Goal: Obtain resource: Obtain resource

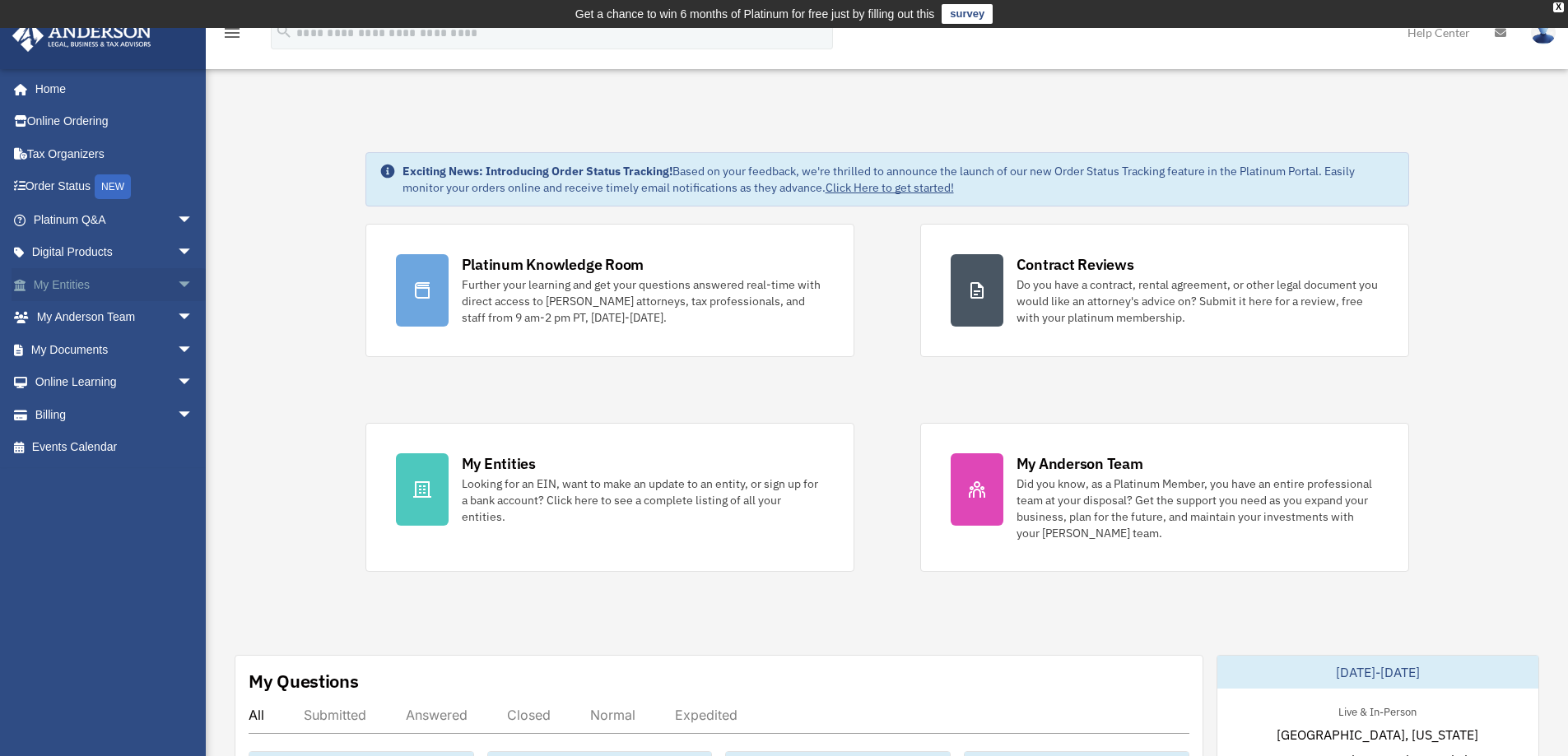
click at [77, 285] on link "My Entities arrow_drop_down" at bounding box center [114, 285] width 207 height 33
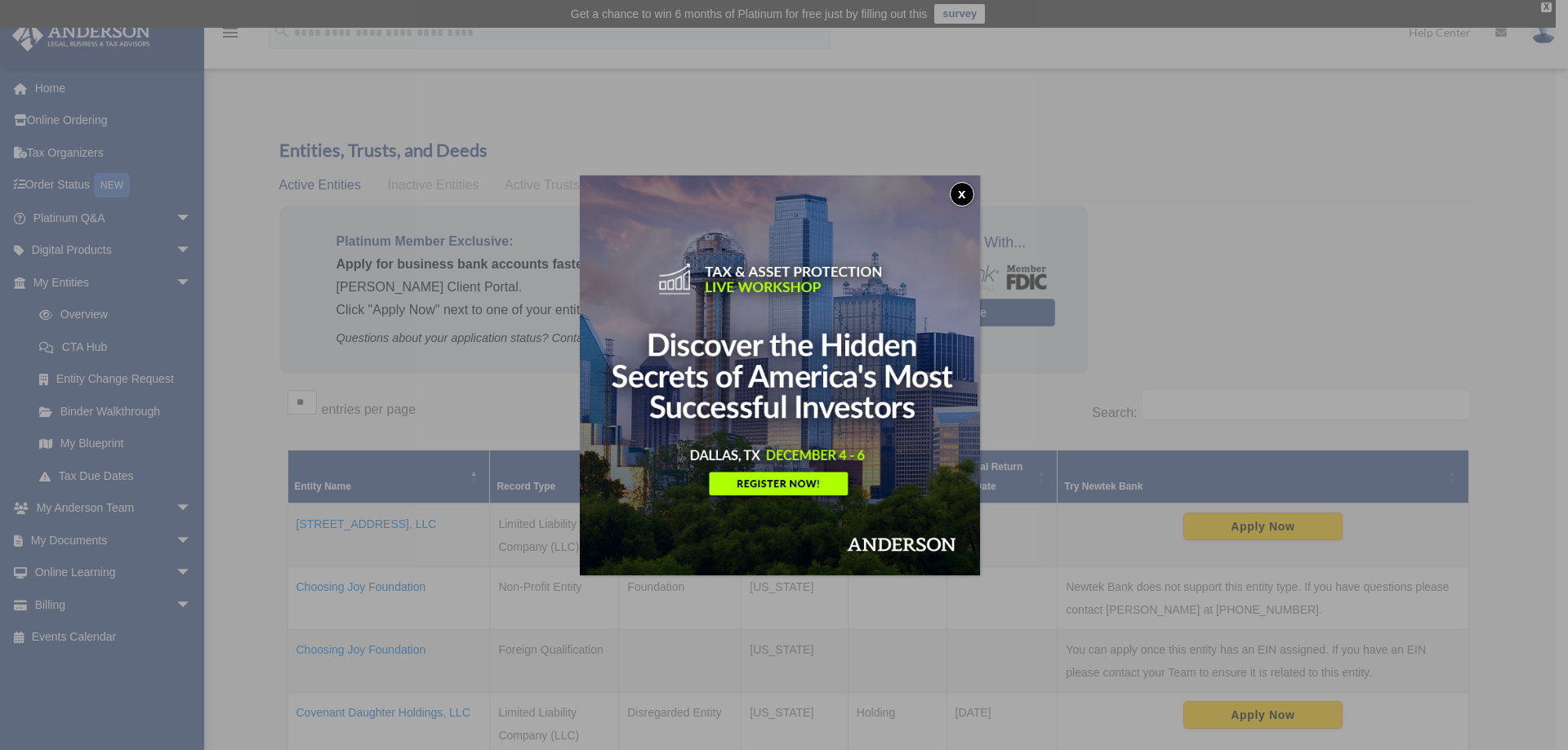
click at [972, 192] on button "x" at bounding box center [961, 193] width 24 height 24
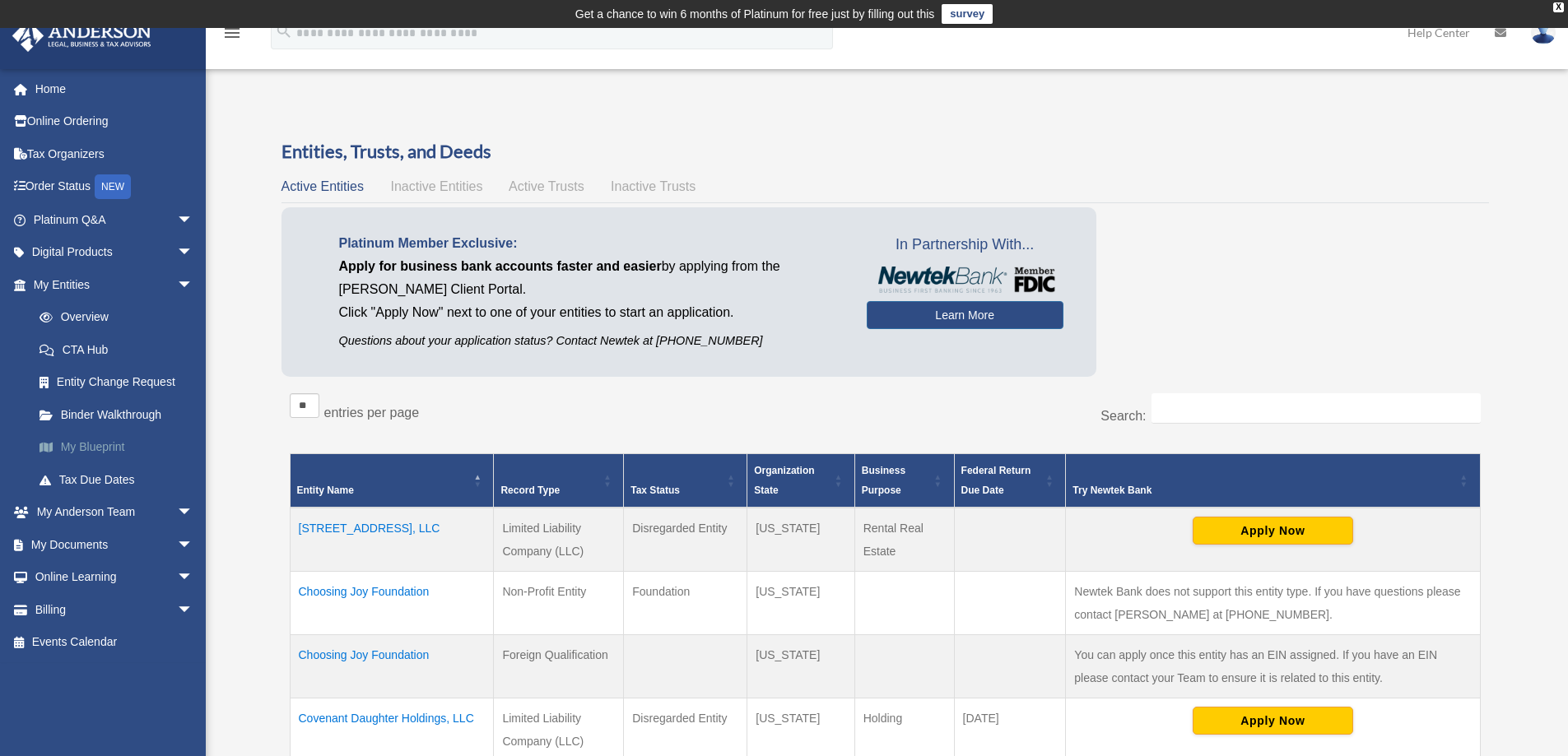
click at [104, 446] on link "My Blueprint" at bounding box center [120, 448] width 195 height 33
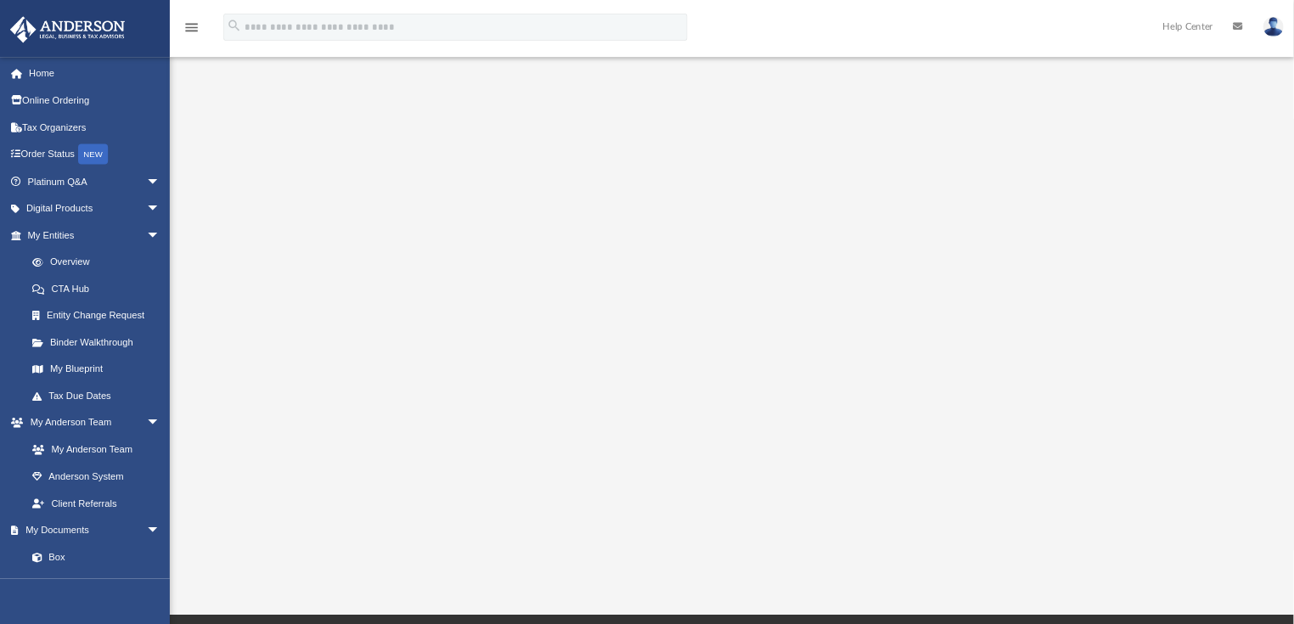
scroll to position [85, 0]
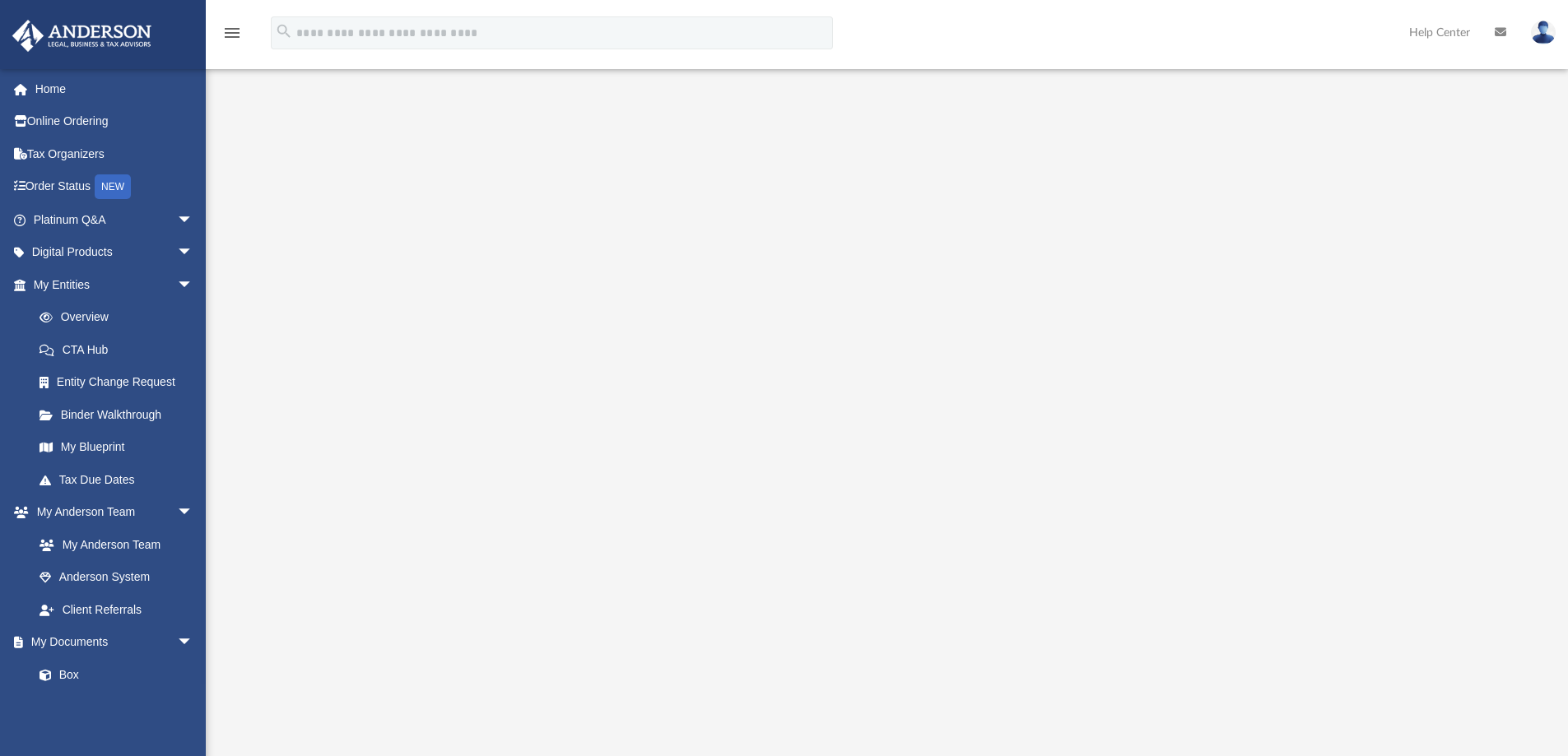
click at [1486, 517] on div at bounding box center [887, 389] width 1227 height 658
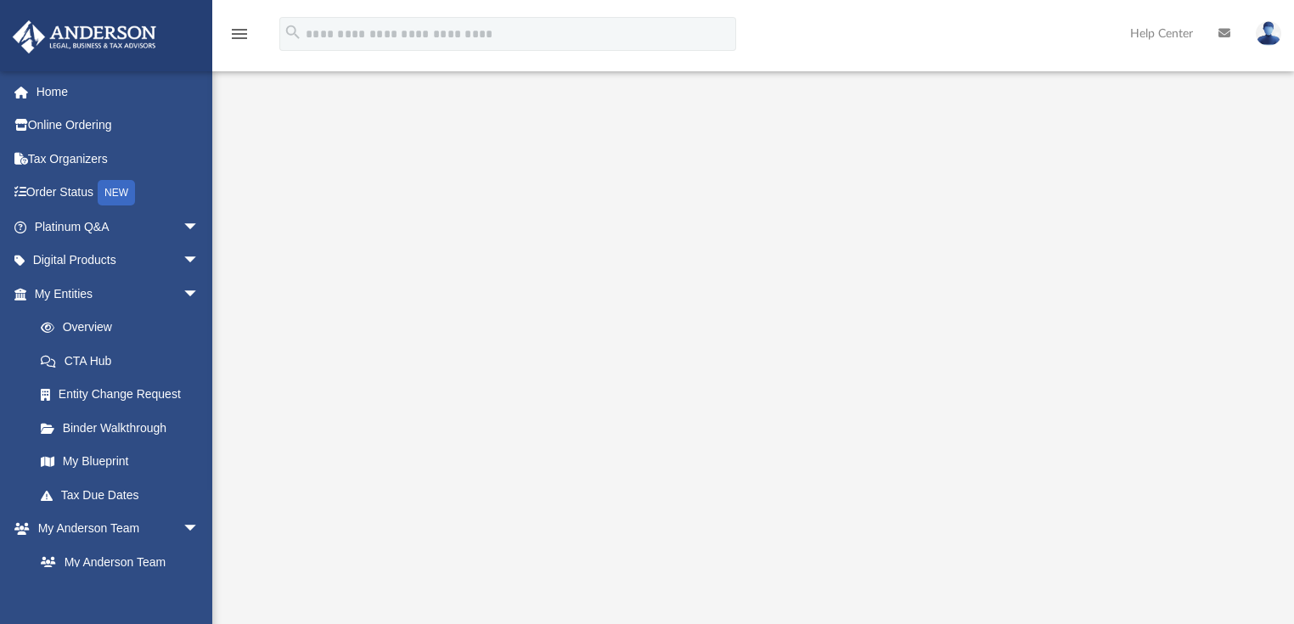
drag, startPoint x: 1552, startPoint y: 1, endPoint x: 1229, endPoint y: 510, distance: 603.0
click at [1229, 510] on div at bounding box center [754, 388] width 974 height 679
click at [104, 325] on link "Overview" at bounding box center [124, 328] width 201 height 34
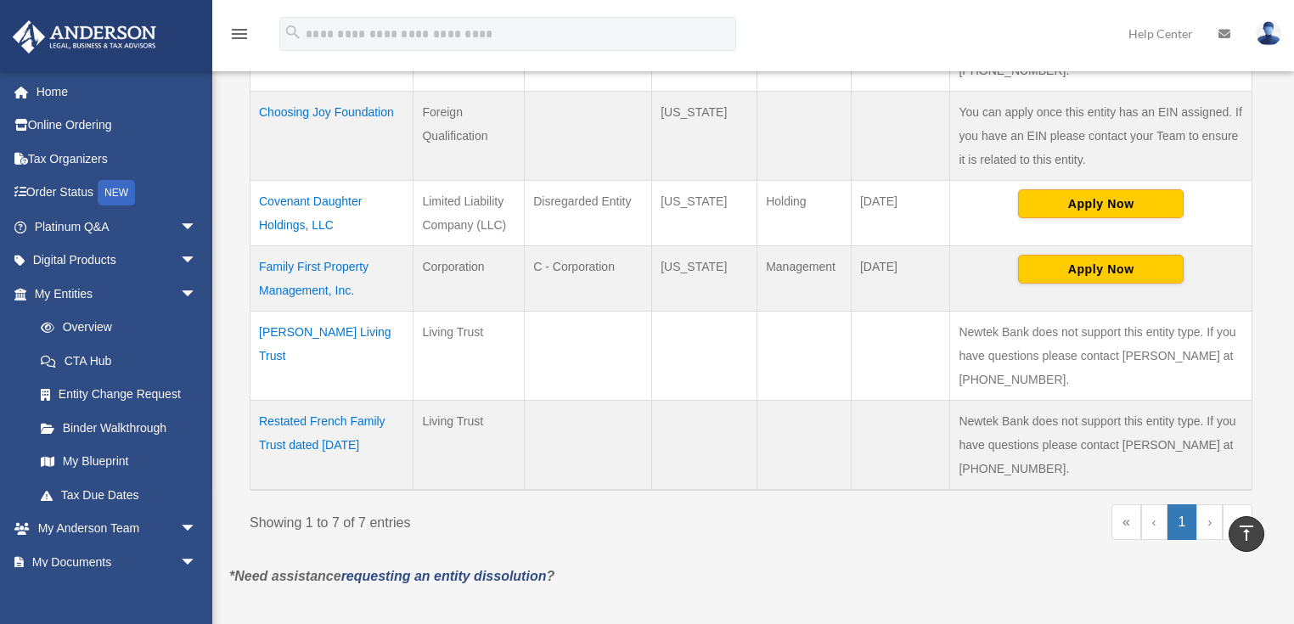
scroll to position [639, 0]
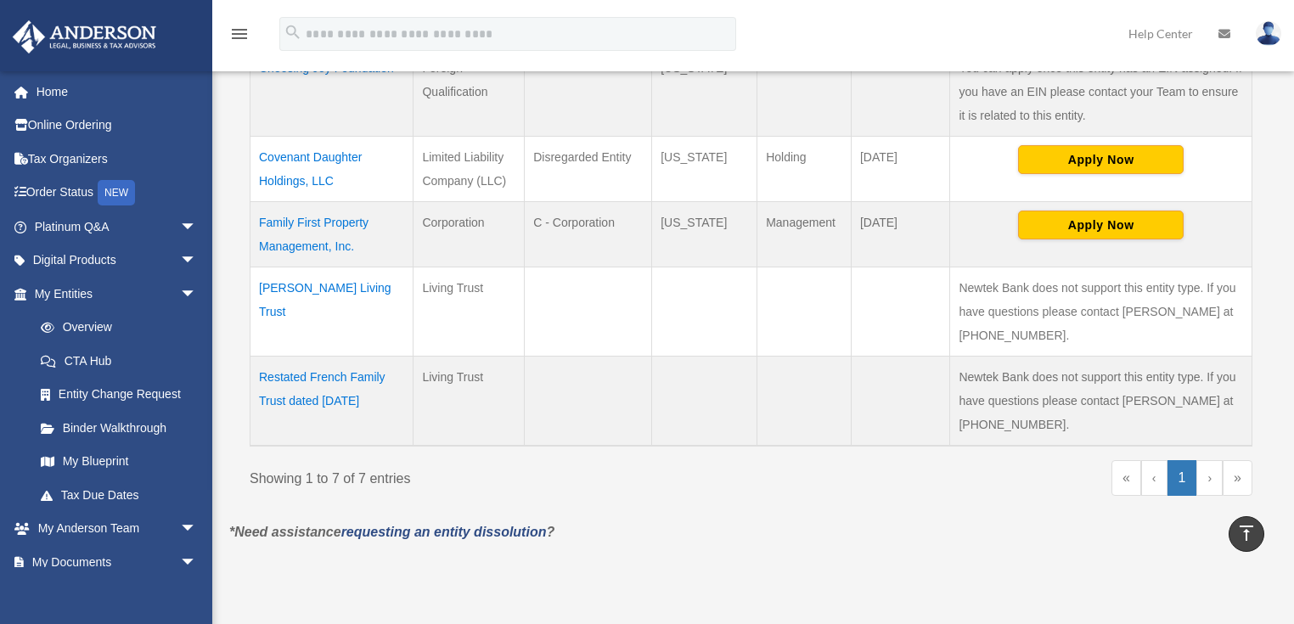
click at [1201, 475] on link "›" at bounding box center [1209, 478] width 26 height 36
click at [1151, 475] on link "‹" at bounding box center [1154, 478] width 26 height 36
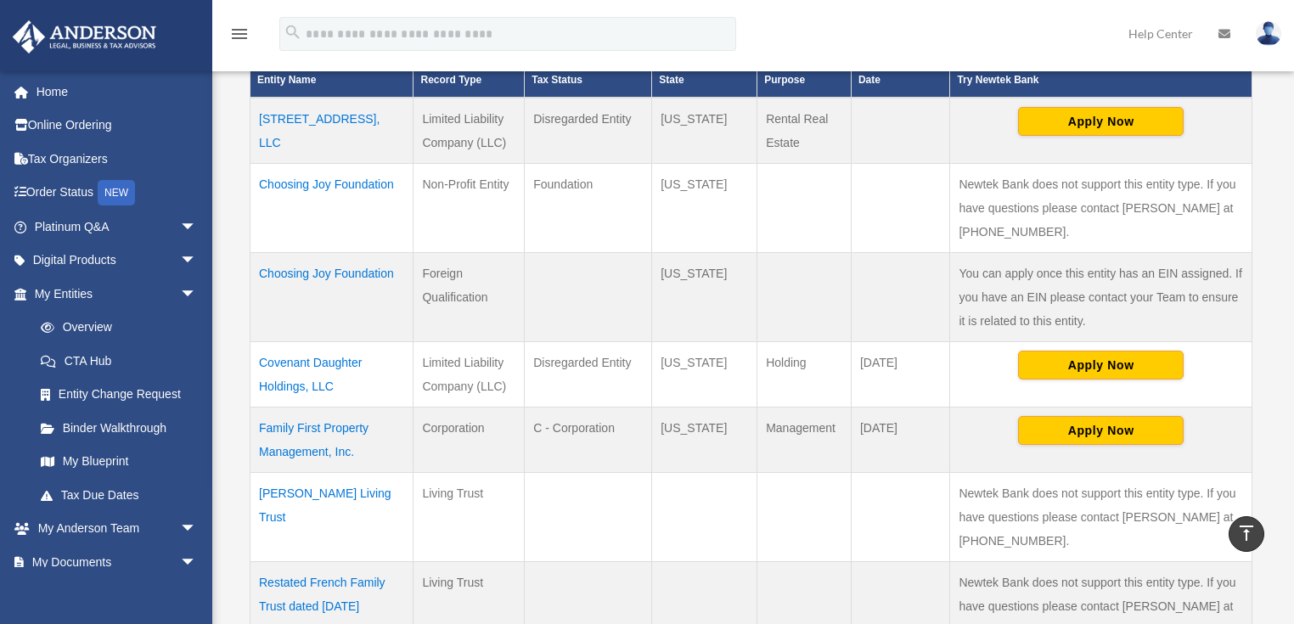
scroll to position [436, 0]
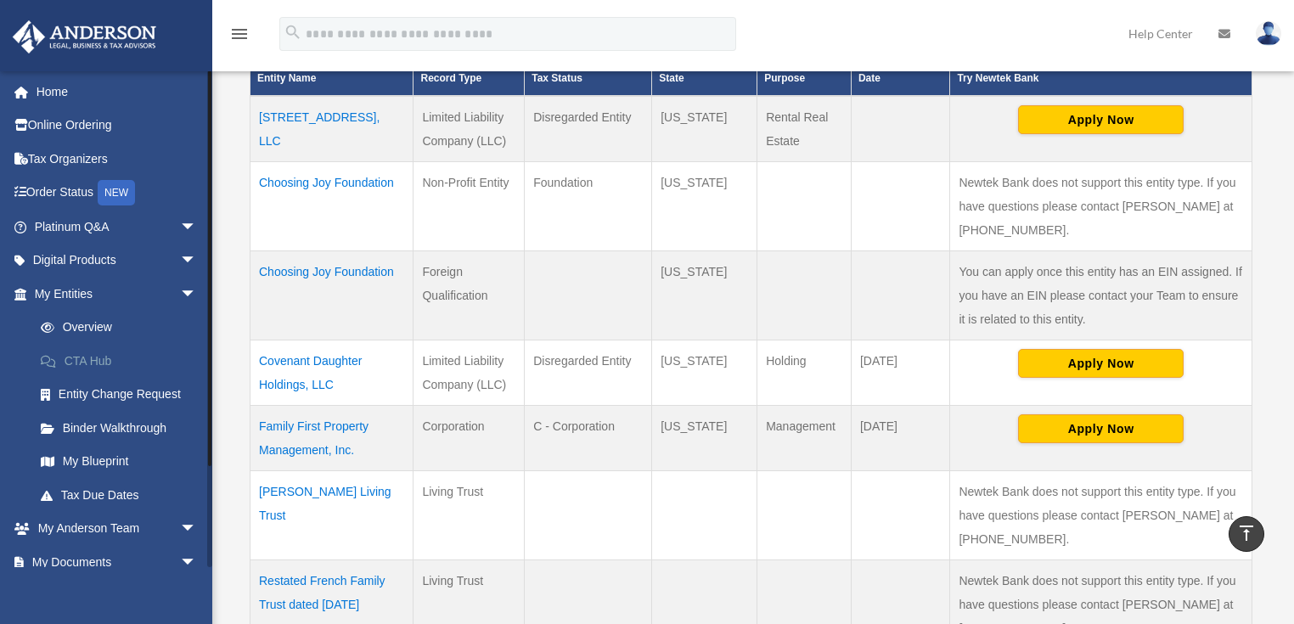
click at [97, 361] on link "CTA Hub" at bounding box center [123, 361] width 199 height 34
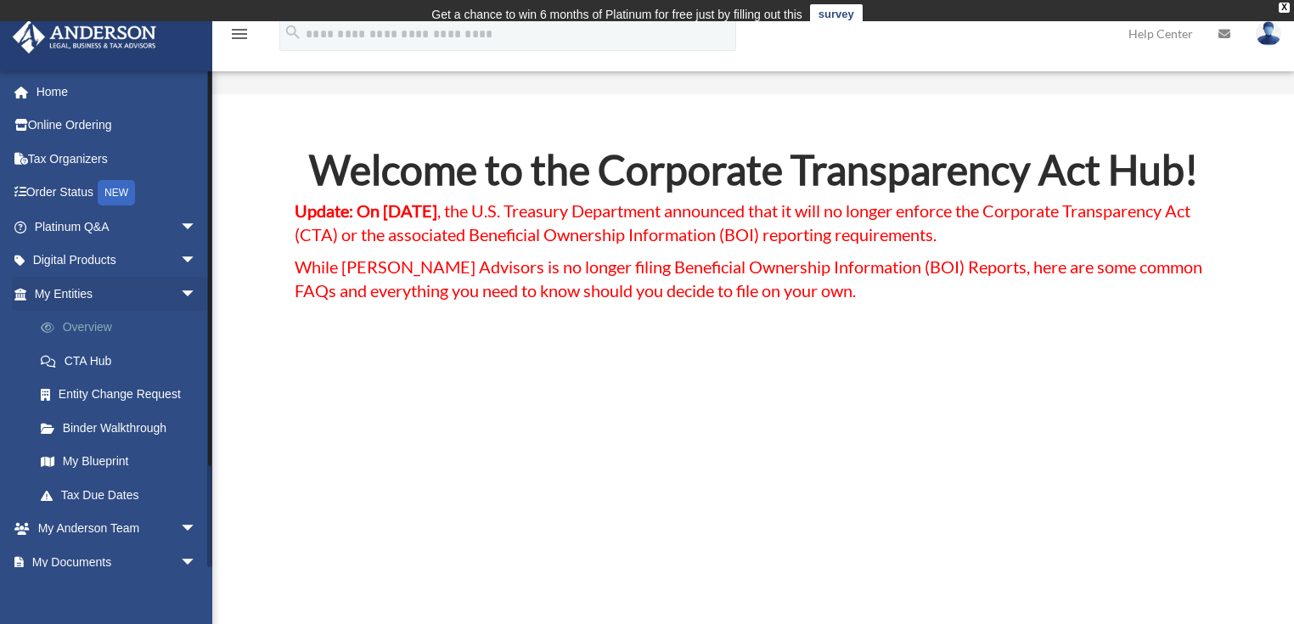
click at [108, 320] on link "Overview" at bounding box center [123, 328] width 199 height 34
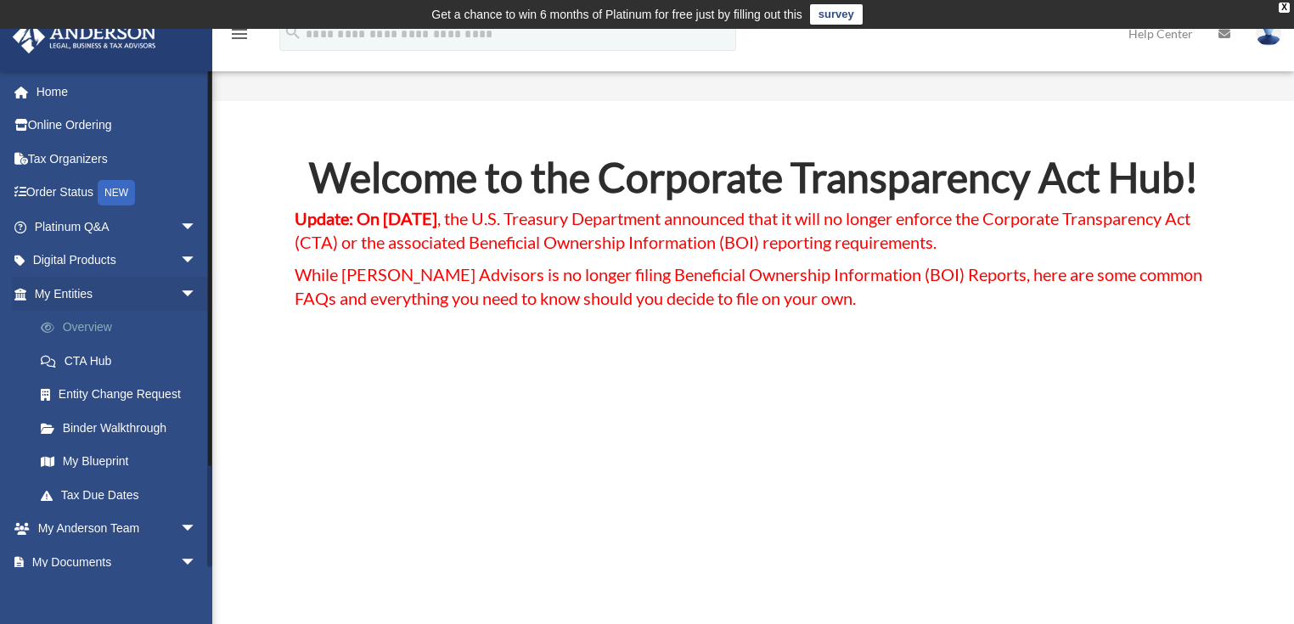
click at [83, 319] on link "Overview" at bounding box center [123, 328] width 199 height 34
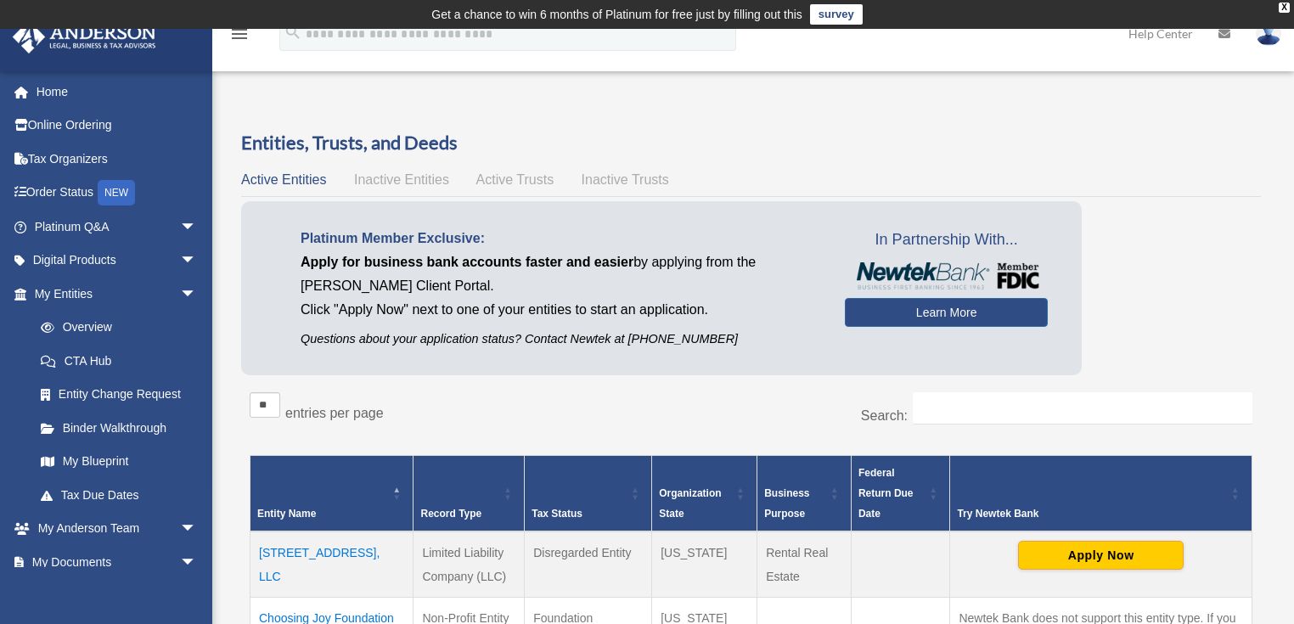
click at [520, 183] on span "Active Trusts" at bounding box center [515, 179] width 78 height 14
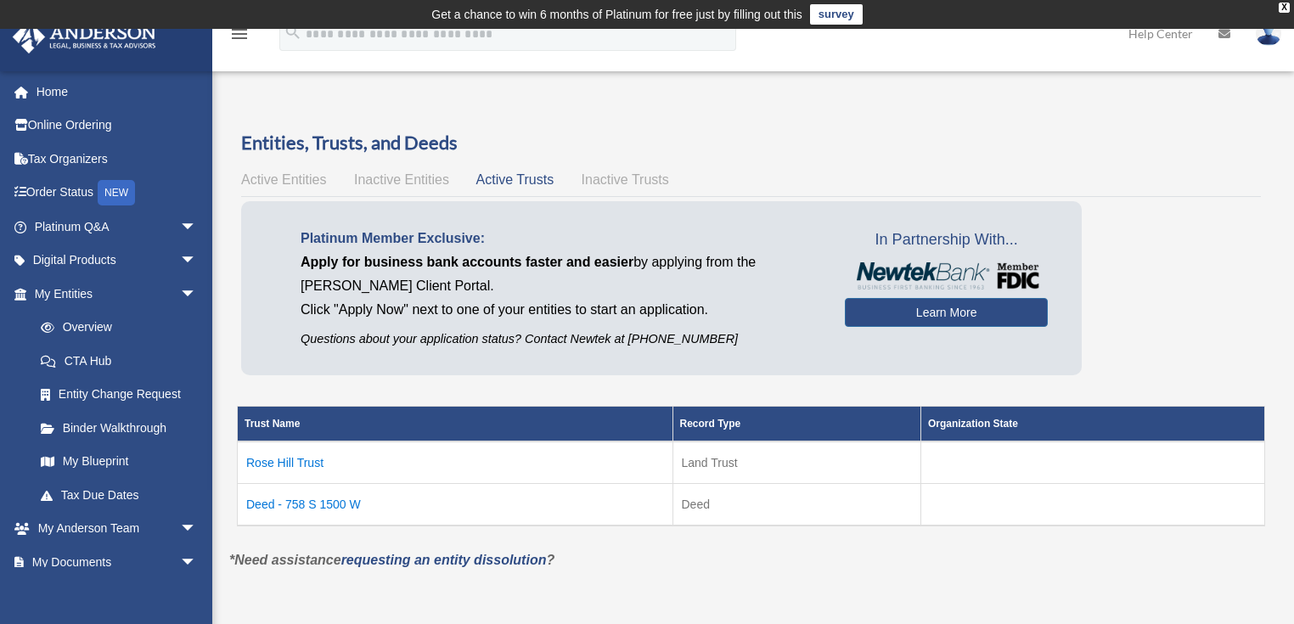
click at [317, 458] on td "Rose Hill Trust" at bounding box center [456, 462] width 436 height 42
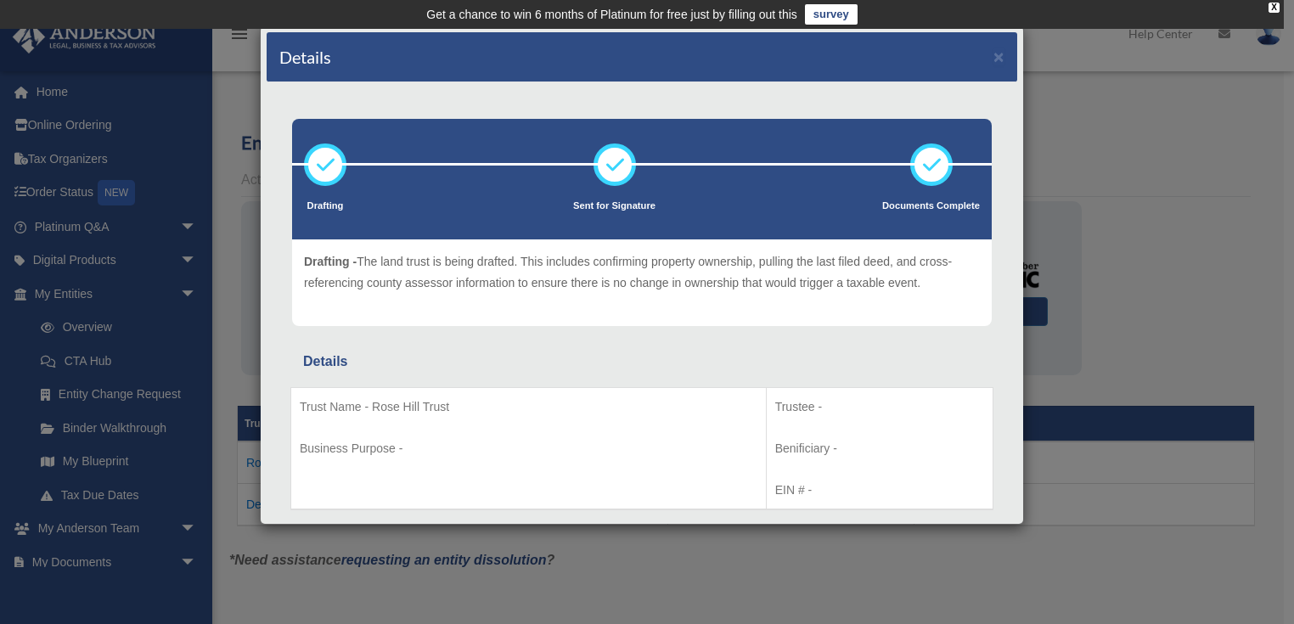
click at [243, 256] on div "Details × Drafting Sent for Signature" at bounding box center [647, 312] width 1294 height 624
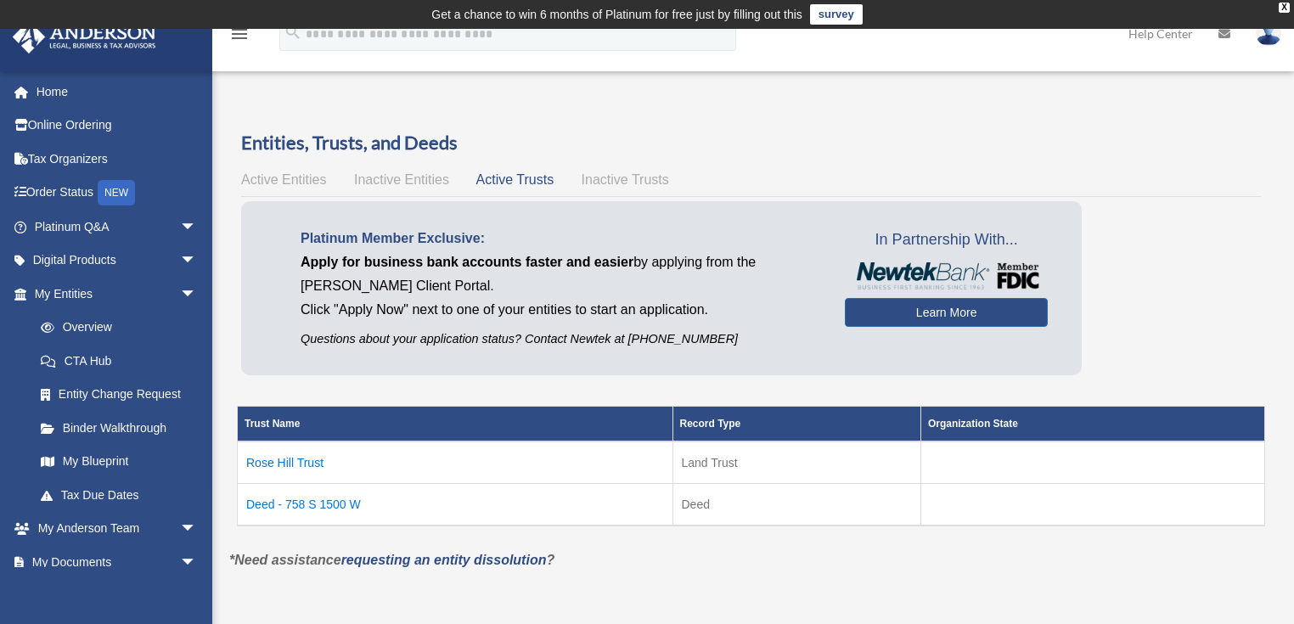
click at [299, 458] on td "Rose Hill Trust" at bounding box center [456, 462] width 436 height 42
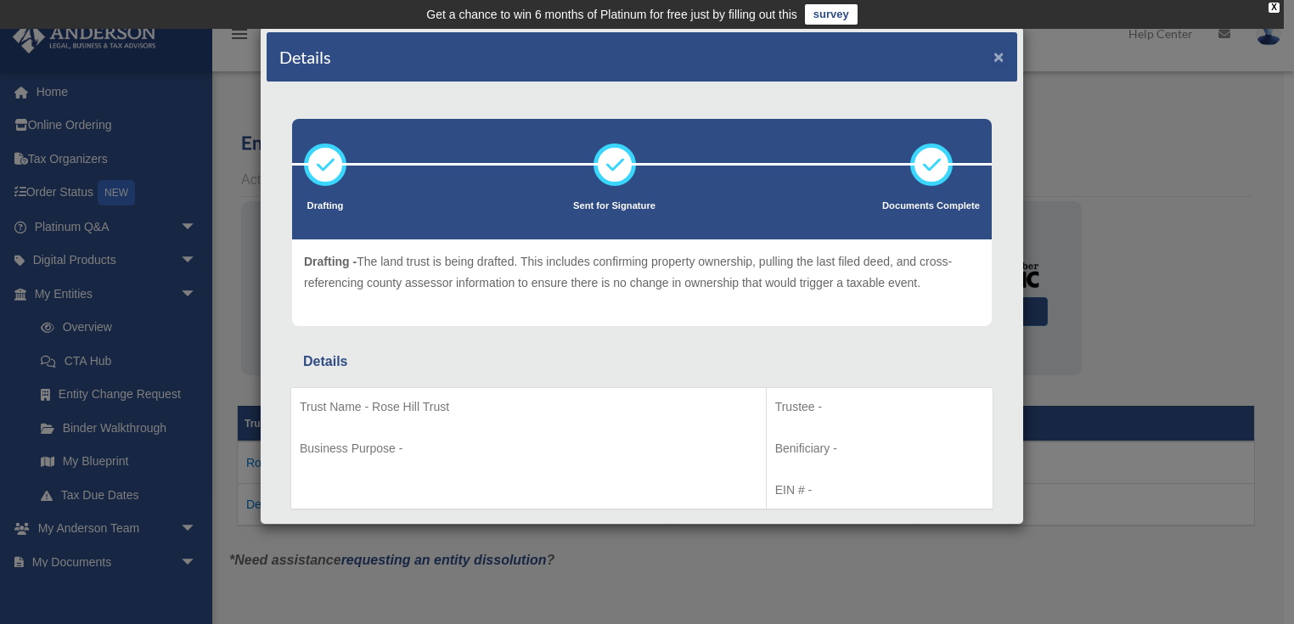
click at [993, 50] on button "×" at bounding box center [998, 57] width 11 height 18
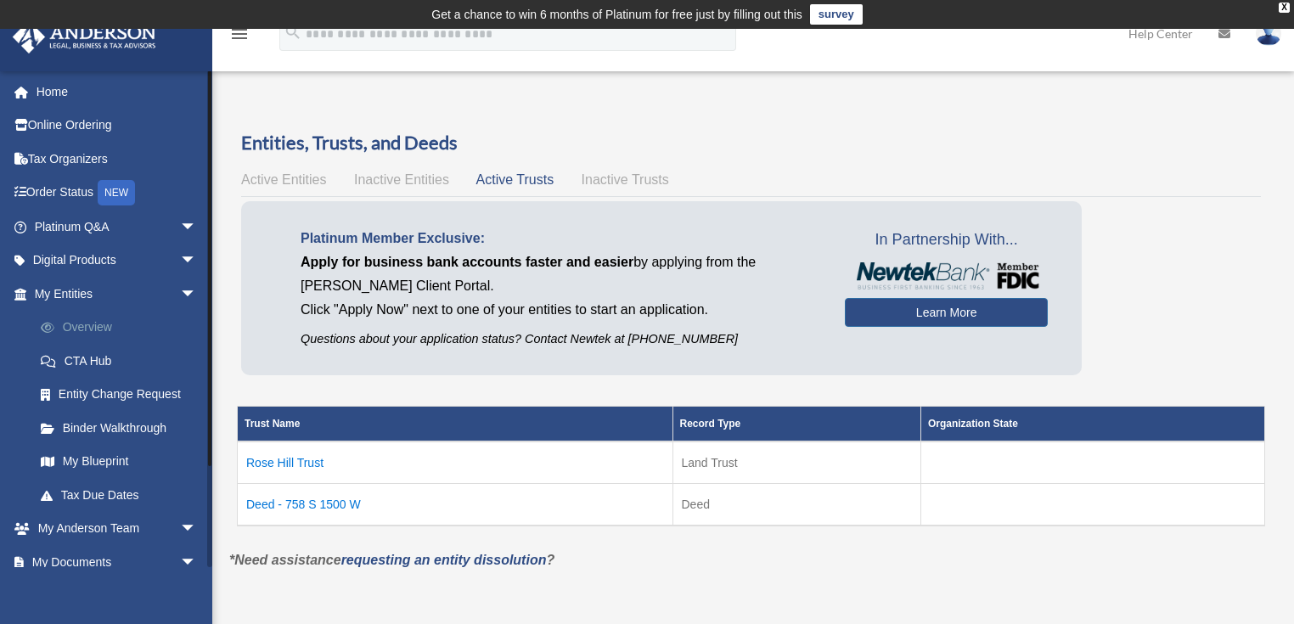
click at [97, 322] on link "Overview" at bounding box center [123, 328] width 199 height 34
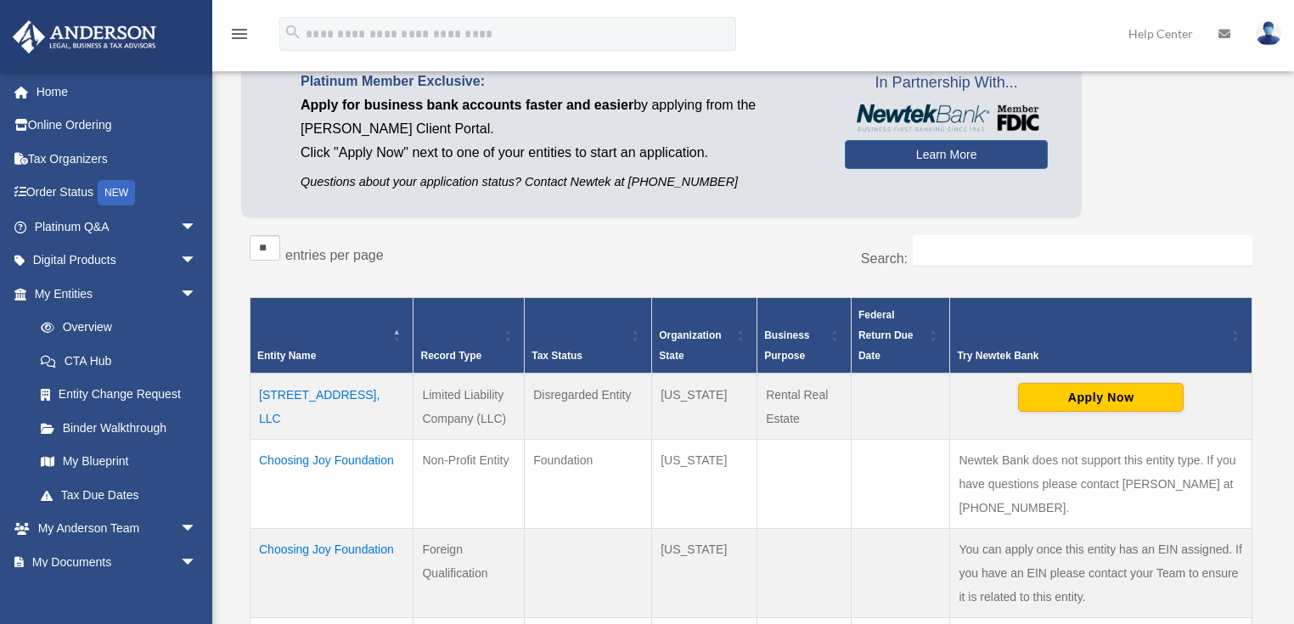
scroll to position [163, 0]
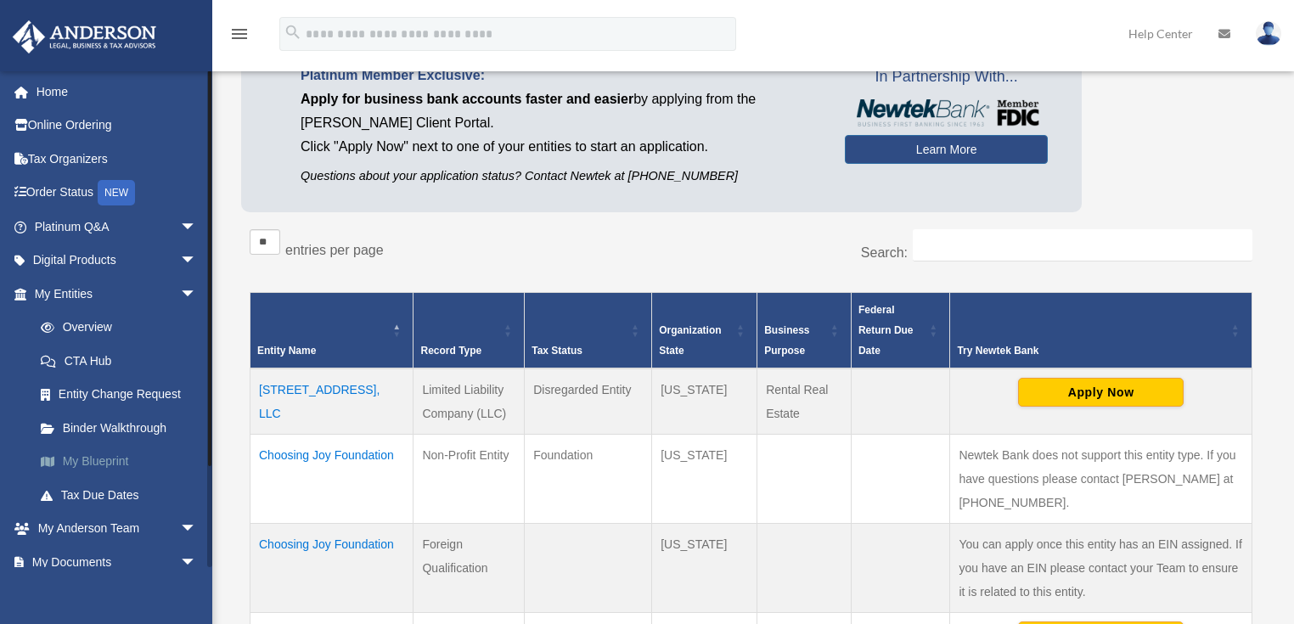
click at [109, 464] on link "My Blueprint" at bounding box center [123, 462] width 199 height 34
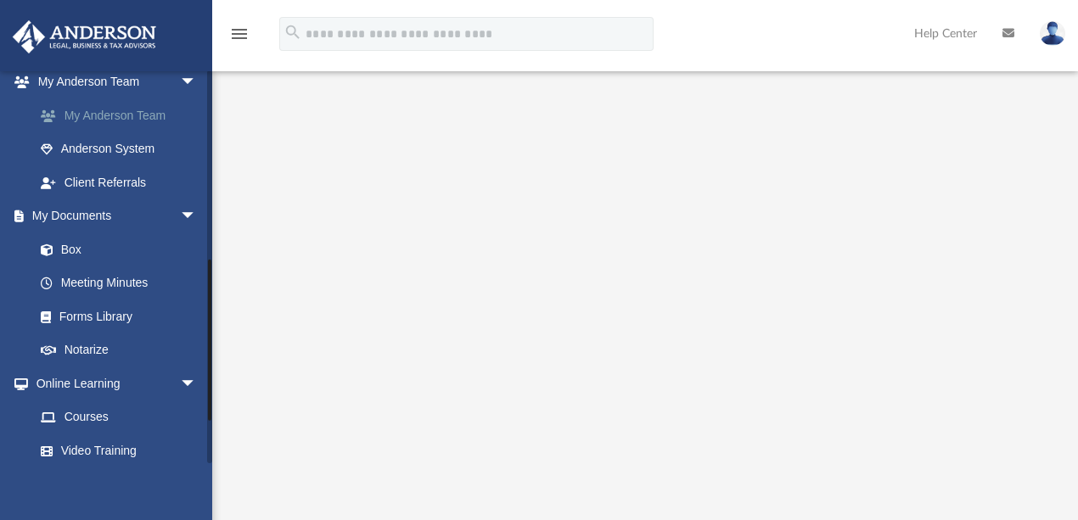
scroll to position [453, 0]
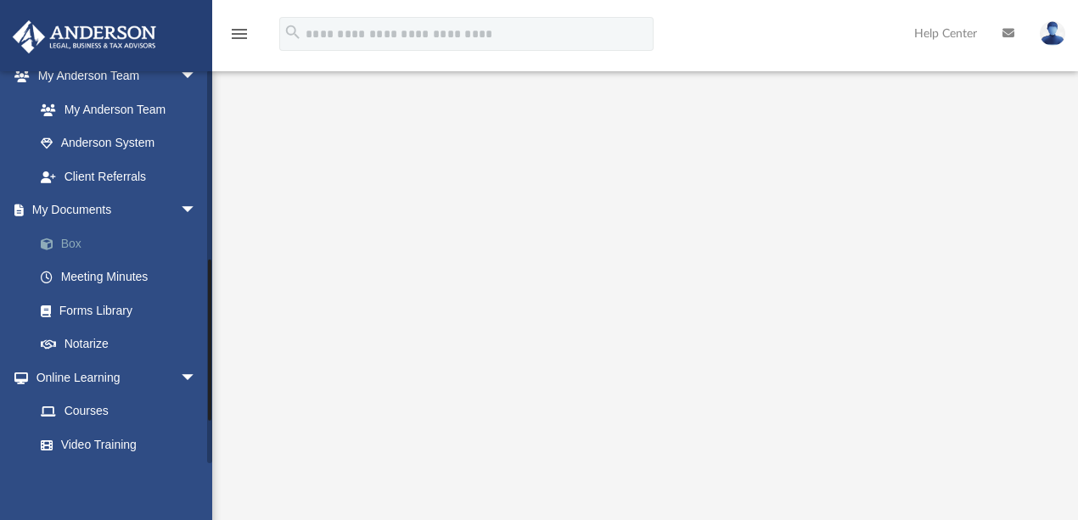
click at [70, 243] on link "Box" at bounding box center [123, 244] width 199 height 34
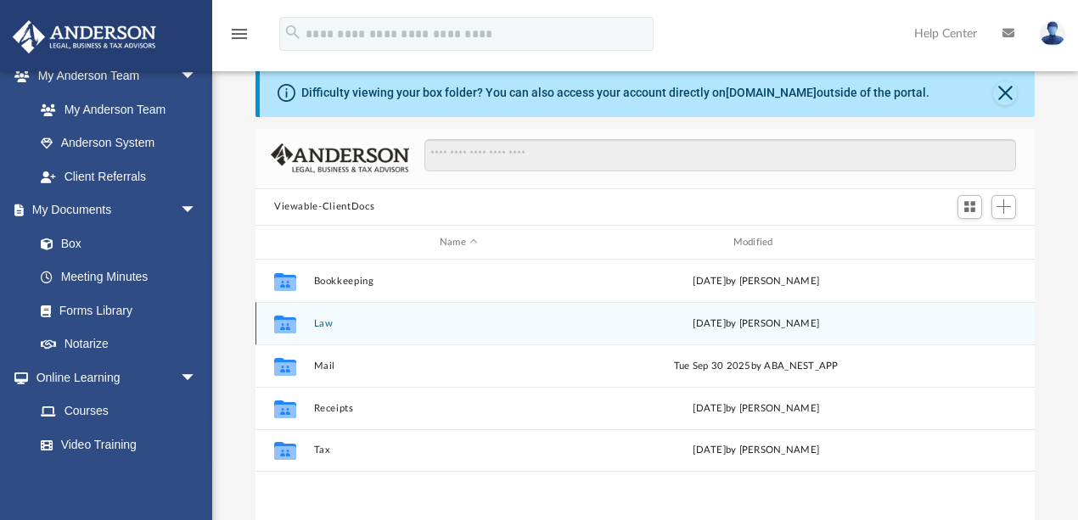
scroll to position [79, 0]
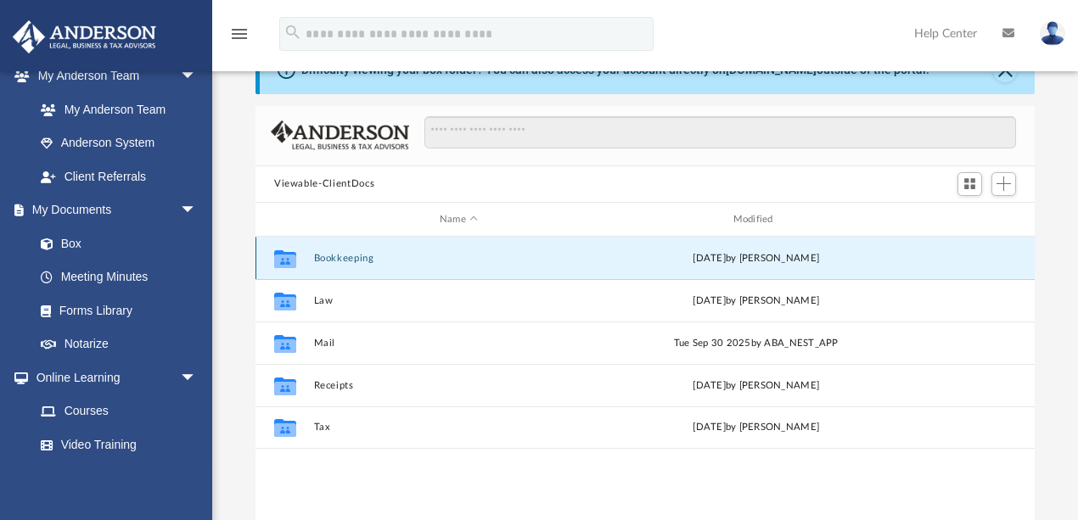
click at [351, 258] on button "Bookkeeping" at bounding box center [459, 258] width 290 height 11
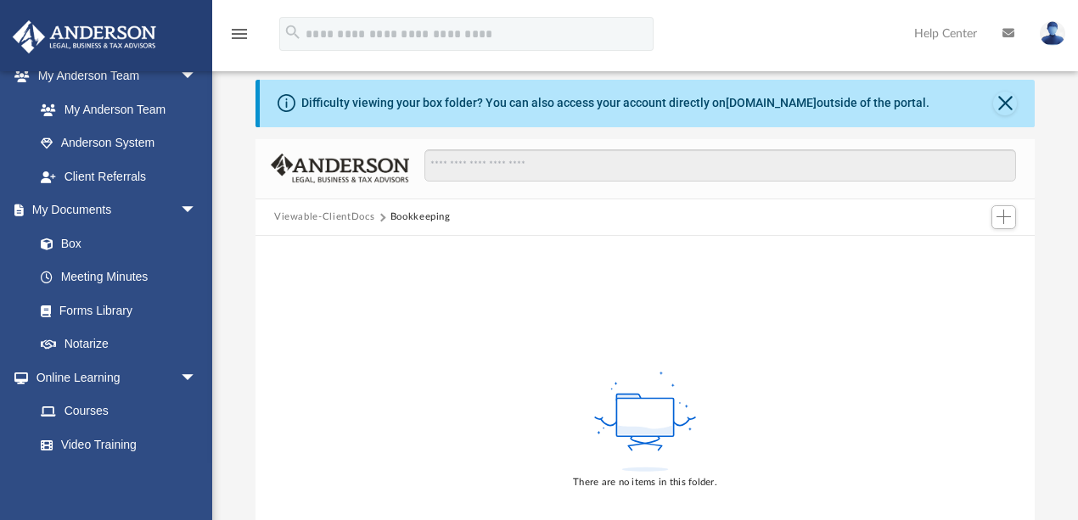
scroll to position [22, 0]
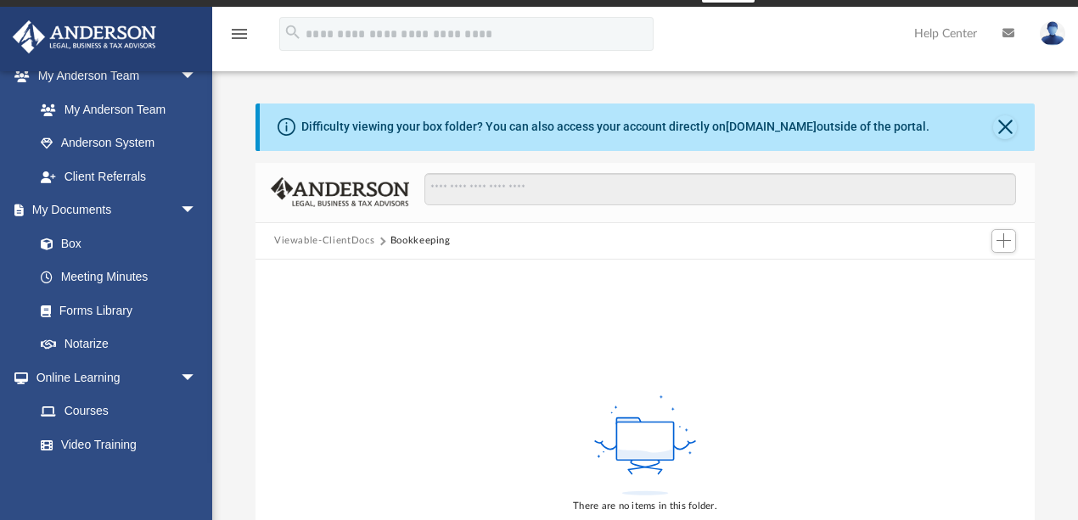
scroll to position [136, 0]
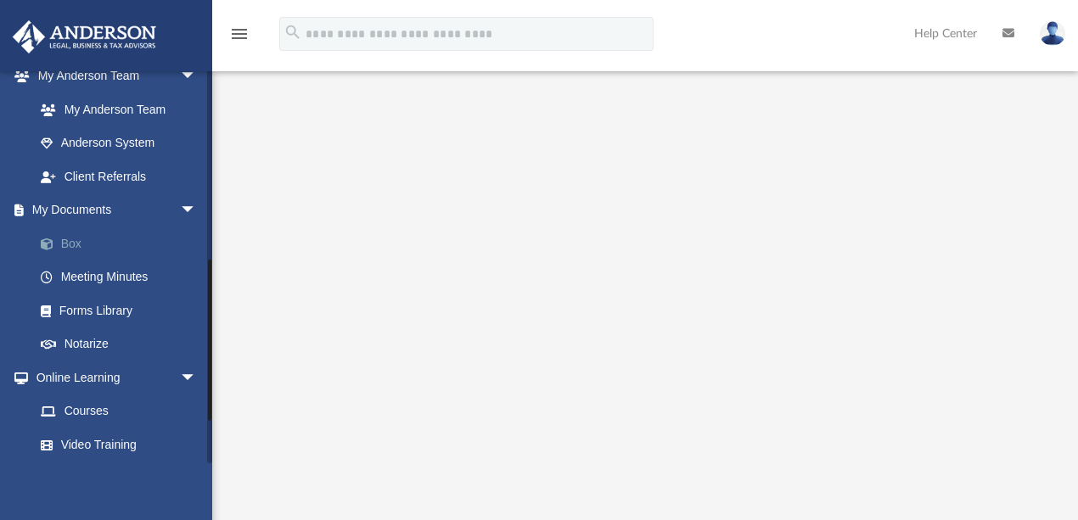
click at [69, 240] on link "Box" at bounding box center [123, 244] width 199 height 34
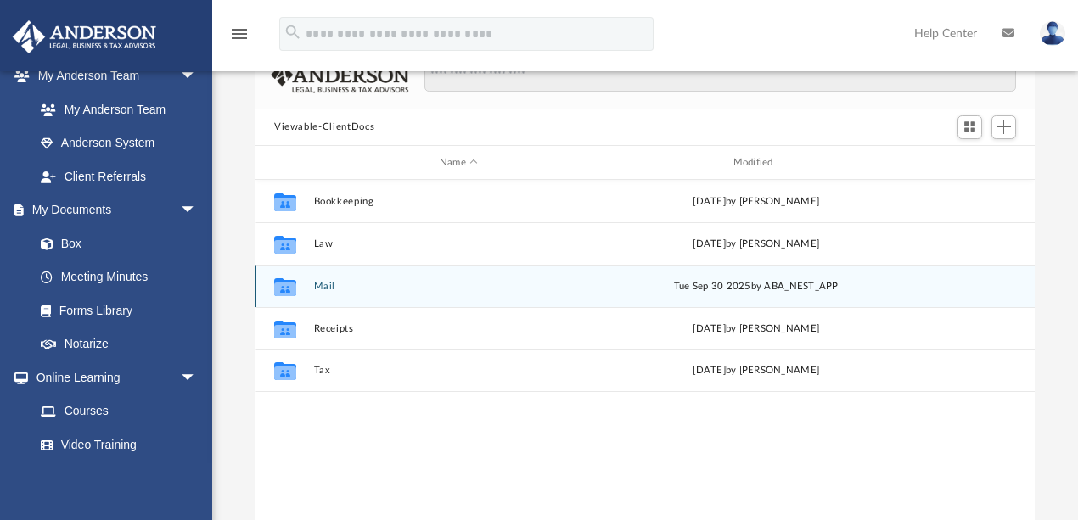
scroll to position [377, 771]
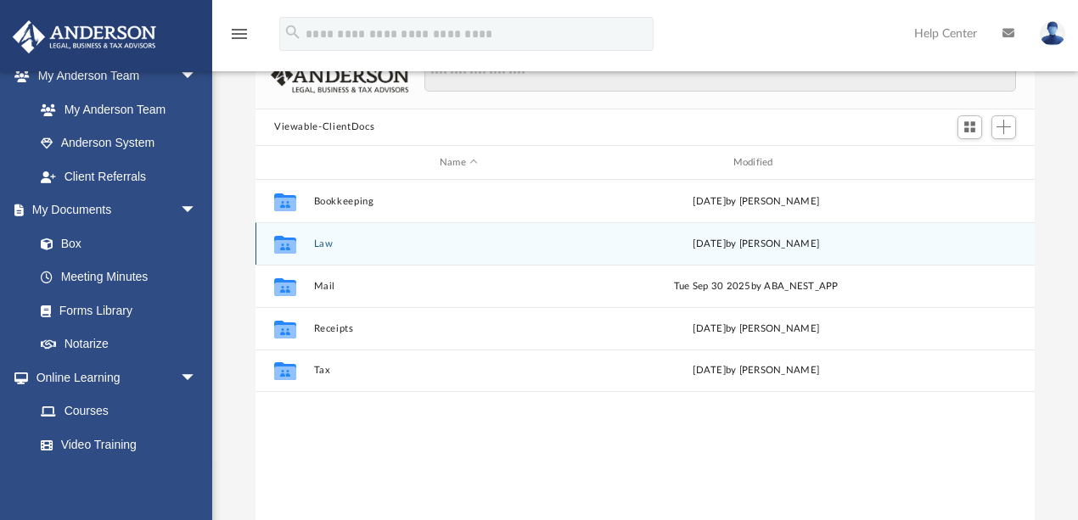
click at [324, 243] on button "Law" at bounding box center [459, 244] width 290 height 11
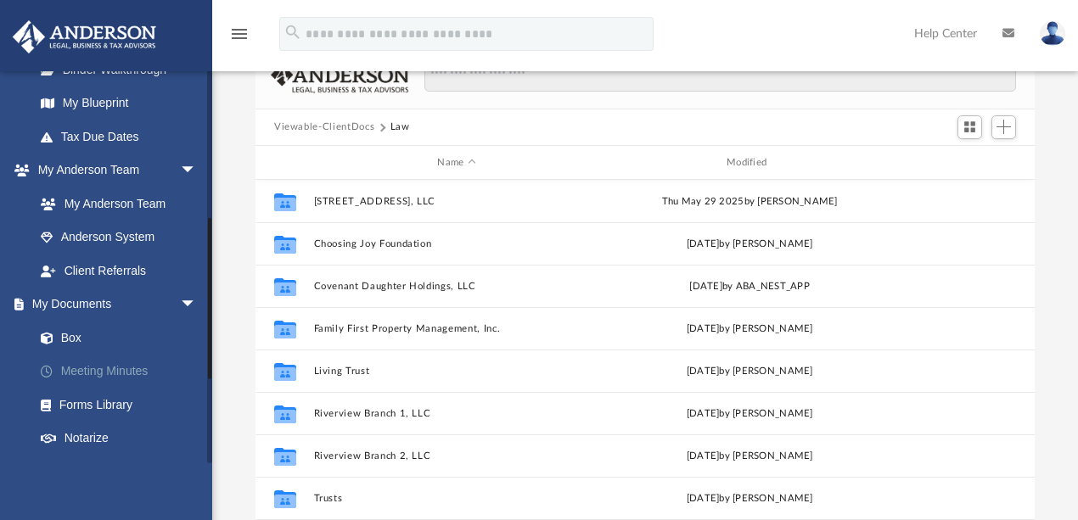
scroll to position [340, 0]
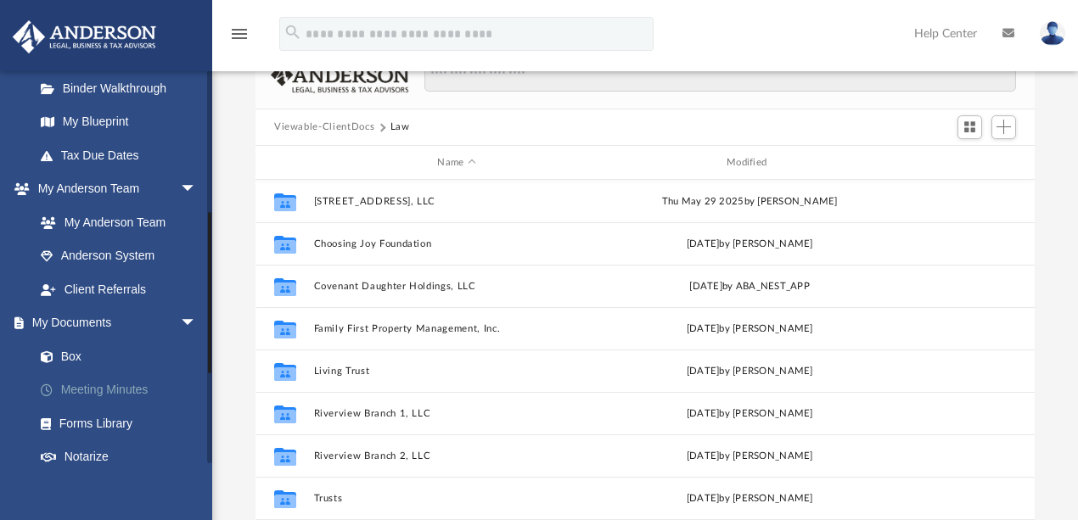
click at [88, 385] on link "Meeting Minutes" at bounding box center [123, 391] width 199 height 34
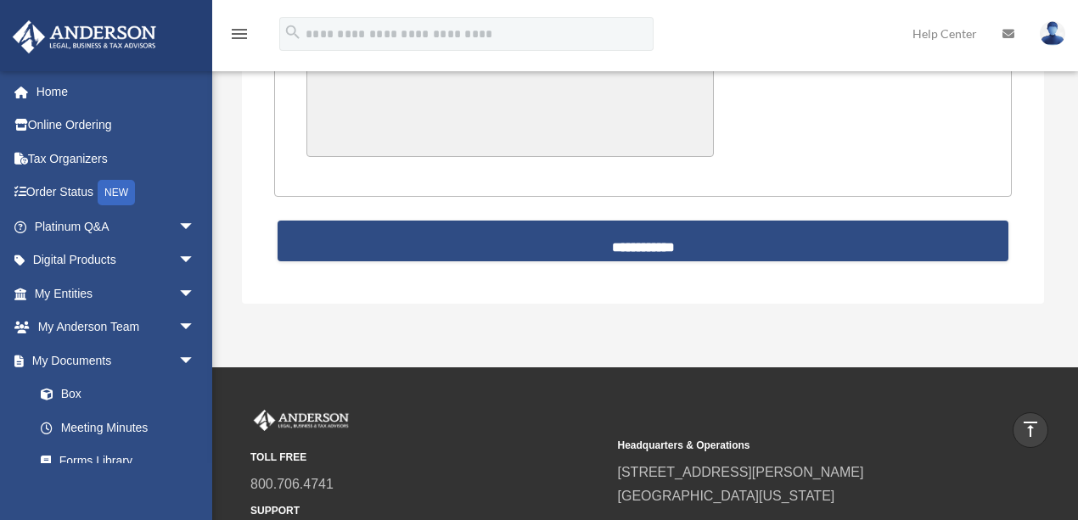
scroll to position [4132, 0]
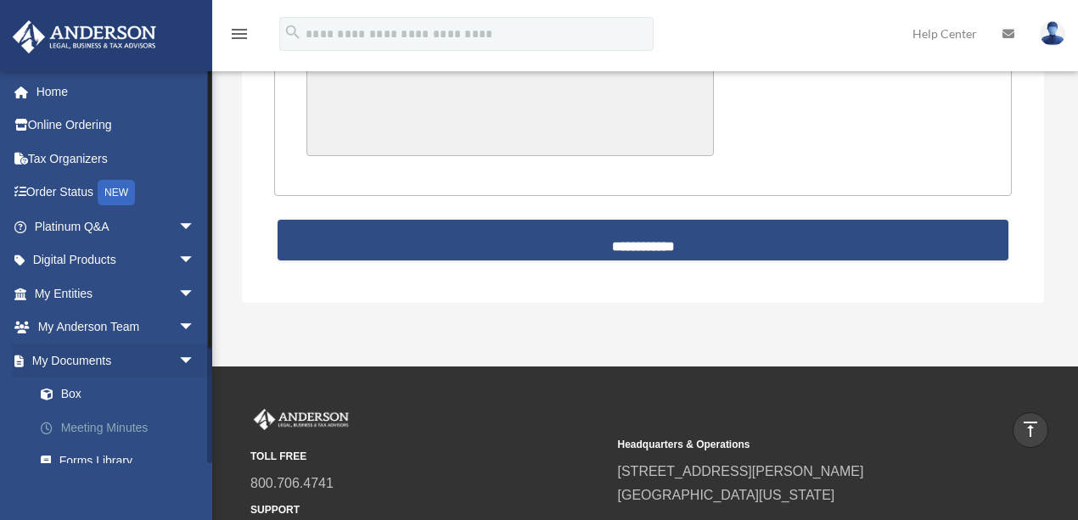
click at [100, 421] on link "Meeting Minutes" at bounding box center [122, 428] width 197 height 34
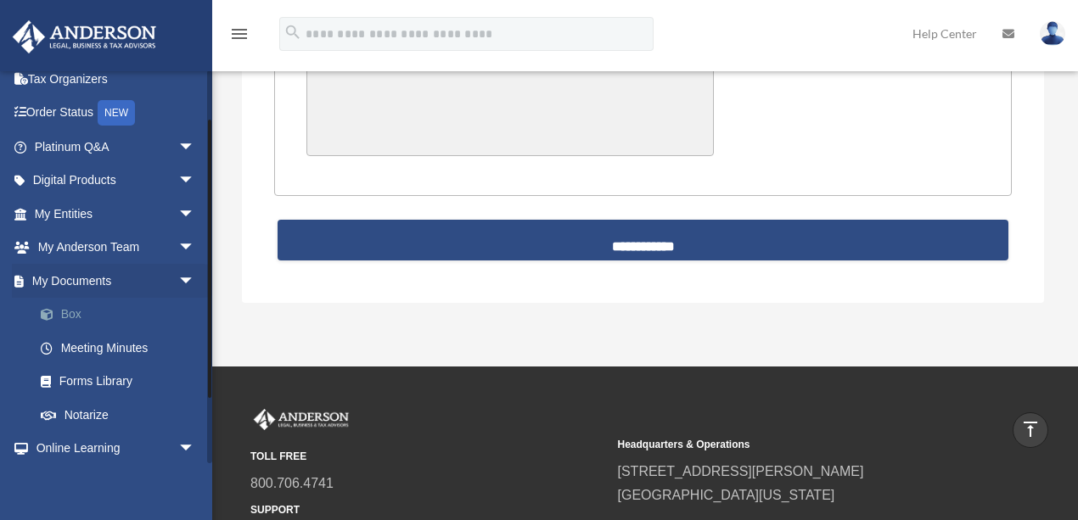
scroll to position [113, 0]
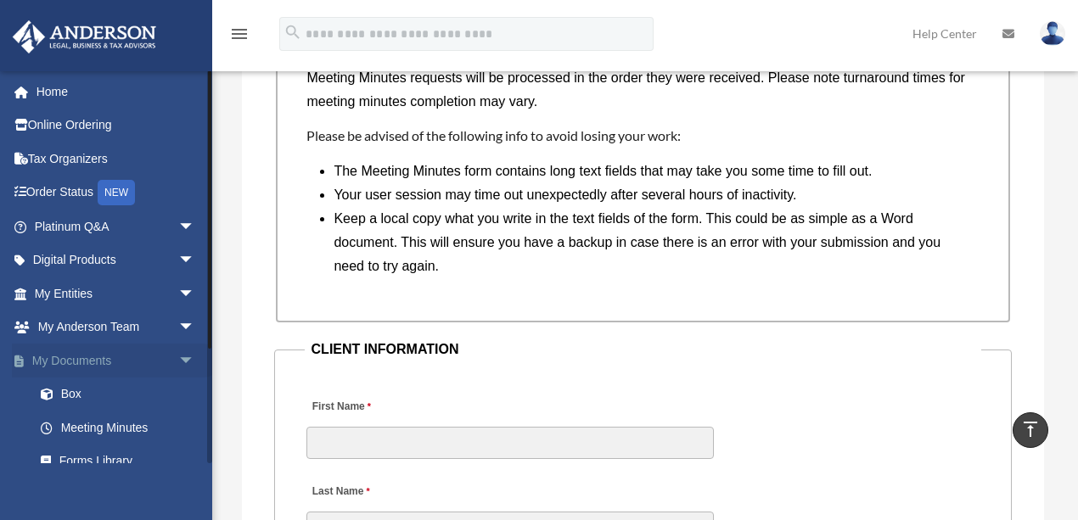
scroll to position [1637, 0]
click at [61, 394] on link "Box" at bounding box center [122, 395] width 197 height 34
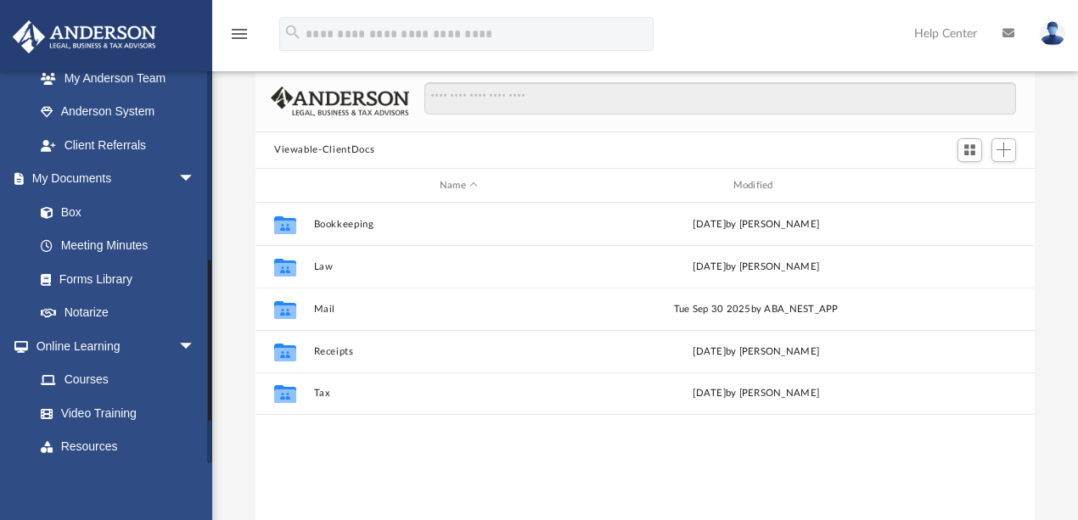
scroll to position [509, 0]
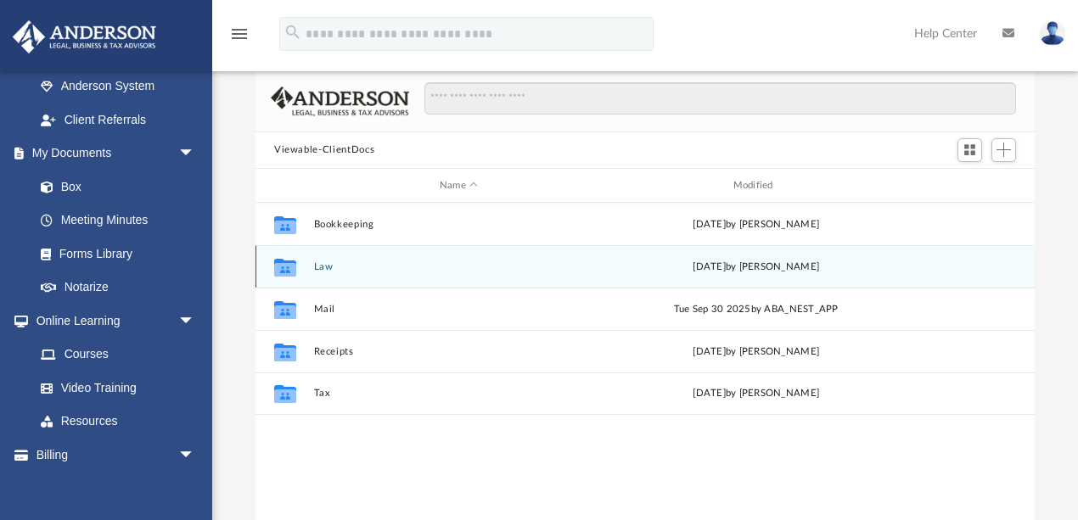
click at [318, 267] on button "Law" at bounding box center [459, 266] width 290 height 11
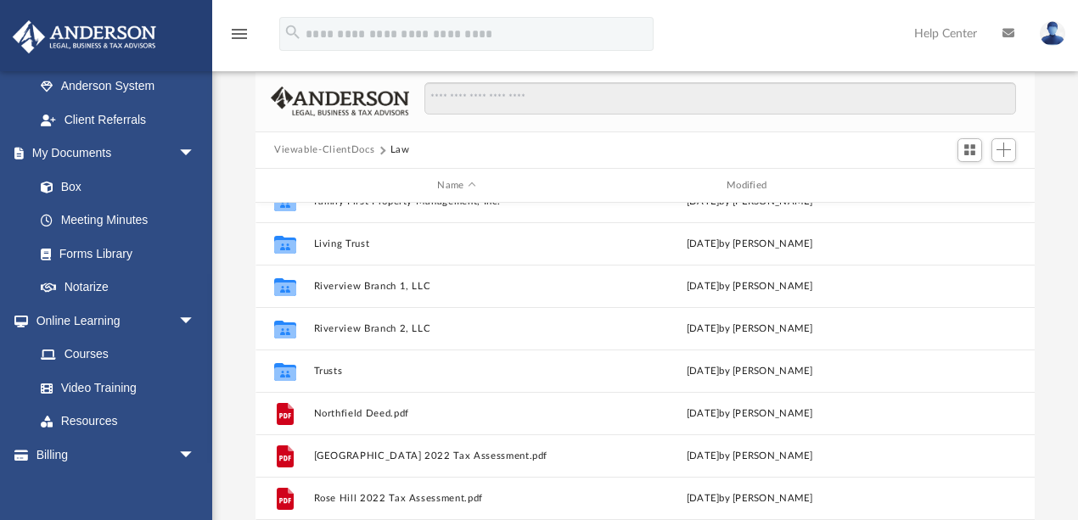
scroll to position [156, 0]
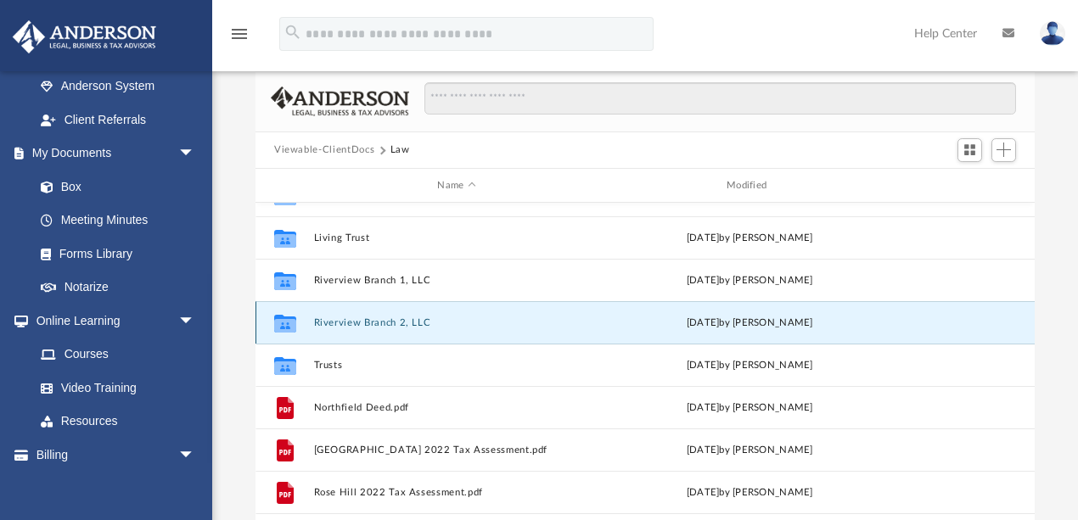
click at [416, 319] on button "Riverview Branch 2, LLC" at bounding box center [457, 323] width 286 height 11
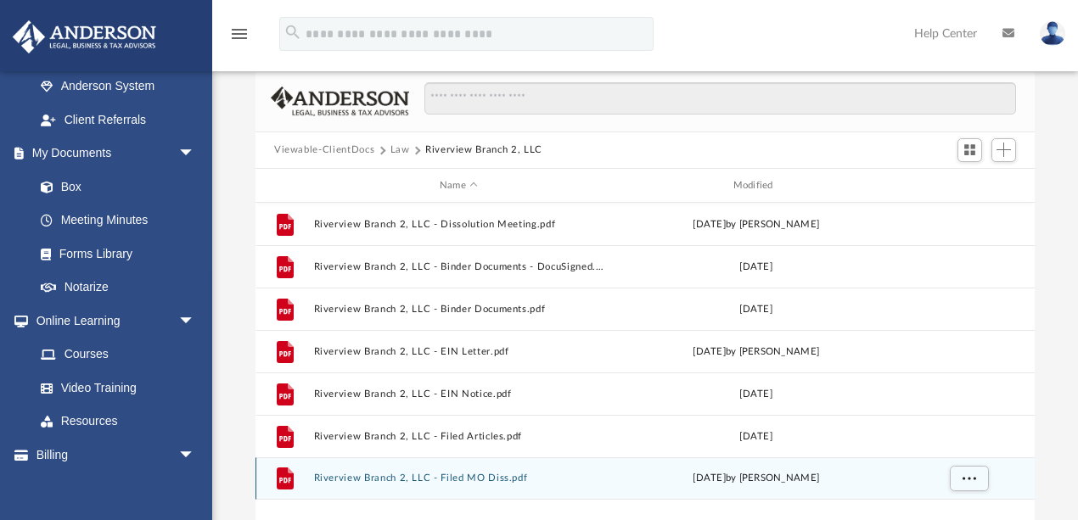
scroll to position [0, 0]
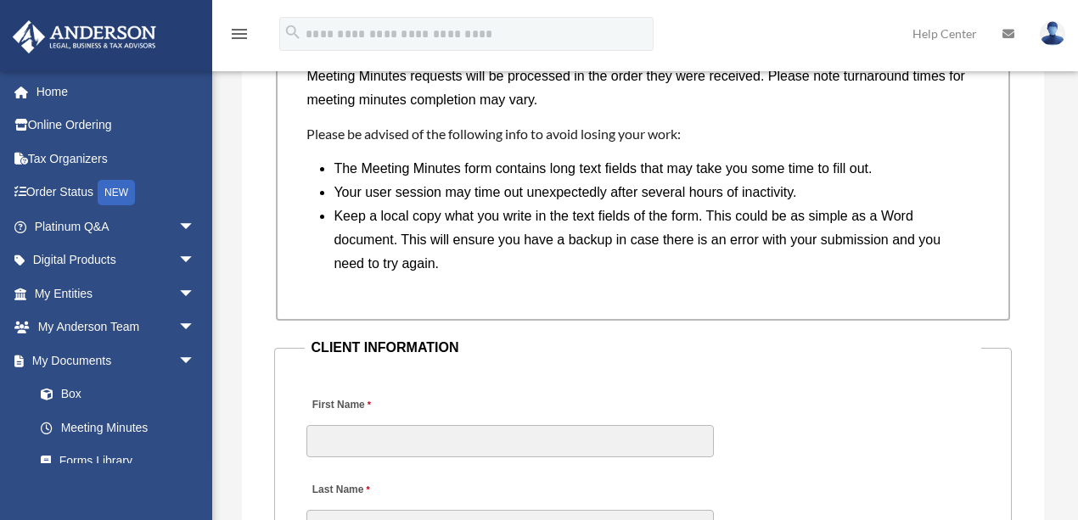
scroll to position [1637, 0]
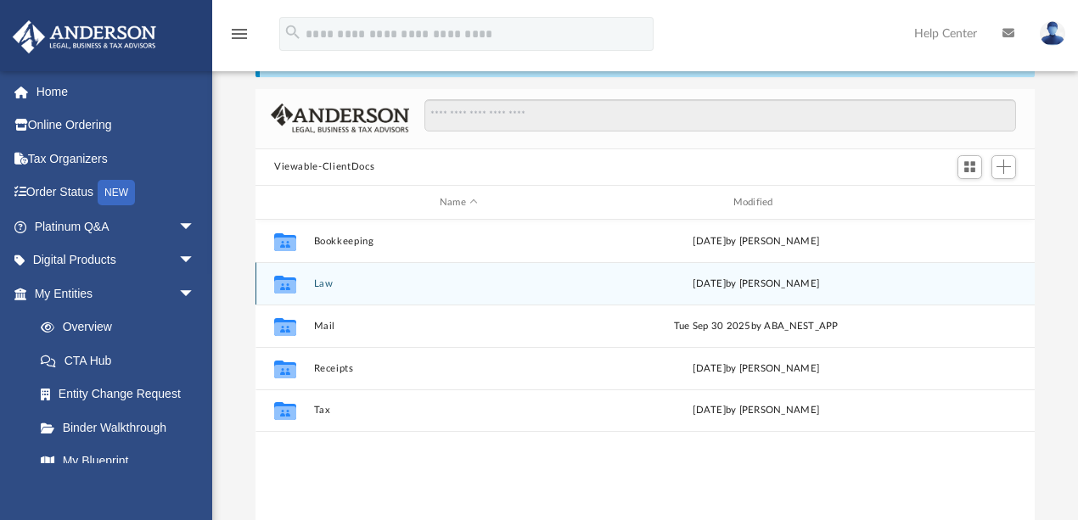
scroll to position [97, 0]
click at [321, 282] on button "Law" at bounding box center [459, 283] width 290 height 11
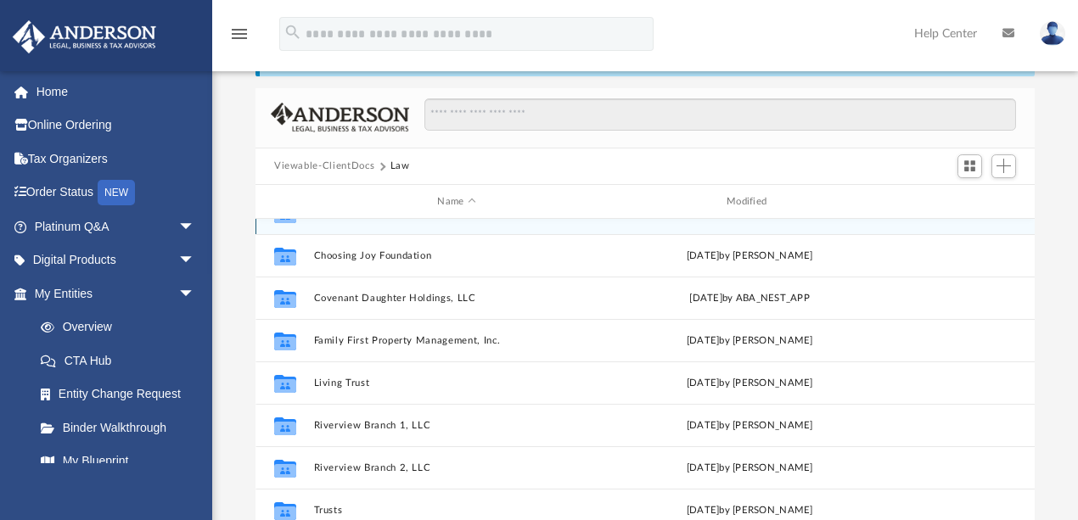
scroll to position [113, 0]
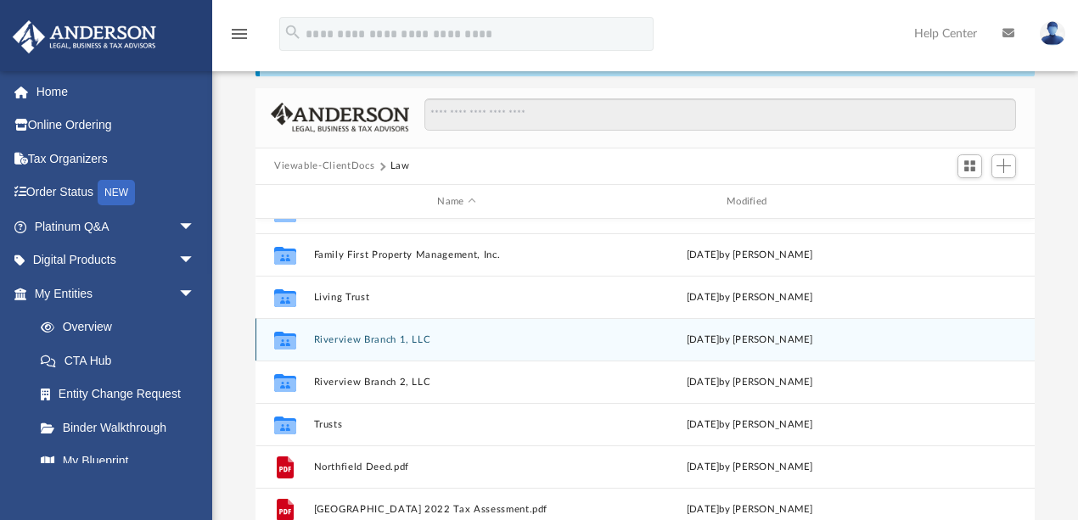
click at [326, 340] on button "Riverview Branch 1, LLC" at bounding box center [457, 340] width 286 height 11
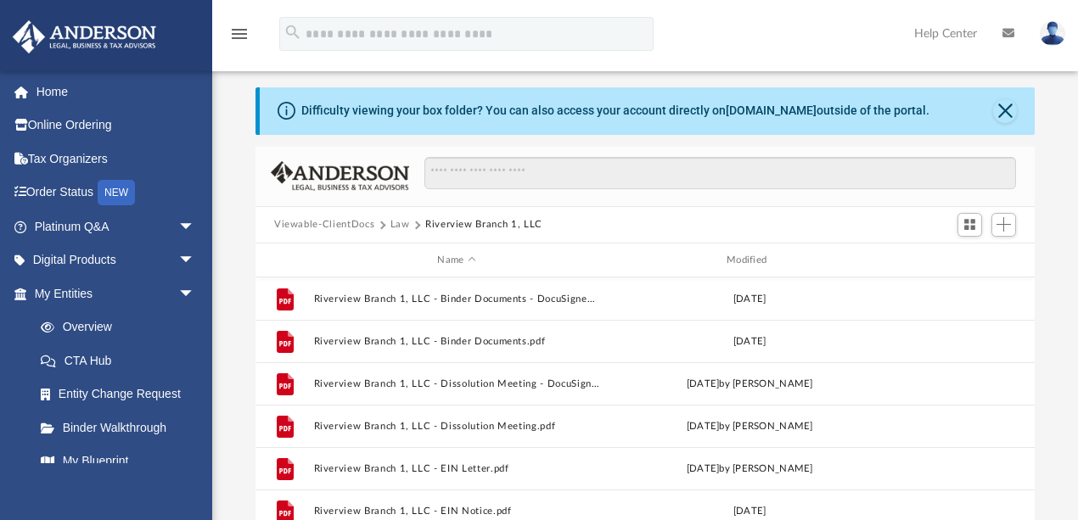
scroll to position [0, 0]
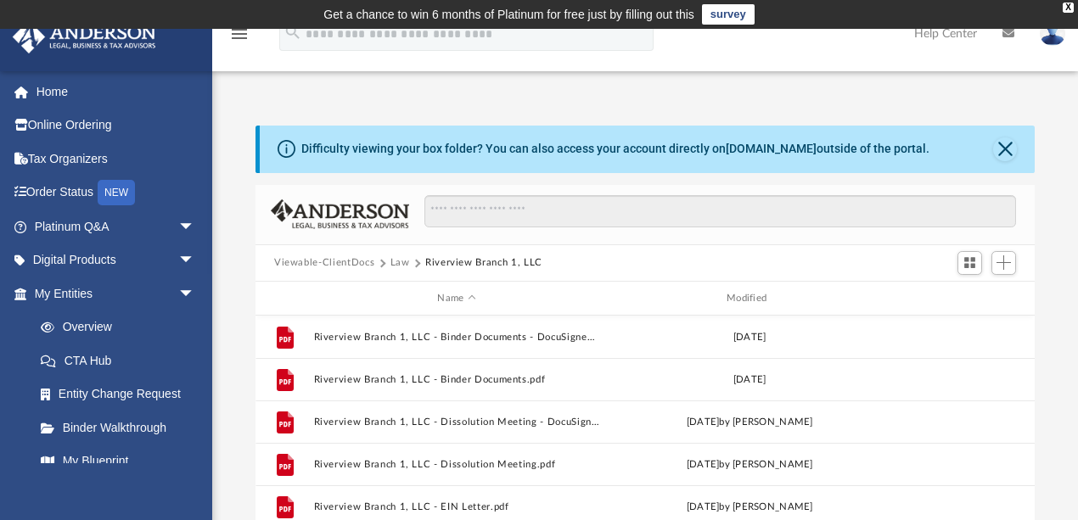
click at [394, 265] on button "Law" at bounding box center [401, 263] width 20 height 15
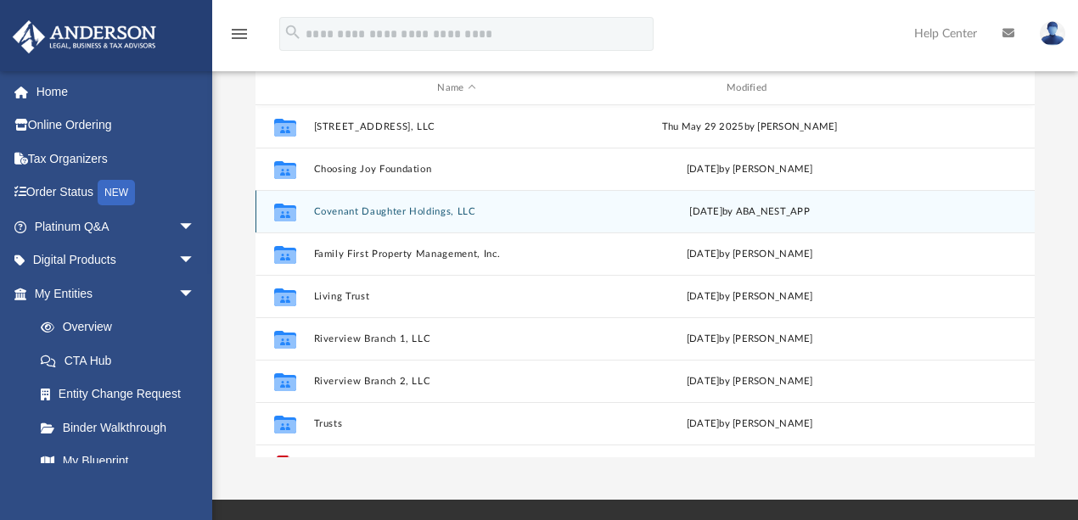
scroll to position [226, 0]
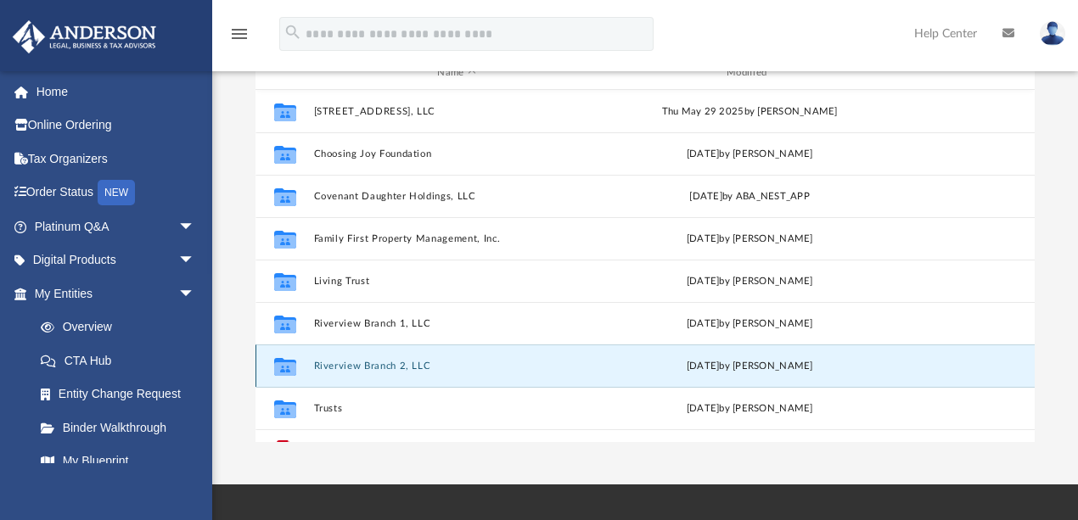
click at [394, 366] on button "Riverview Branch 2, LLC" at bounding box center [457, 366] width 286 height 11
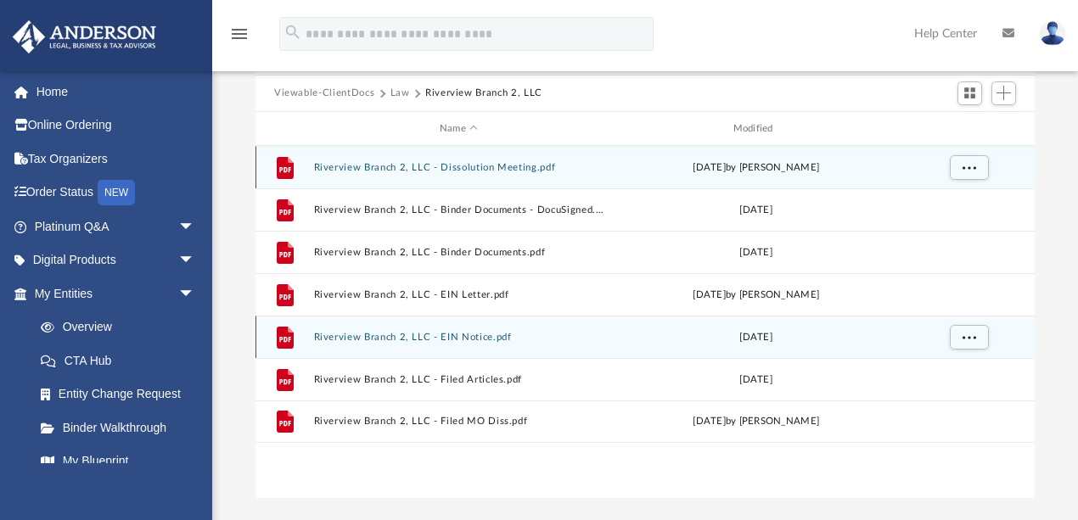
scroll to position [113, 0]
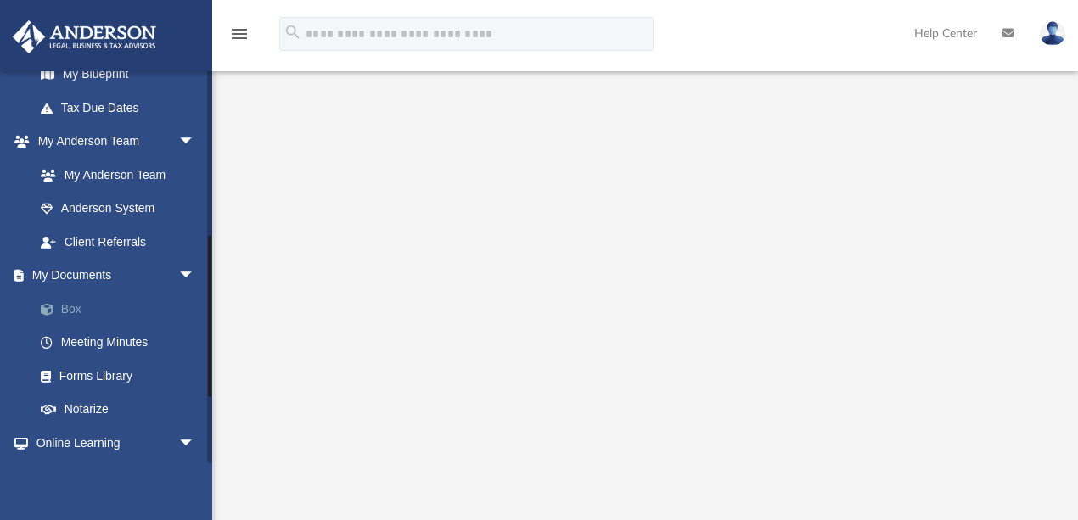
scroll to position [396, 0]
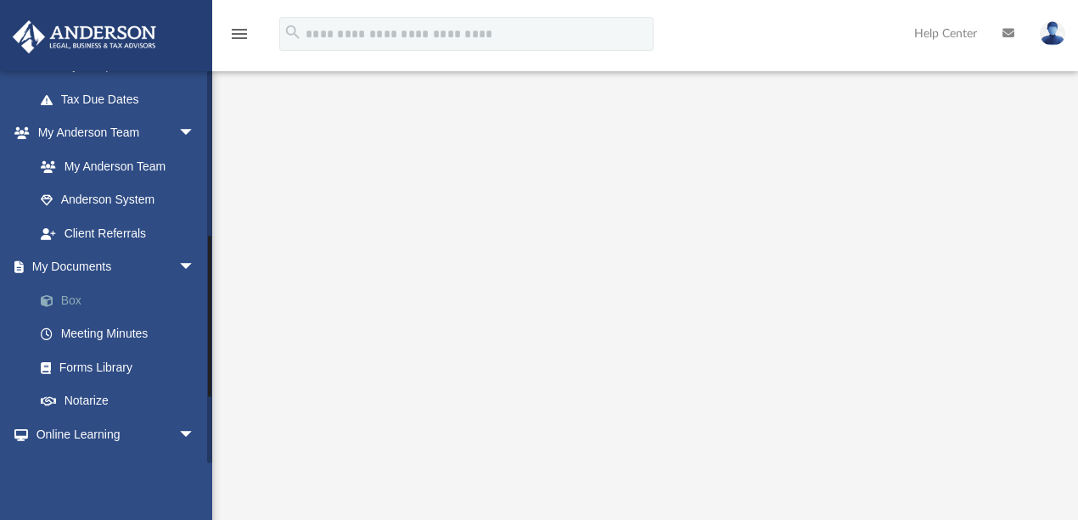
click at [63, 300] on link "Box" at bounding box center [122, 301] width 197 height 34
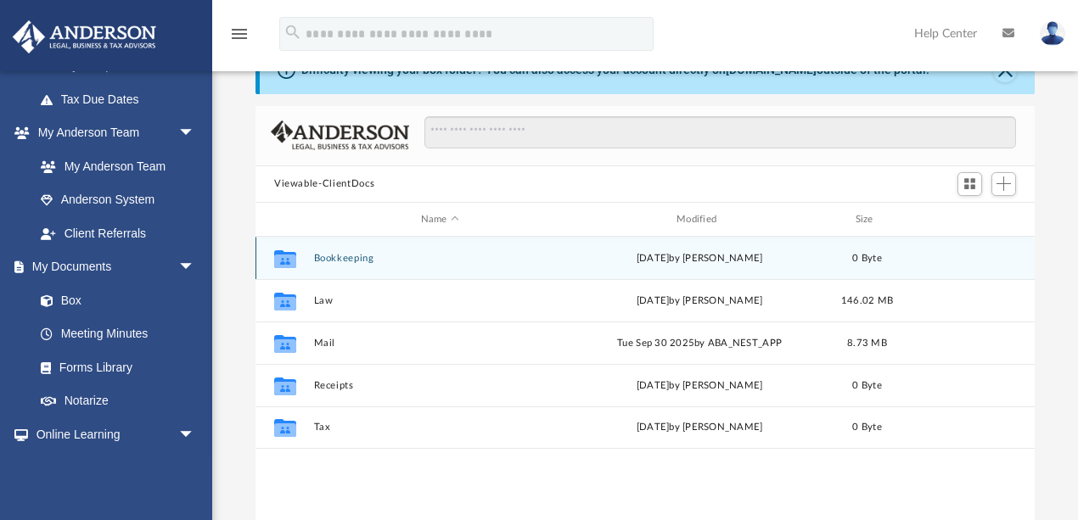
scroll to position [377, 771]
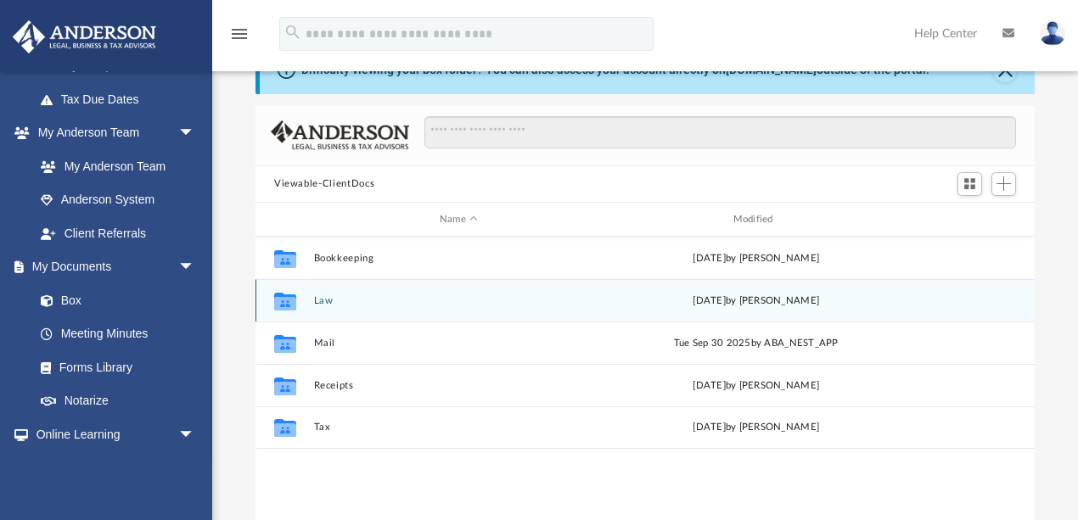
click at [308, 302] on div "Collaborated Folder Law [DATE] by [PERSON_NAME]" at bounding box center [645, 300] width 779 height 42
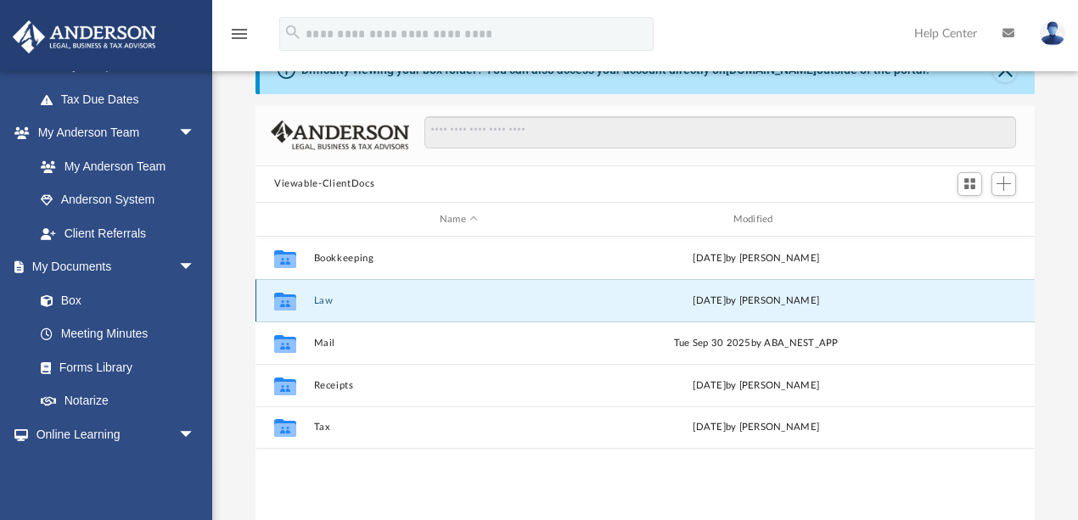
click at [319, 299] on button "Law" at bounding box center [459, 300] width 290 height 11
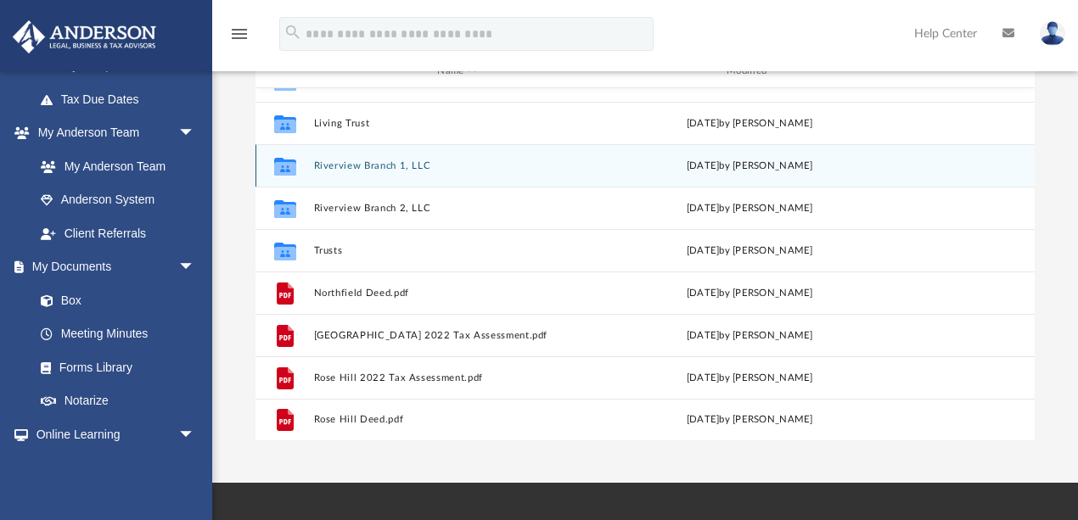
scroll to position [192, 0]
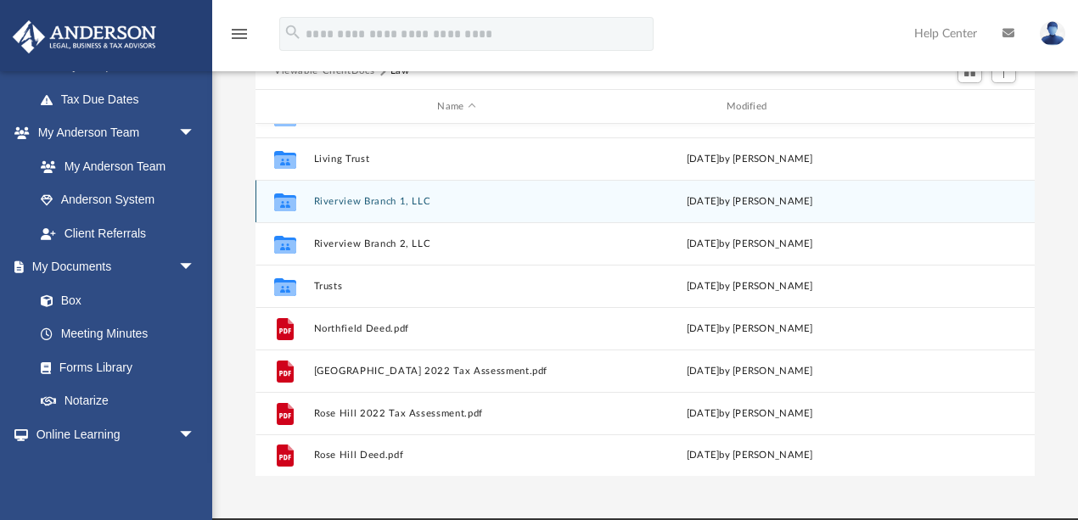
click at [372, 200] on button "Riverview Branch 1, LLC" at bounding box center [457, 201] width 286 height 11
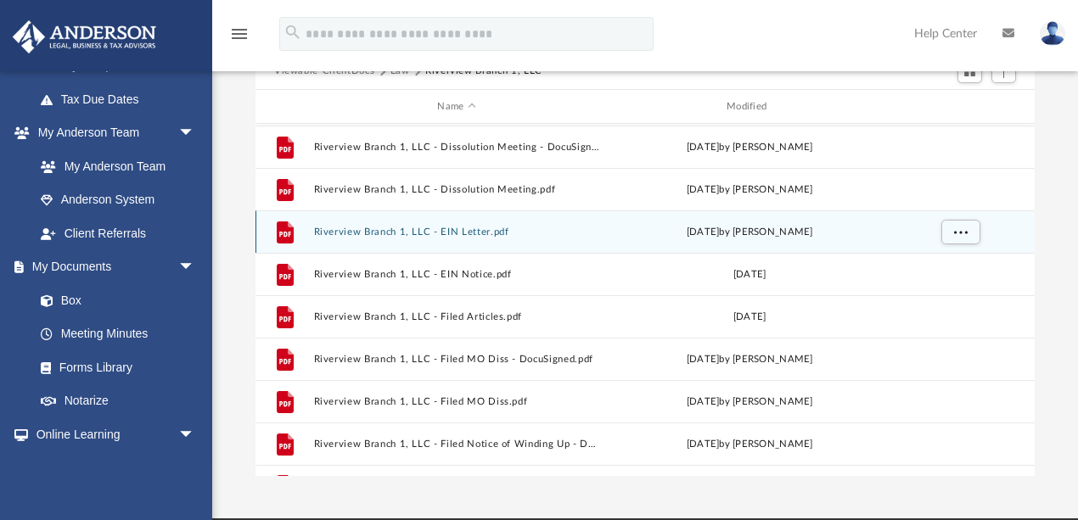
scroll to position [114, 0]
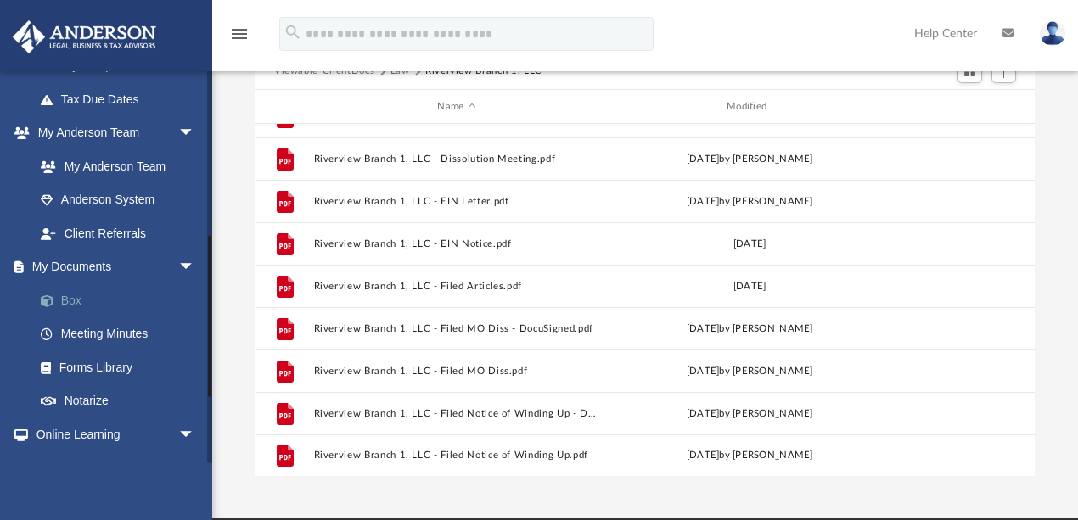
click at [76, 303] on link "Box" at bounding box center [122, 301] width 197 height 34
click at [63, 298] on link "Box" at bounding box center [122, 301] width 197 height 34
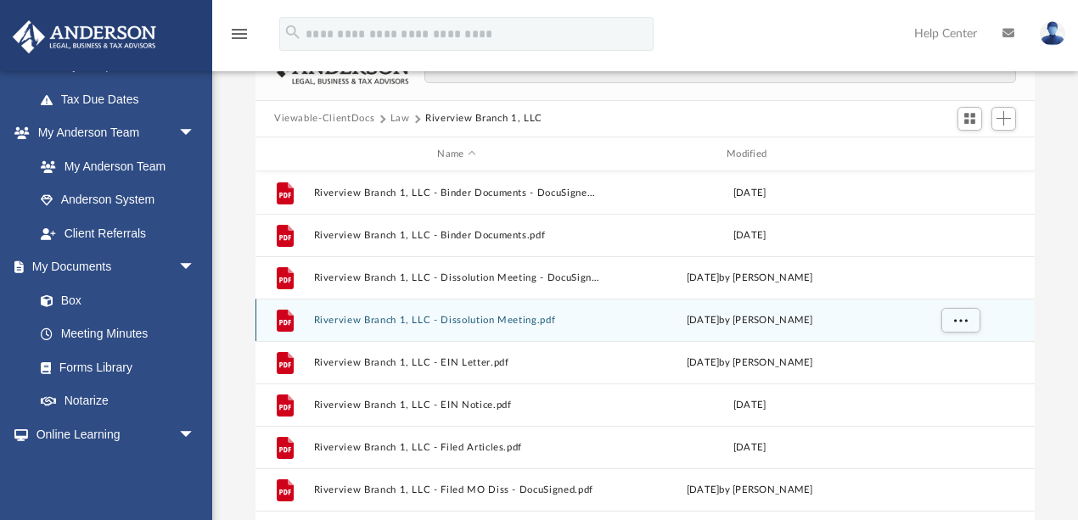
scroll to position [0, 0]
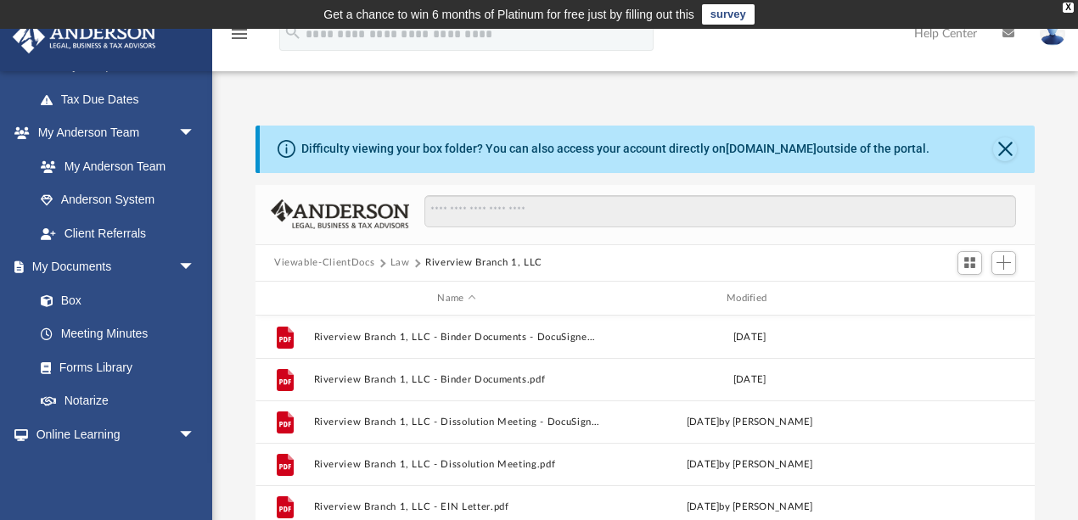
click at [403, 265] on button "Law" at bounding box center [401, 263] width 20 height 15
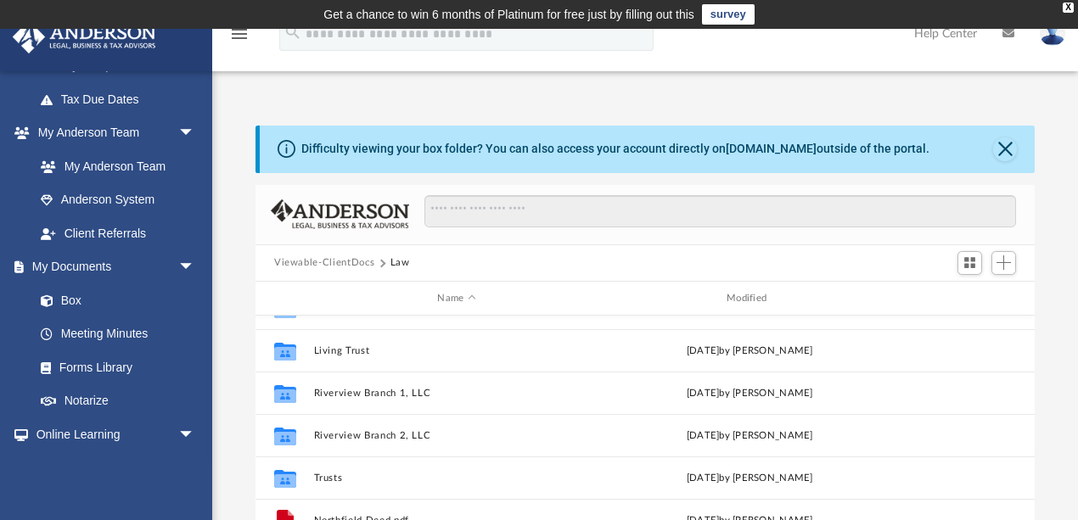
scroll to position [156, 0]
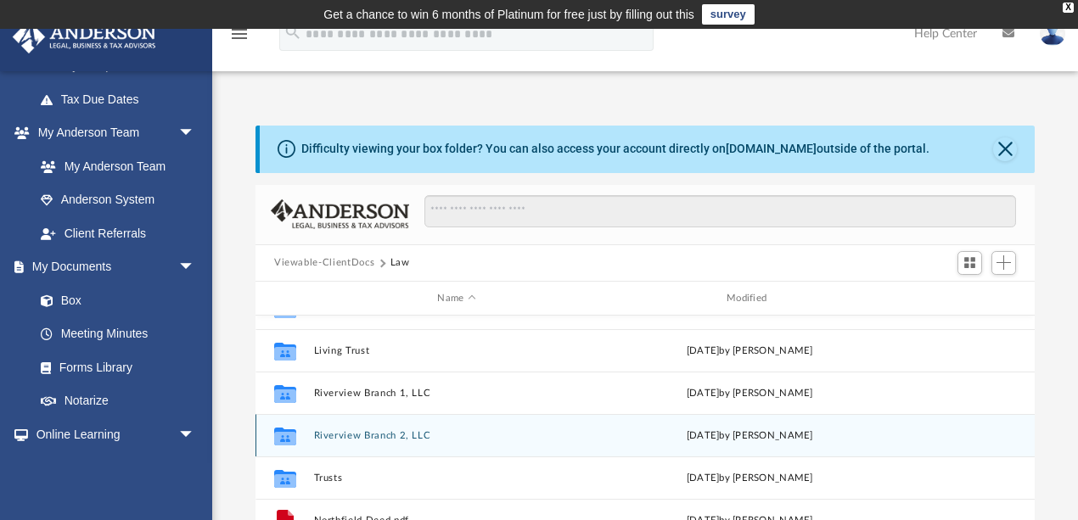
click at [380, 433] on button "Riverview Branch 2, LLC" at bounding box center [457, 435] width 286 height 11
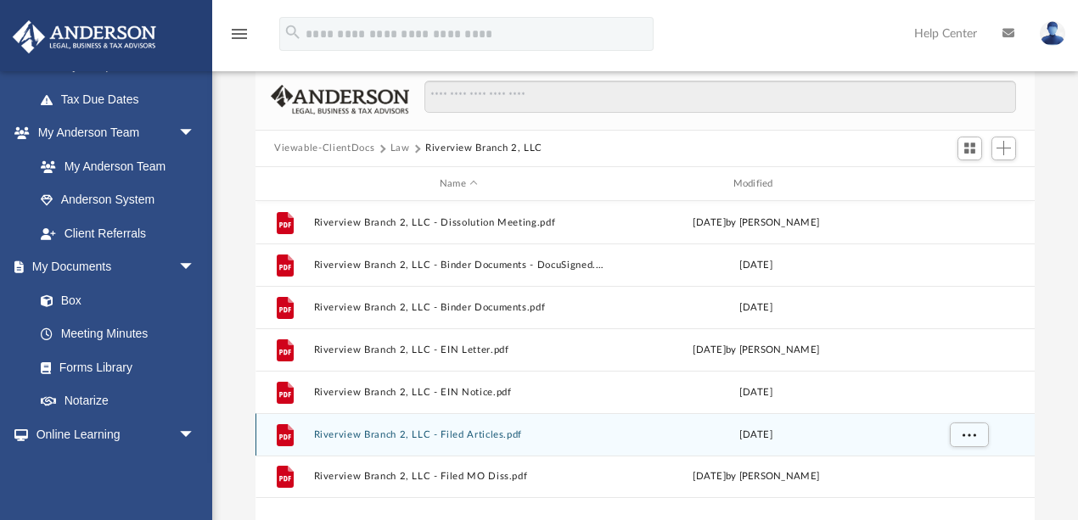
scroll to position [113, 0]
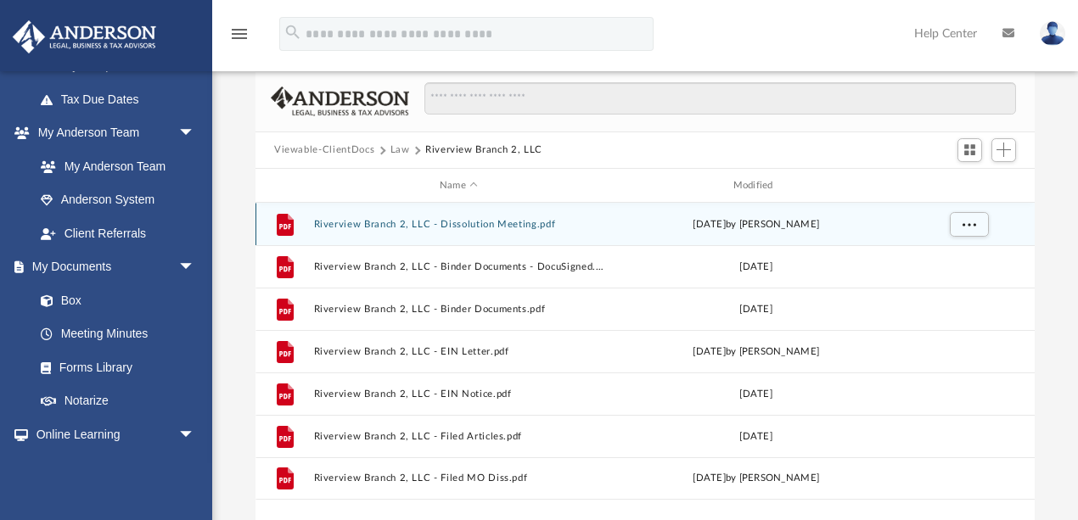
click at [492, 226] on button "Riverview Branch 2, LLC - Dissolution Meeting.pdf" at bounding box center [459, 224] width 290 height 11
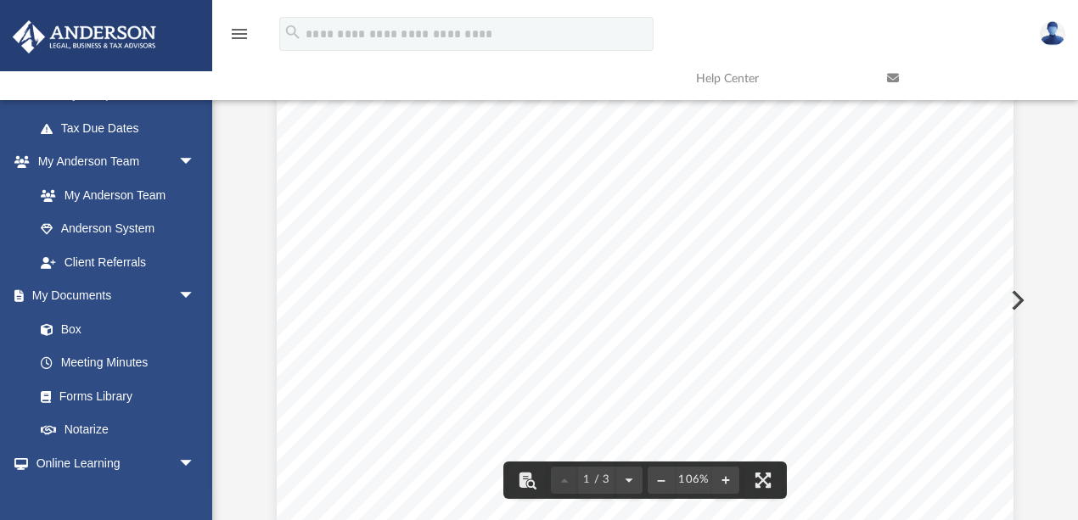
scroll to position [0, 0]
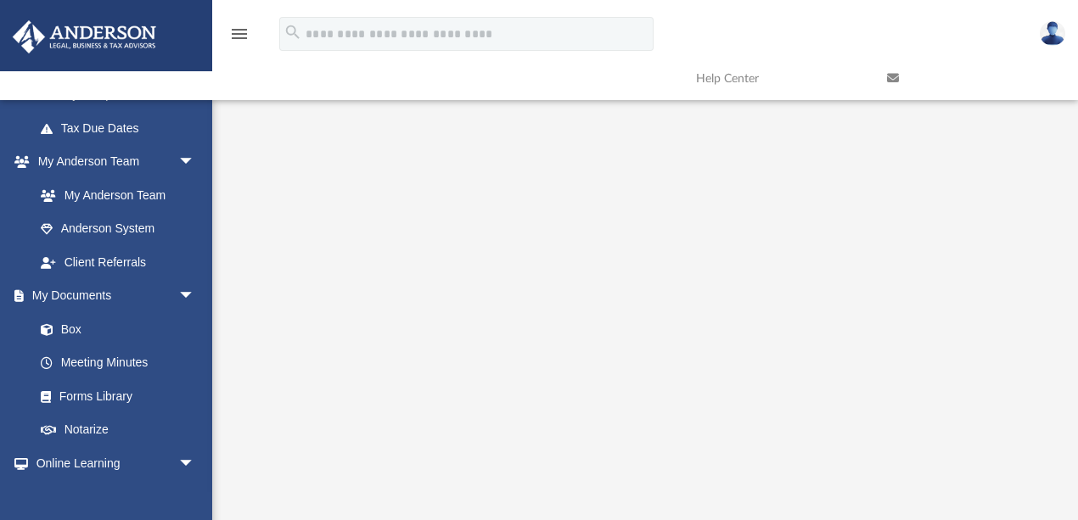
scroll to position [192, 0]
click at [65, 326] on link "Box" at bounding box center [122, 329] width 197 height 34
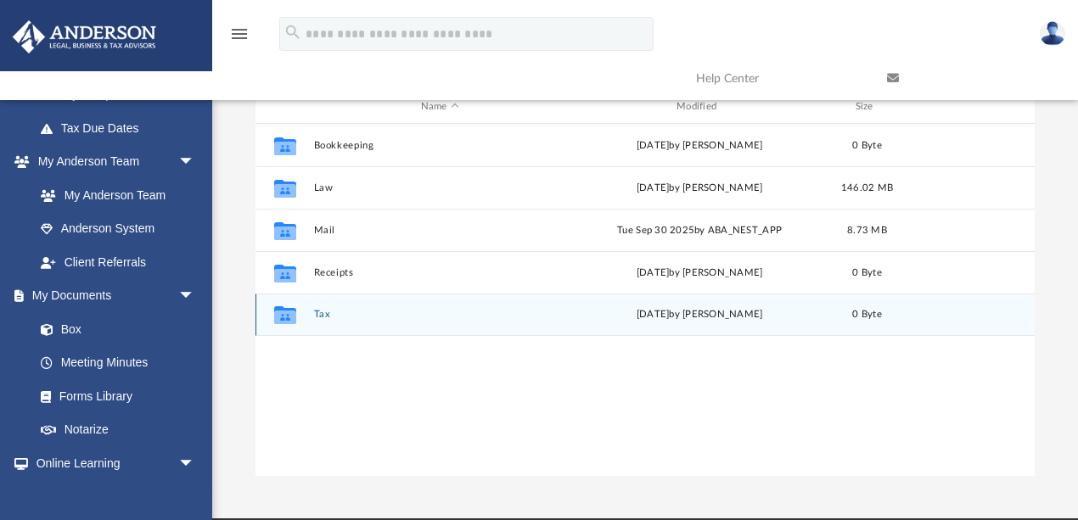
scroll to position [377, 771]
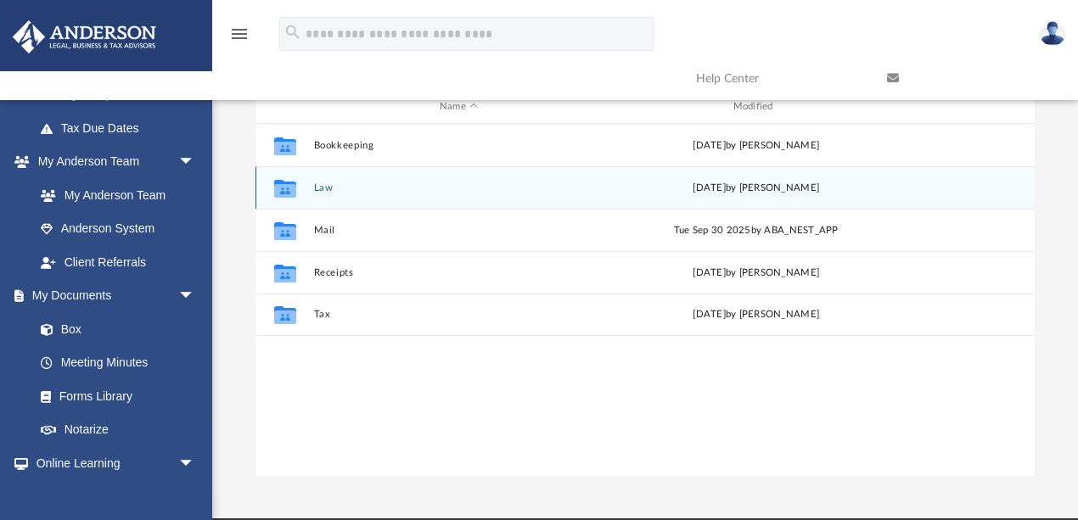
click at [322, 188] on button "Law" at bounding box center [459, 188] width 290 height 11
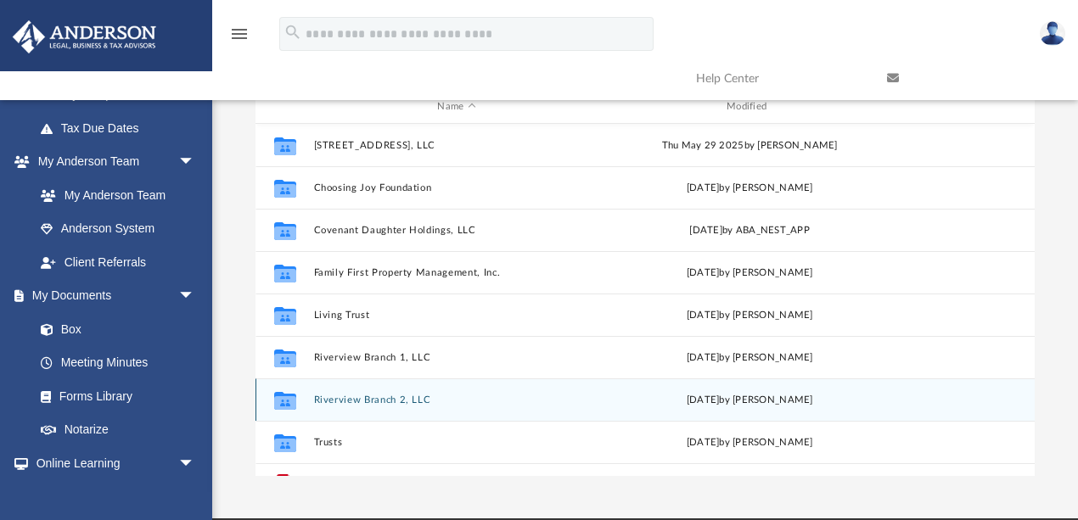
click at [380, 400] on button "Riverview Branch 2, LLC" at bounding box center [457, 400] width 286 height 11
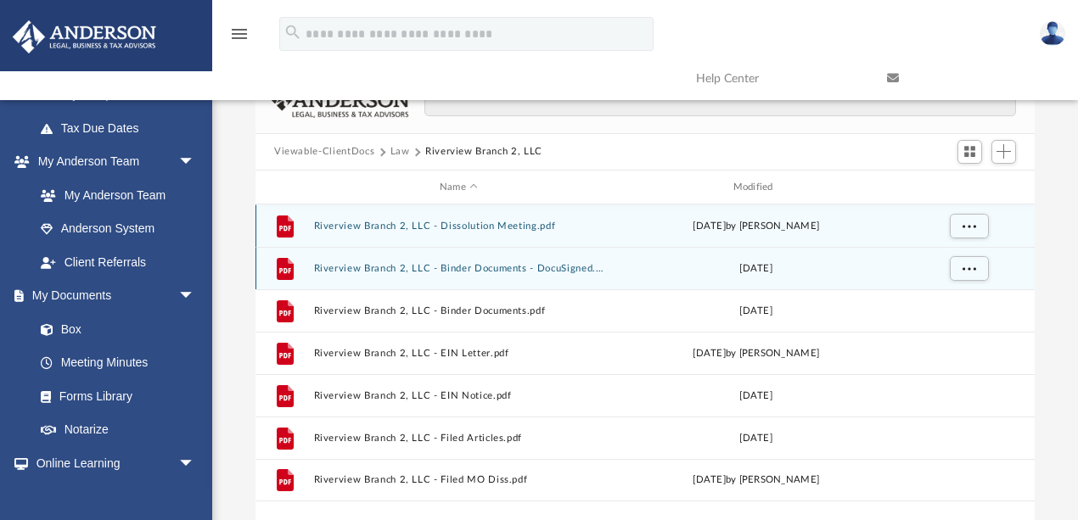
scroll to position [136, 0]
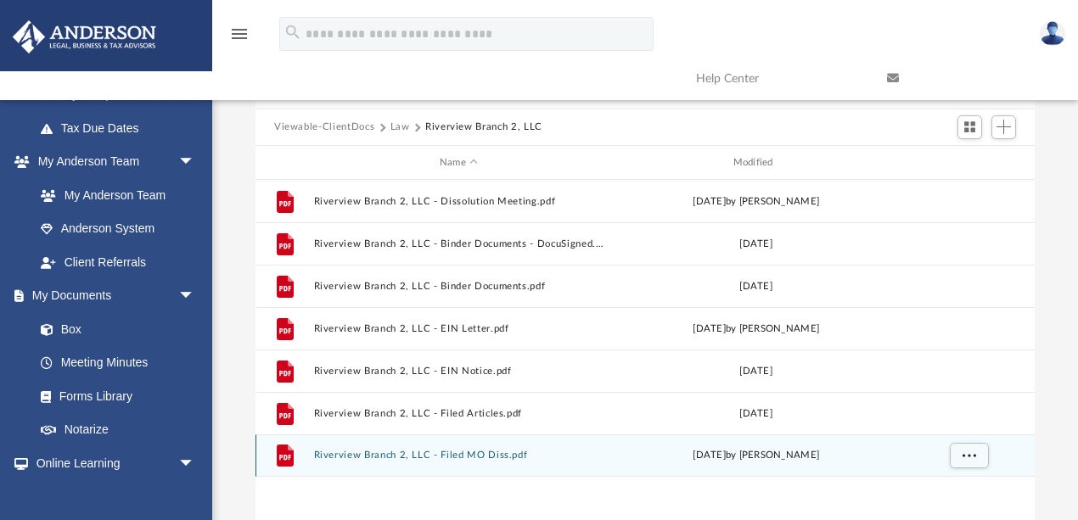
click at [492, 457] on button "Riverview Branch 2, LLC - Filed MO Diss.pdf" at bounding box center [459, 456] width 290 height 11
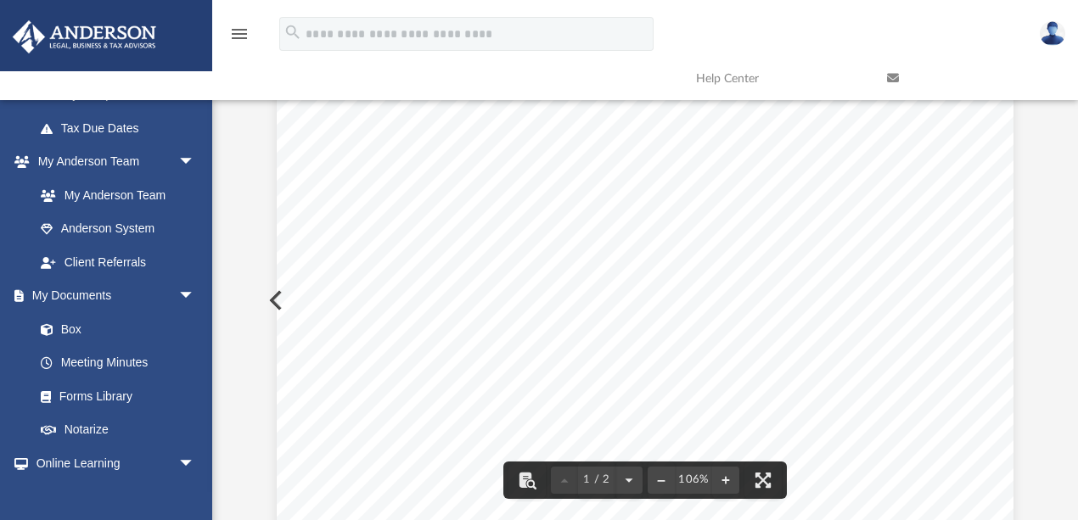
scroll to position [0, 0]
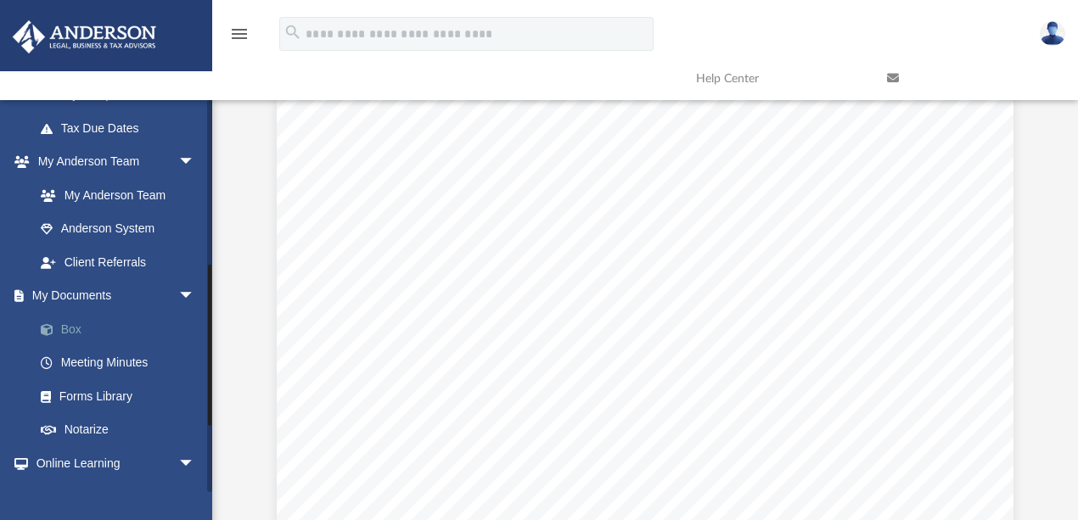
click at [80, 330] on link "Box" at bounding box center [122, 329] width 197 height 34
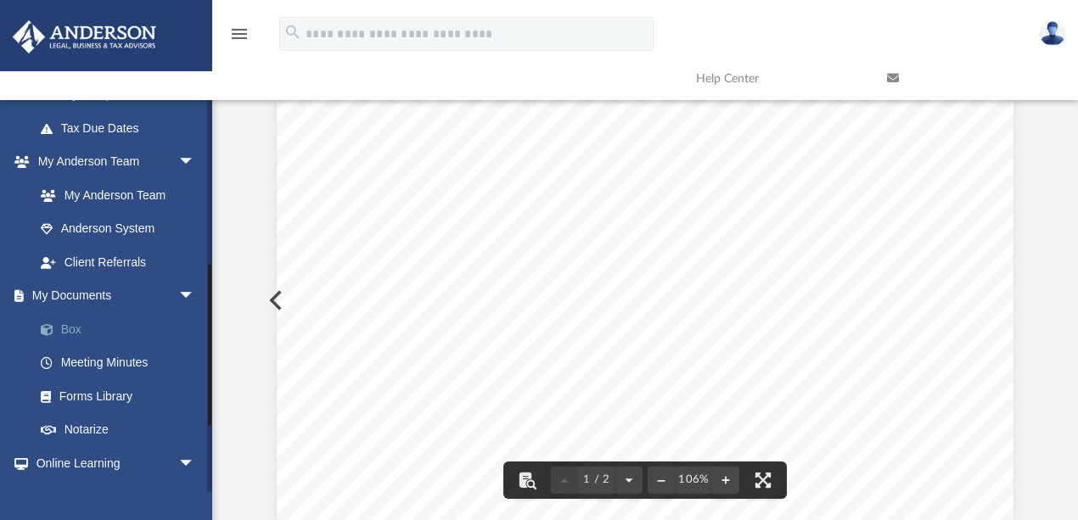
click at [75, 333] on link "Box" at bounding box center [122, 329] width 197 height 34
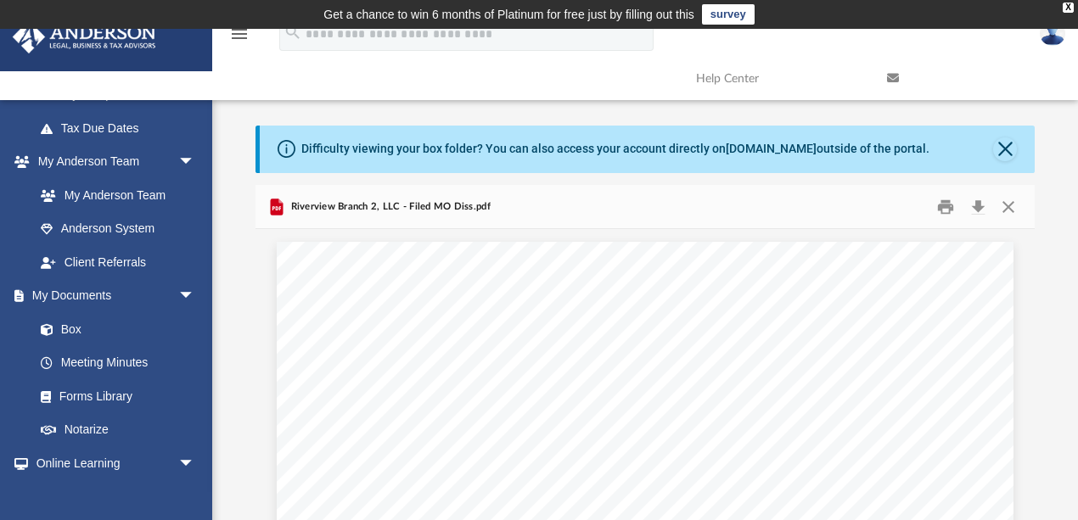
scroll to position [192, 0]
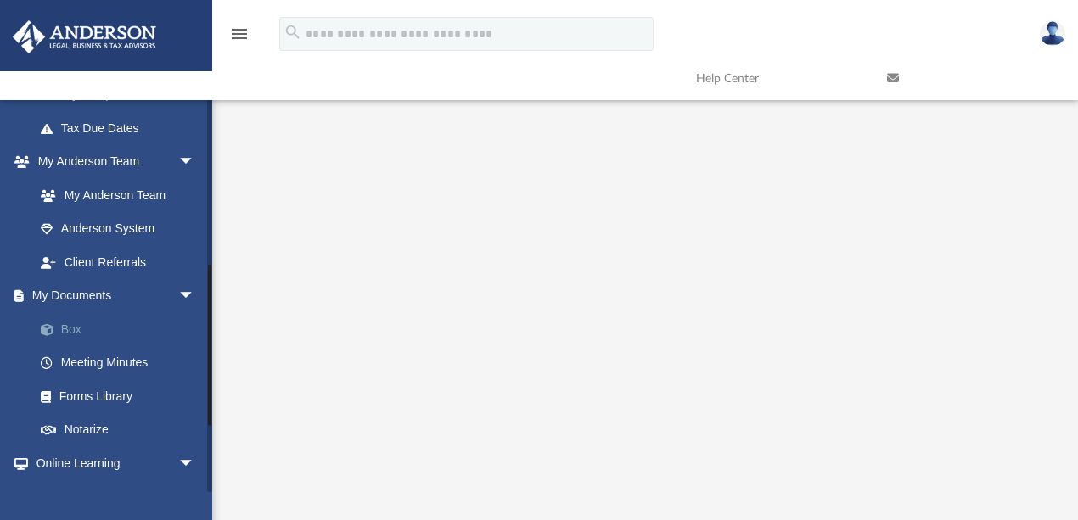
click at [64, 329] on link "Box" at bounding box center [122, 329] width 197 height 34
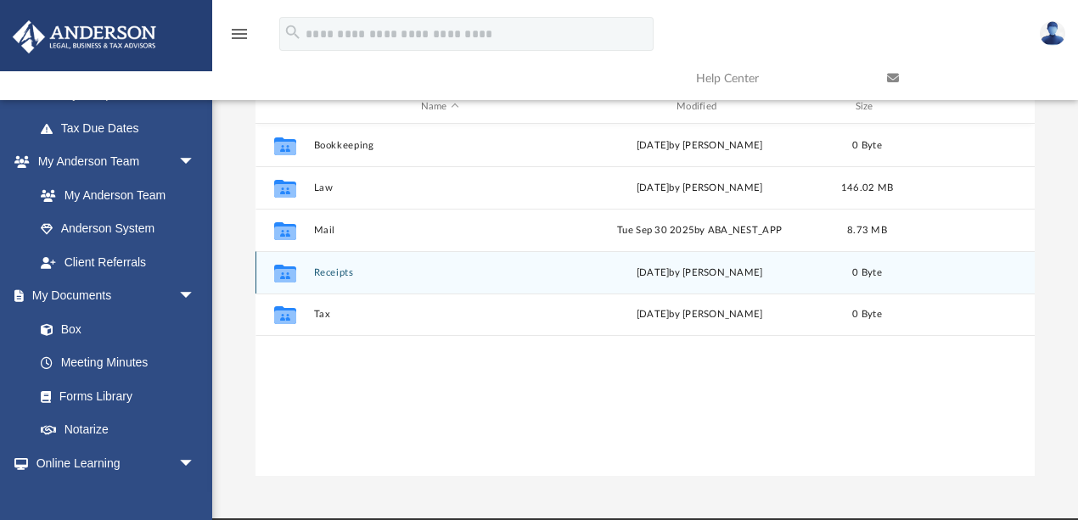
scroll to position [377, 771]
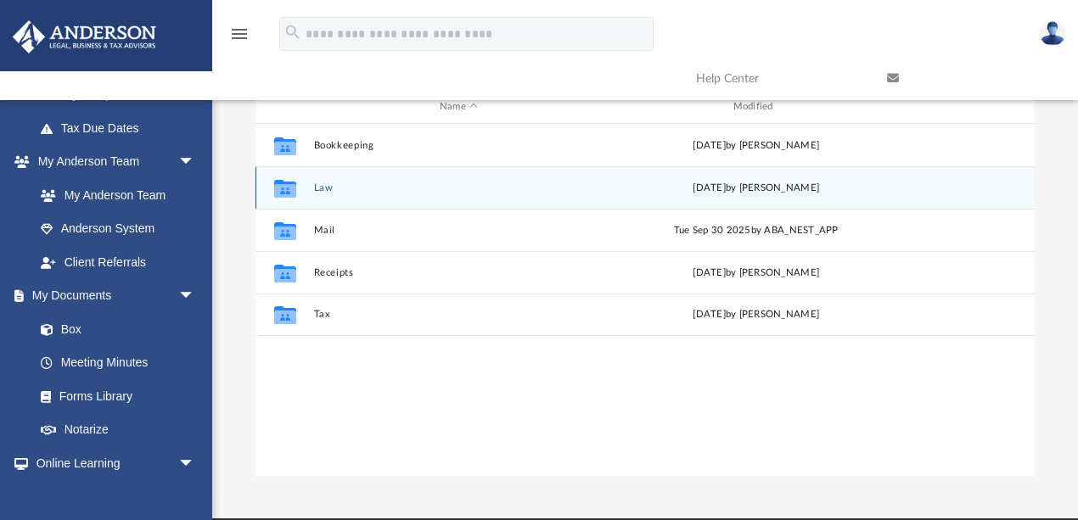
click at [320, 183] on button "Law" at bounding box center [459, 188] width 290 height 11
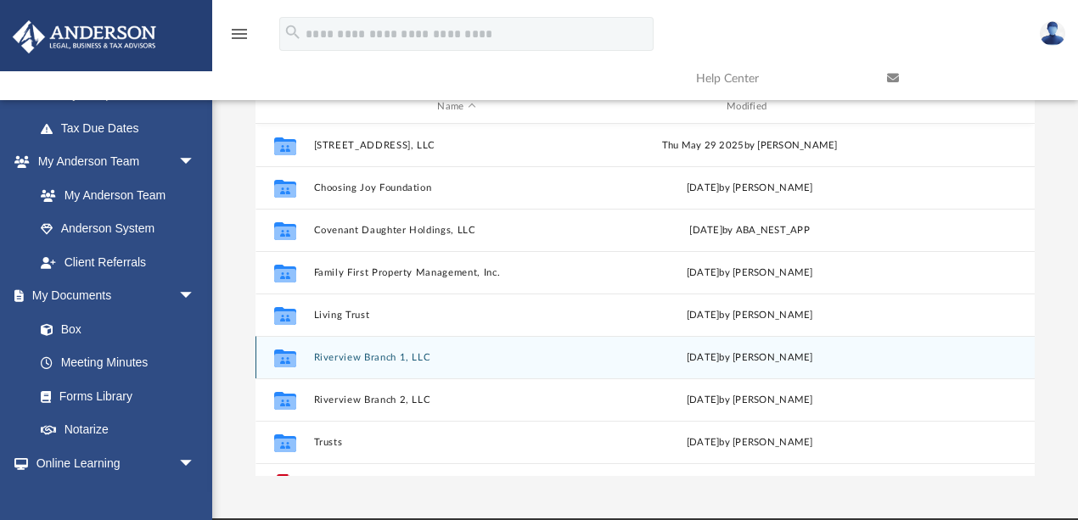
click at [389, 358] on button "Riverview Branch 1, LLC" at bounding box center [457, 357] width 286 height 11
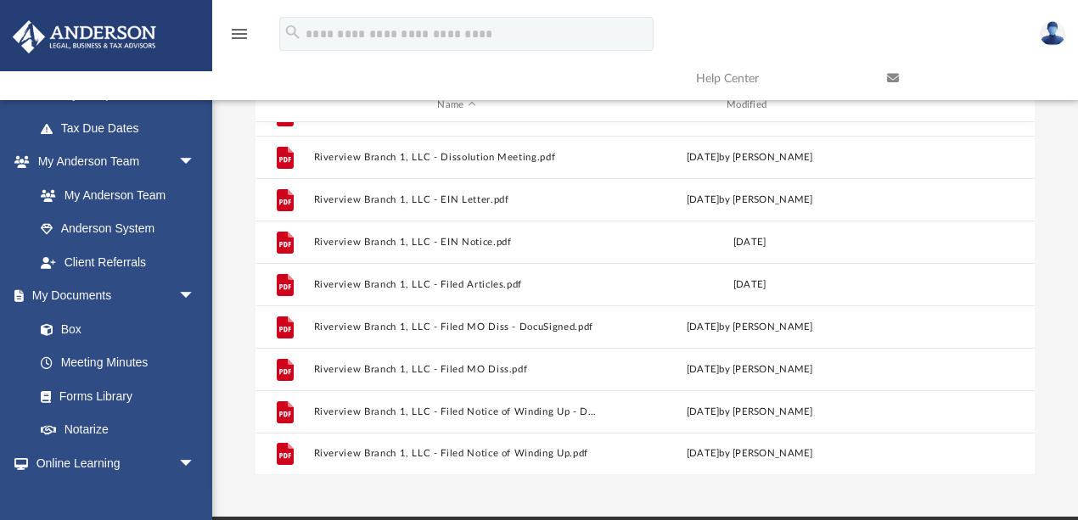
scroll to position [192, 0]
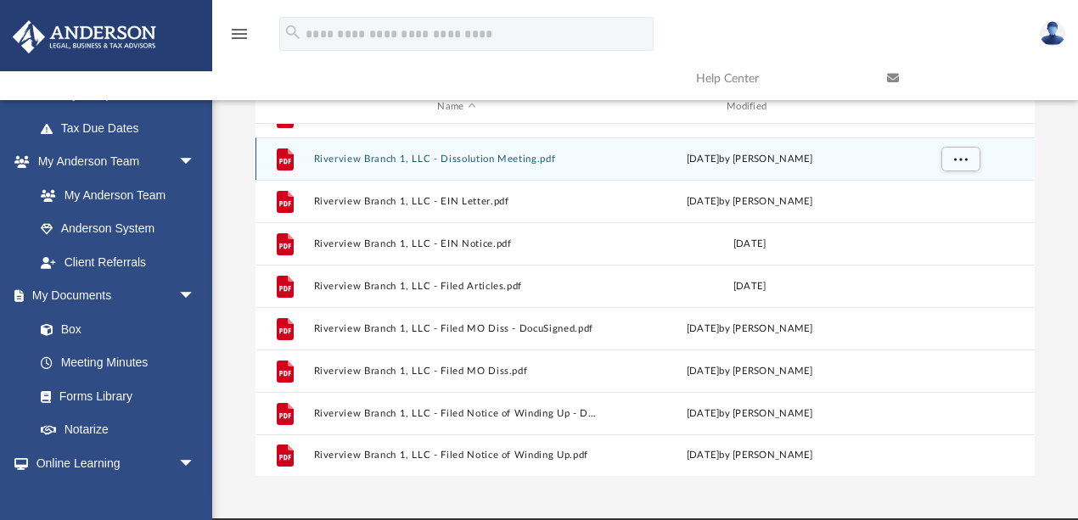
click at [475, 155] on button "Riverview Branch 1, LLC - Dissolution Meeting.pdf" at bounding box center [457, 159] width 286 height 11
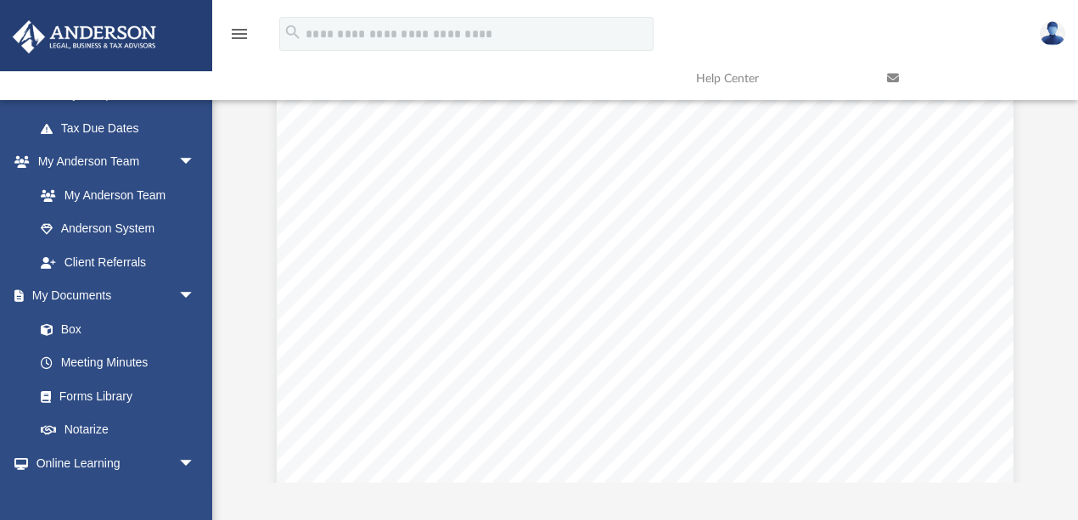
scroll to position [0, 0]
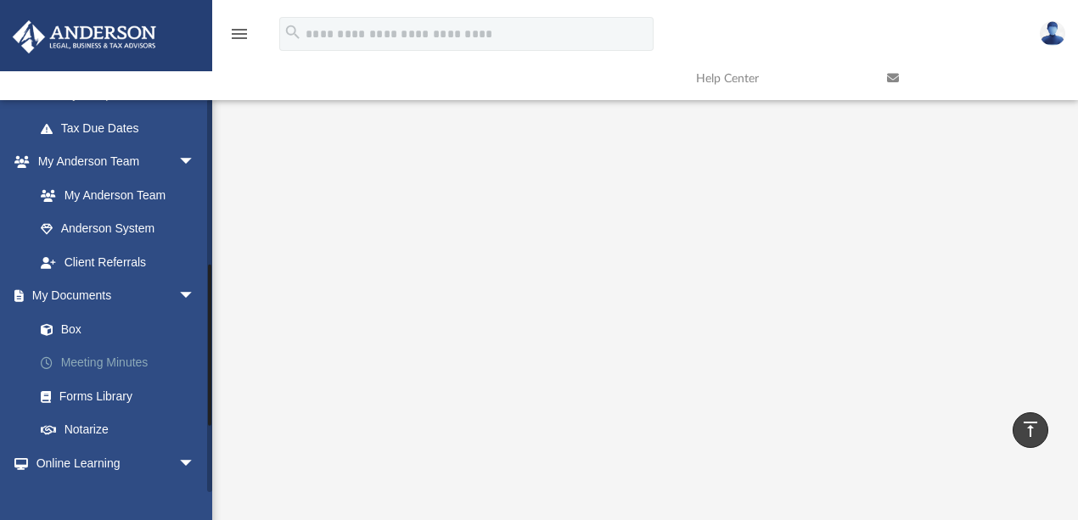
click at [114, 360] on link "Meeting Minutes" at bounding box center [122, 363] width 197 height 34
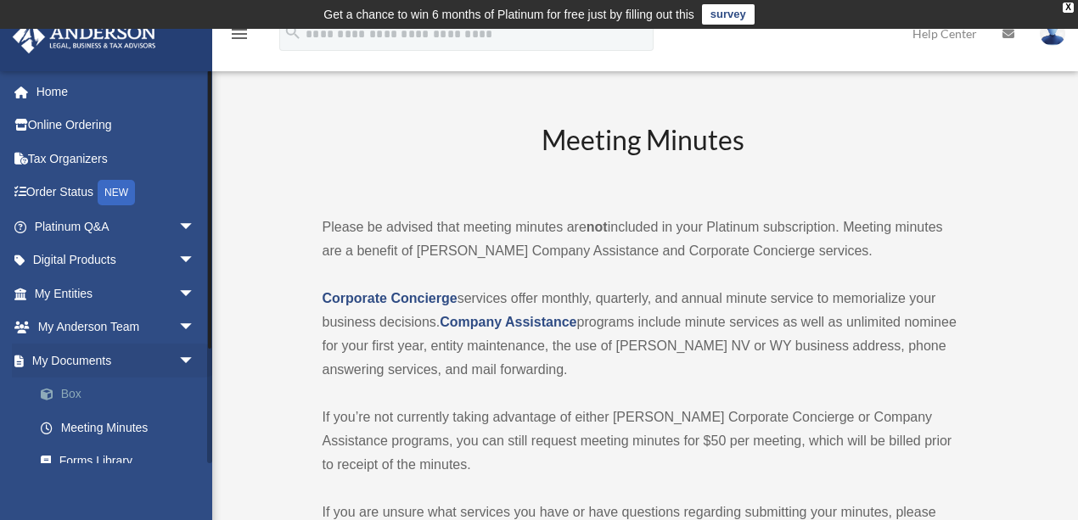
click at [71, 394] on link "Box" at bounding box center [122, 395] width 197 height 34
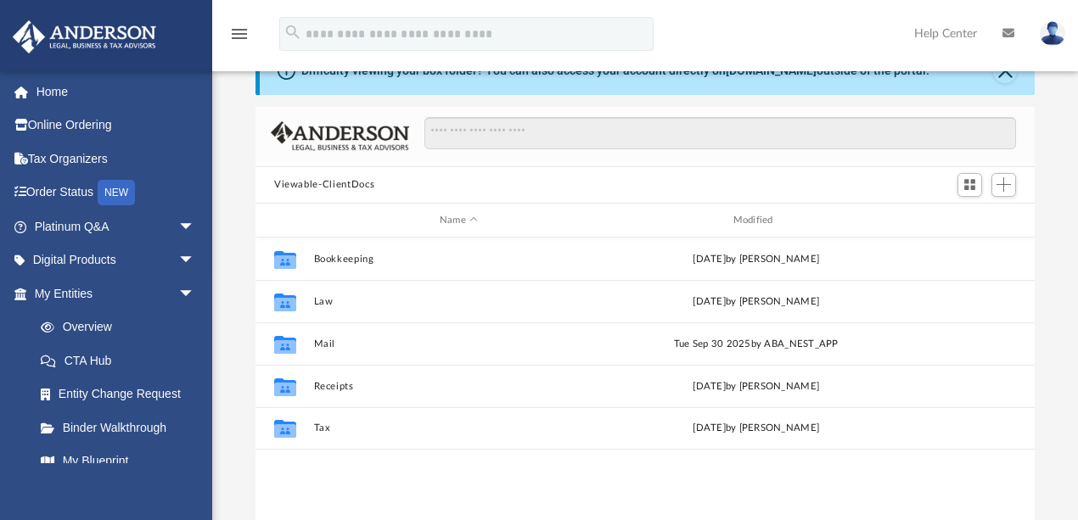
scroll to position [113, 0]
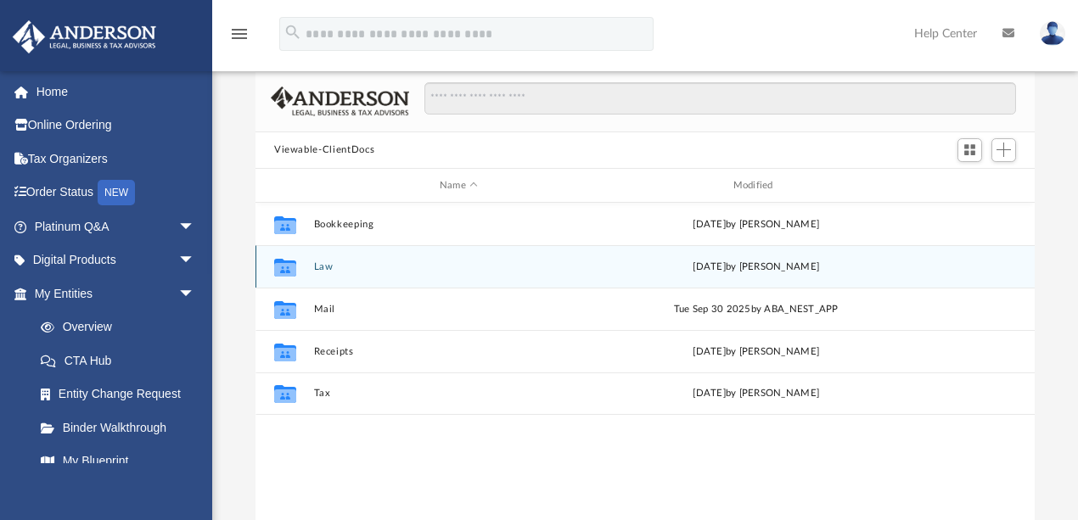
click at [321, 270] on button "Law" at bounding box center [459, 266] width 290 height 11
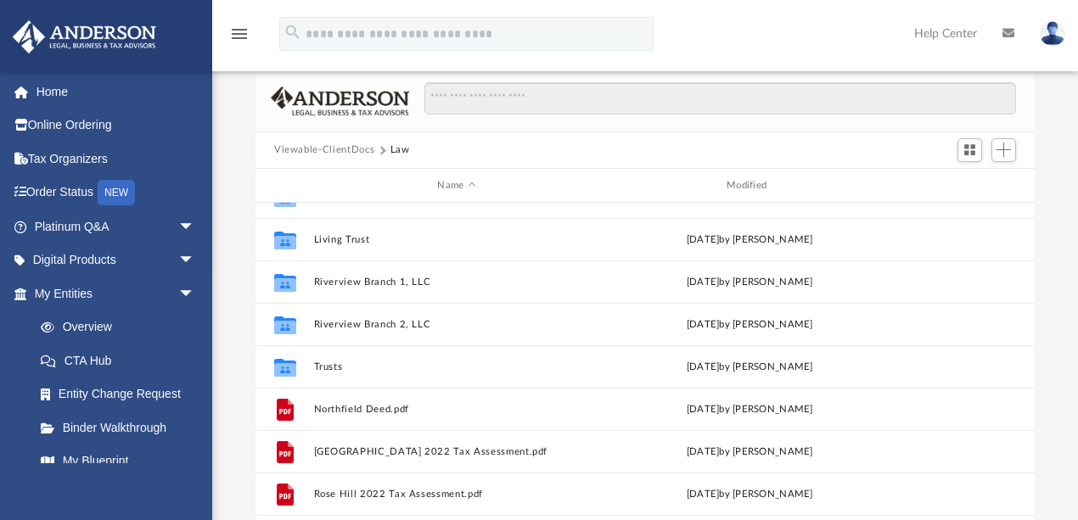
scroll to position [156, 0]
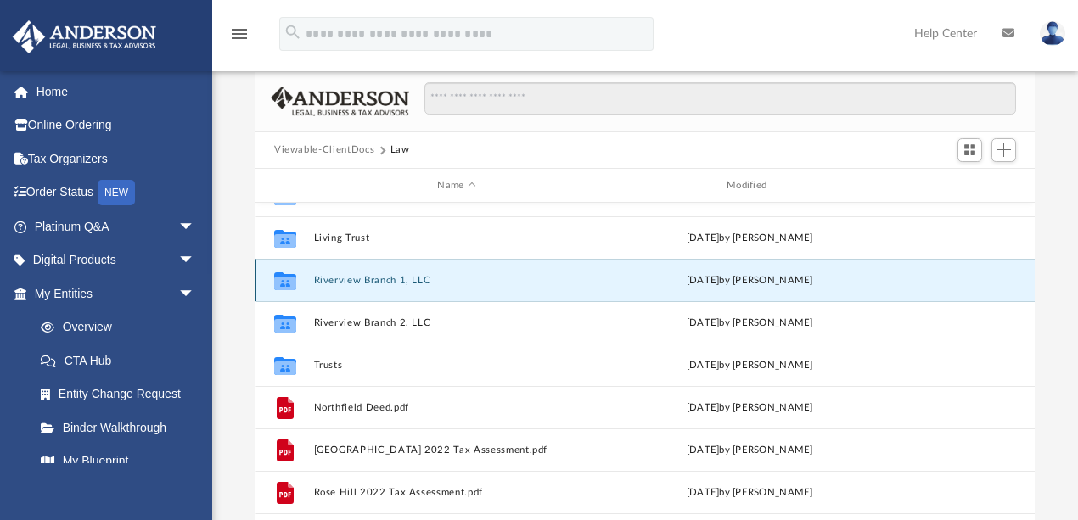
click at [387, 282] on button "Riverview Branch 1, LLC" at bounding box center [457, 280] width 286 height 11
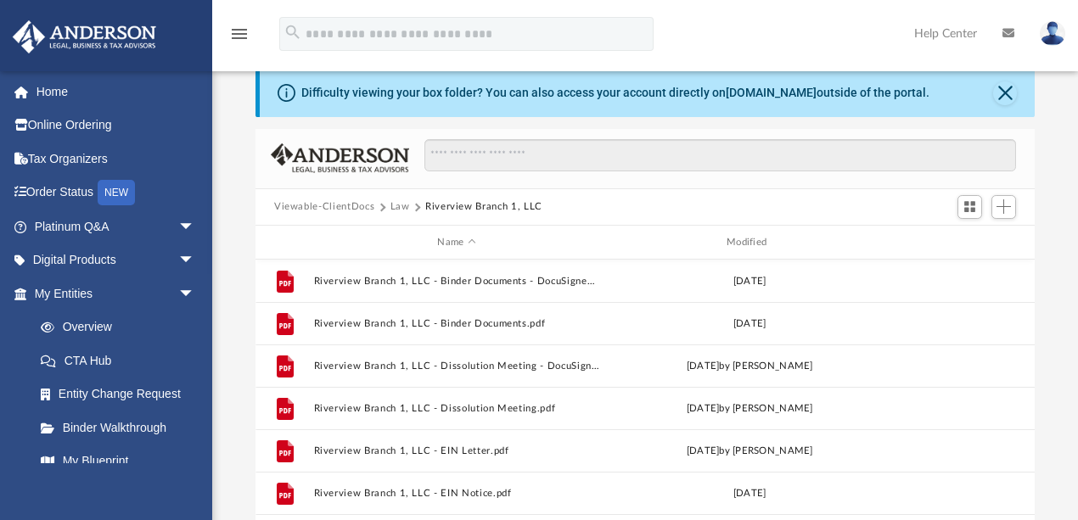
scroll to position [0, 0]
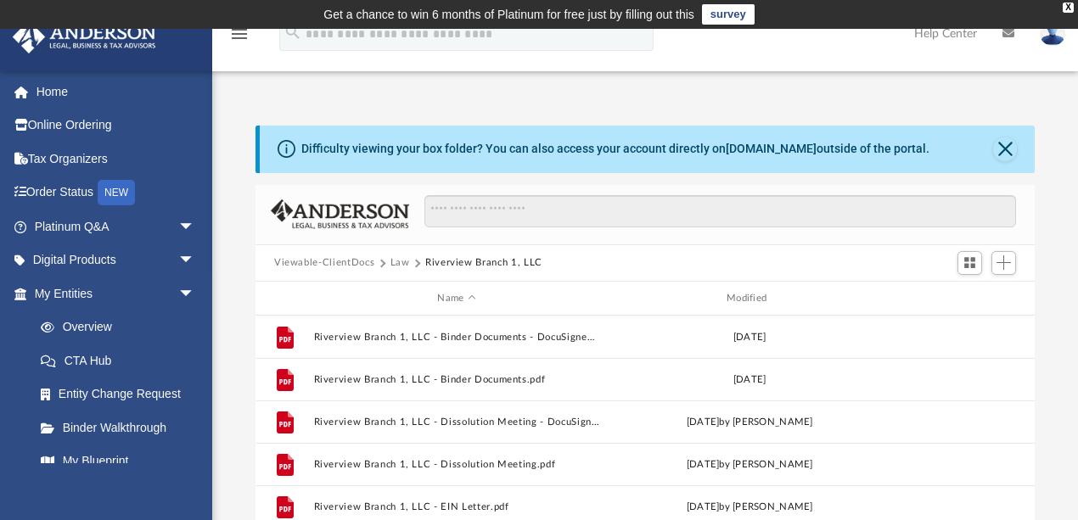
click at [399, 261] on button "Law" at bounding box center [401, 263] width 20 height 15
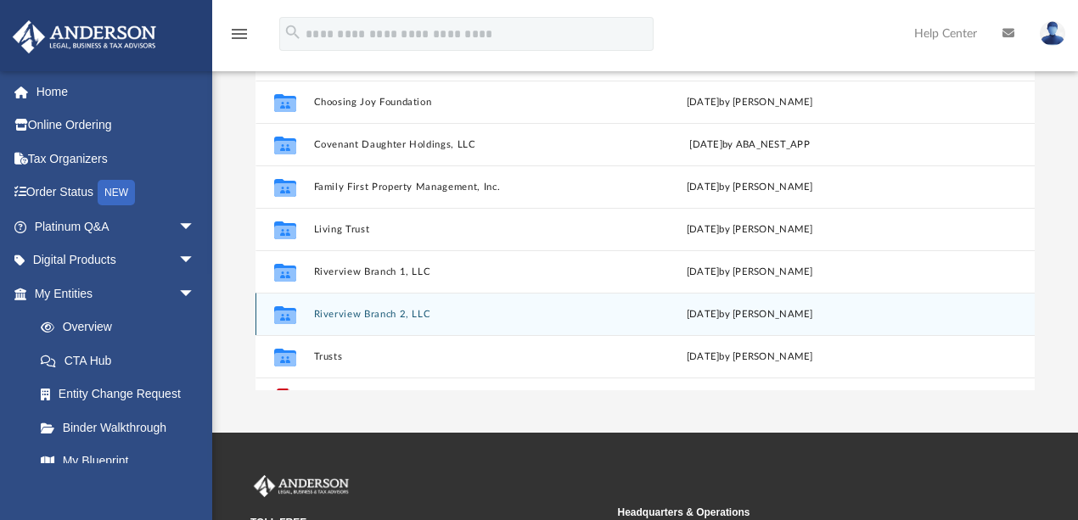
scroll to position [283, 0]
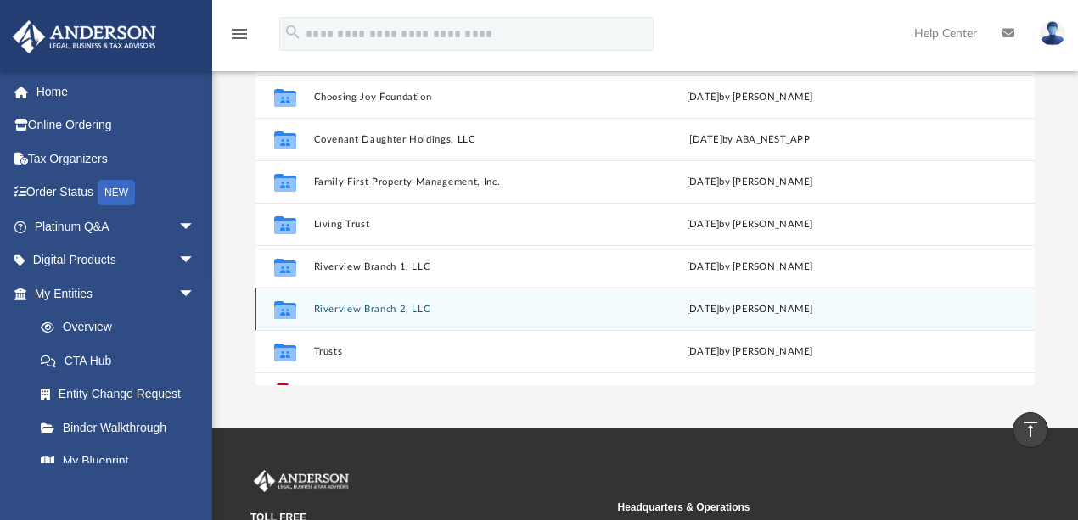
click at [363, 308] on button "Riverview Branch 2, LLC" at bounding box center [457, 309] width 286 height 11
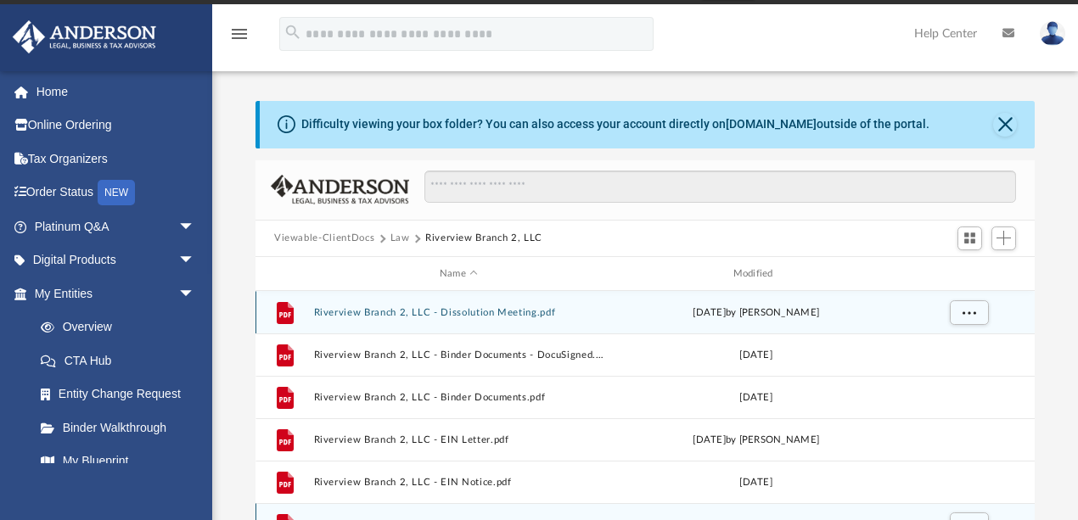
scroll to position [0, 0]
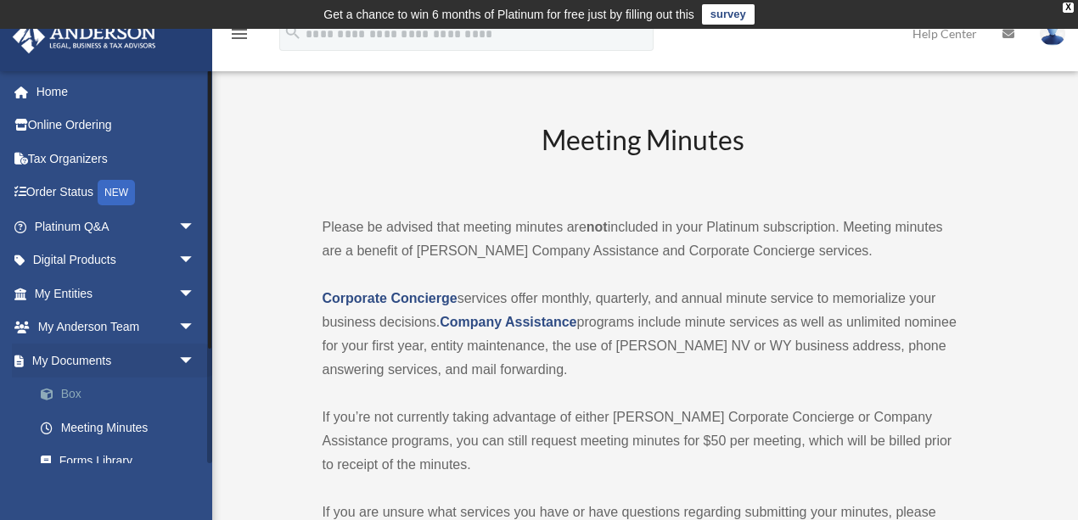
click at [70, 388] on link "Box" at bounding box center [122, 395] width 197 height 34
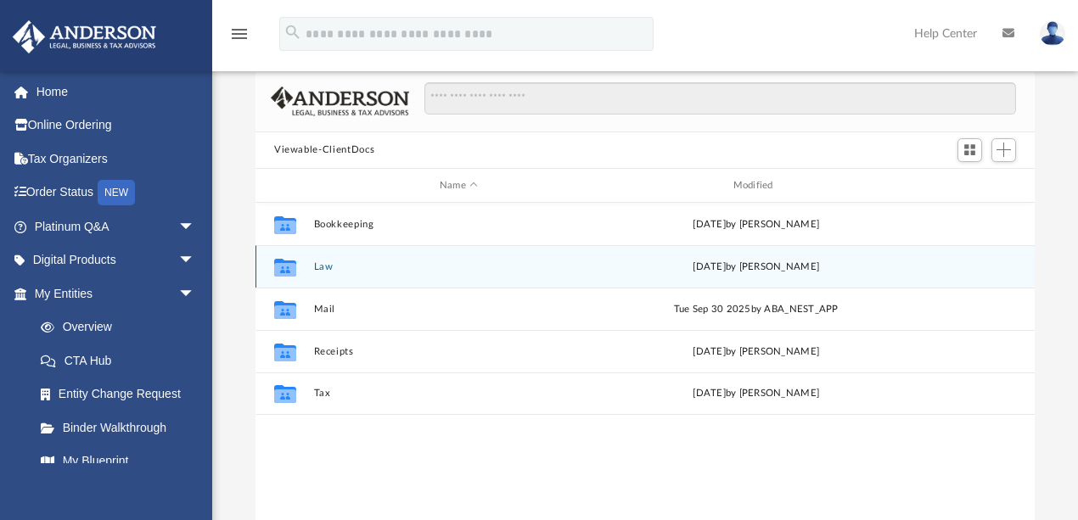
scroll to position [114, 0]
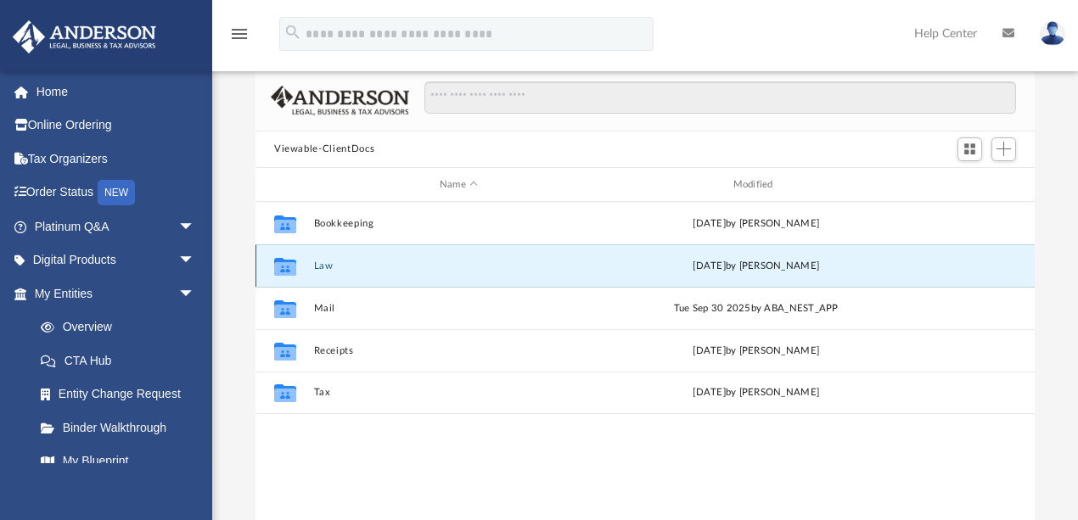
click at [328, 267] on button "Law" at bounding box center [459, 266] width 290 height 11
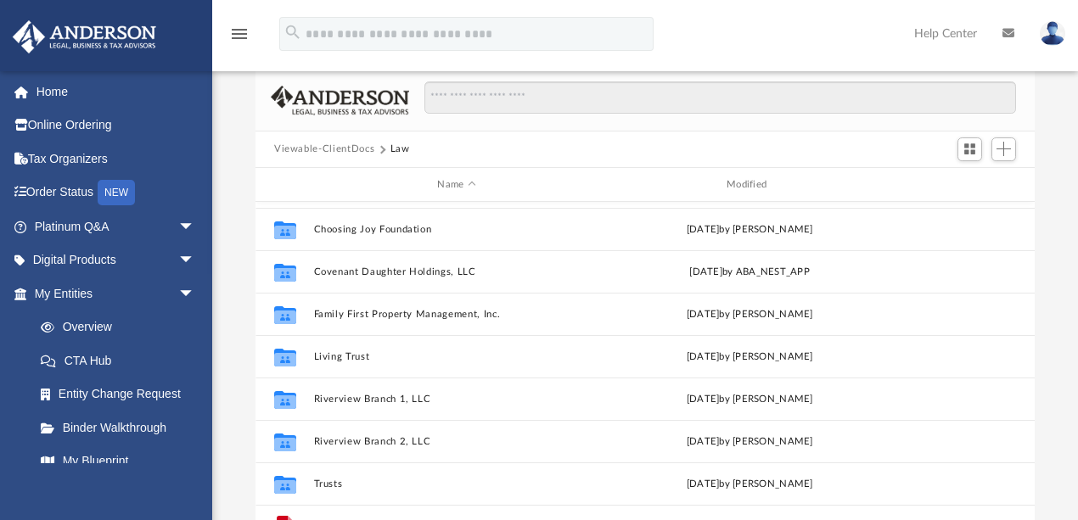
scroll to position [156, 0]
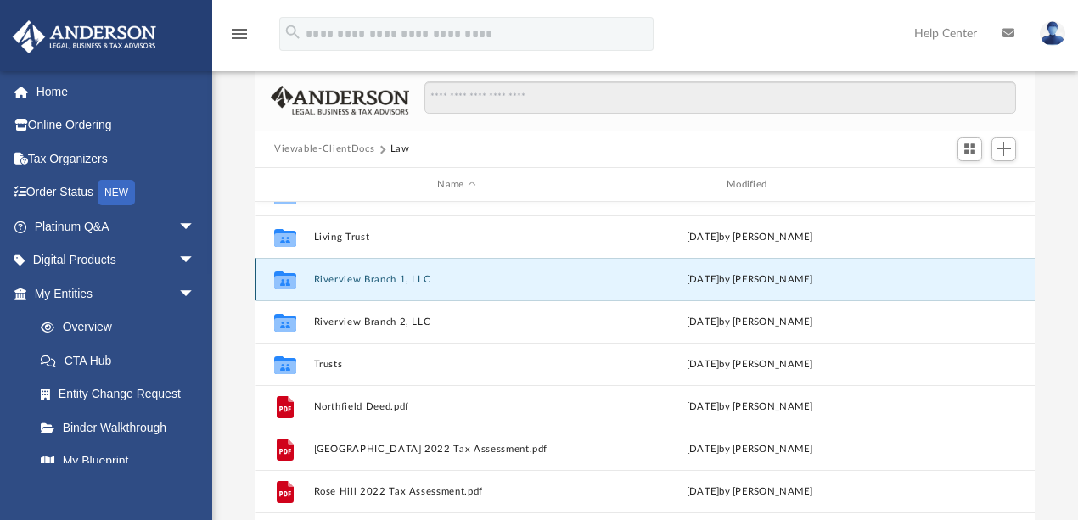
click at [346, 282] on button "Riverview Branch 1, LLC" at bounding box center [457, 279] width 286 height 11
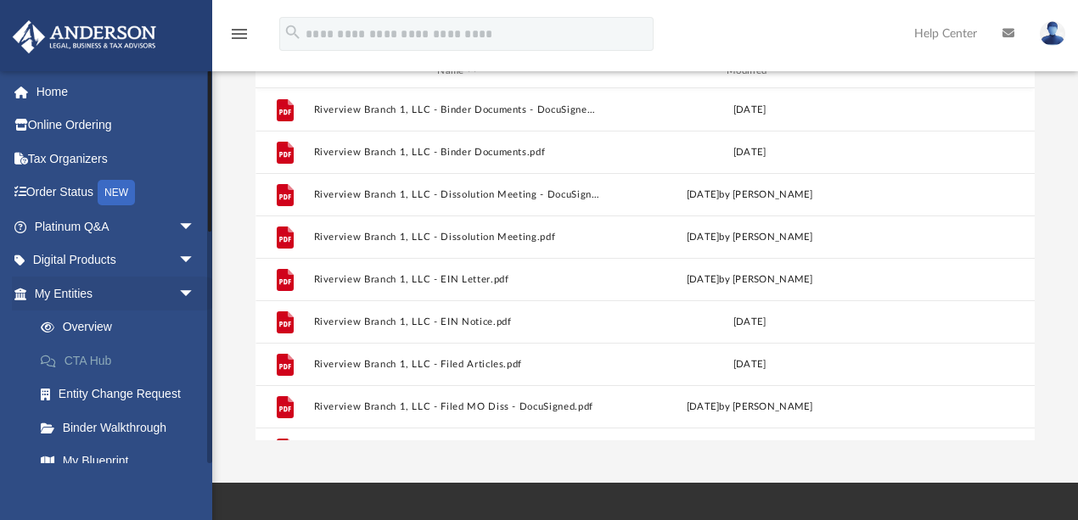
scroll to position [56, 0]
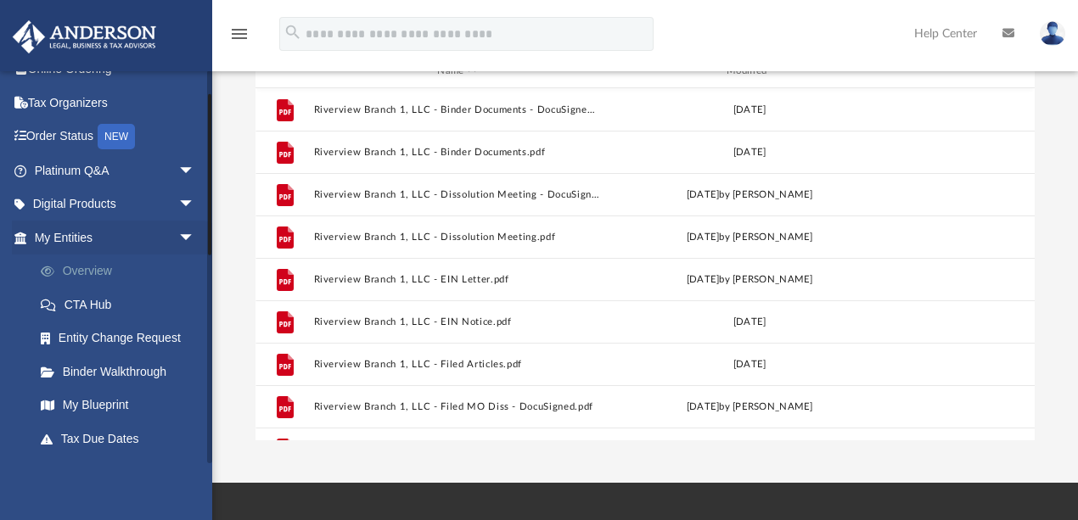
click at [85, 273] on link "Overview" at bounding box center [122, 272] width 197 height 34
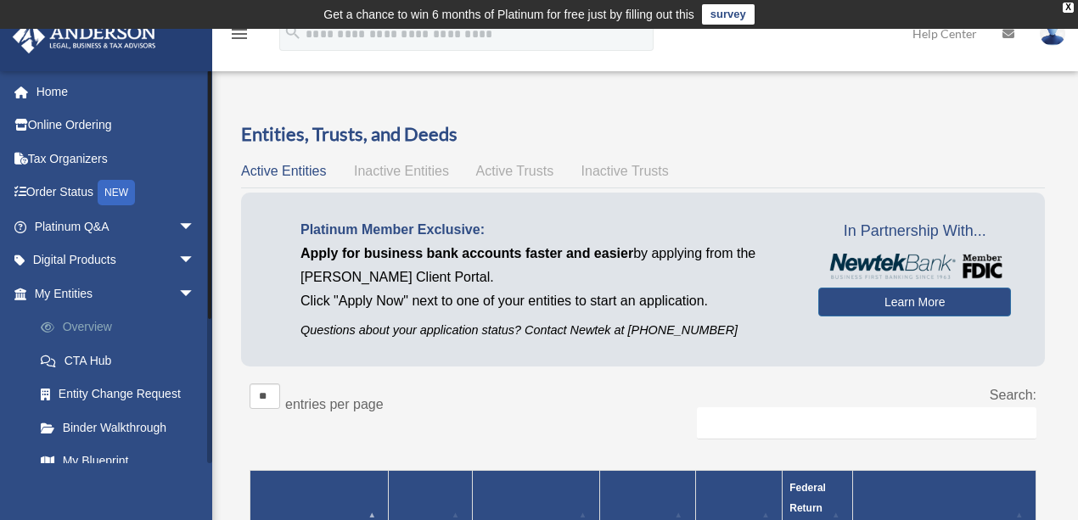
click at [83, 324] on link "Overview" at bounding box center [122, 328] width 197 height 34
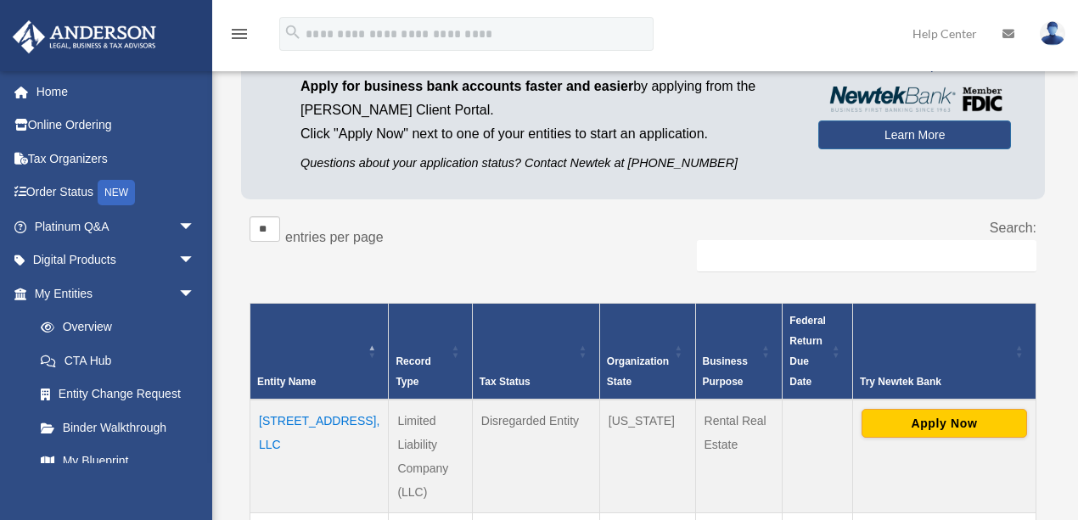
scroll to position [170, 0]
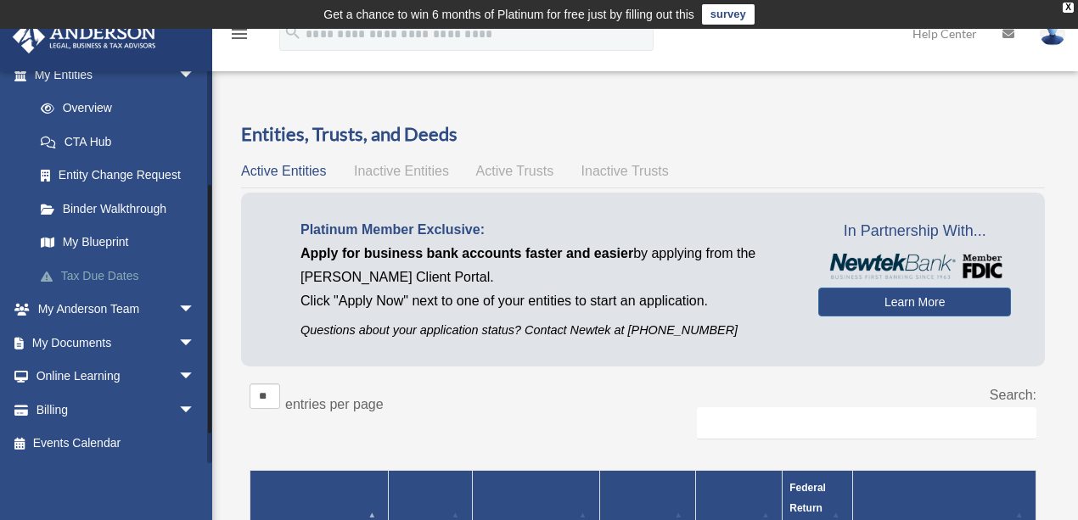
scroll to position [219, 0]
click at [81, 343] on link "My Documents arrow_drop_down" at bounding box center [116, 343] width 209 height 34
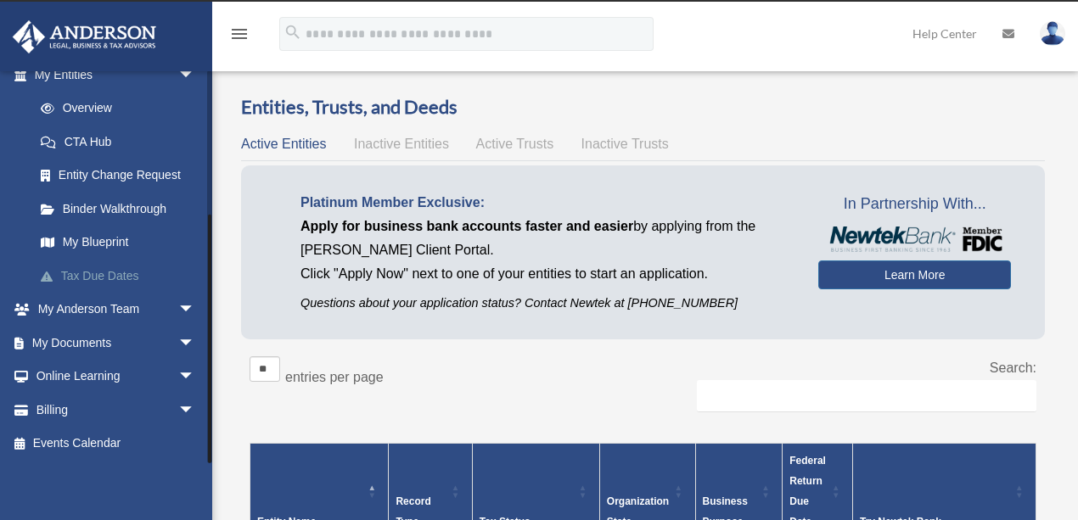
scroll to position [56, 0]
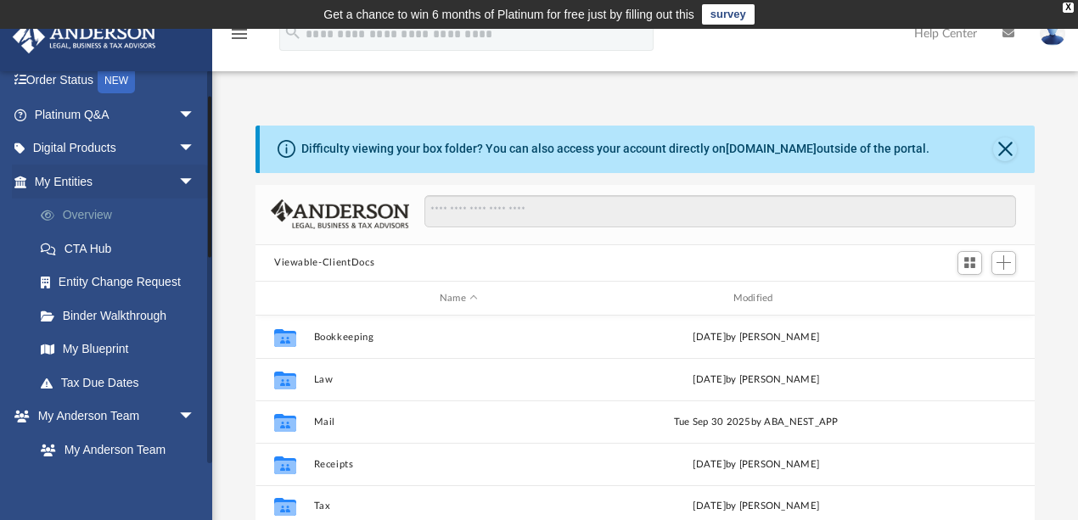
scroll to position [113, 0]
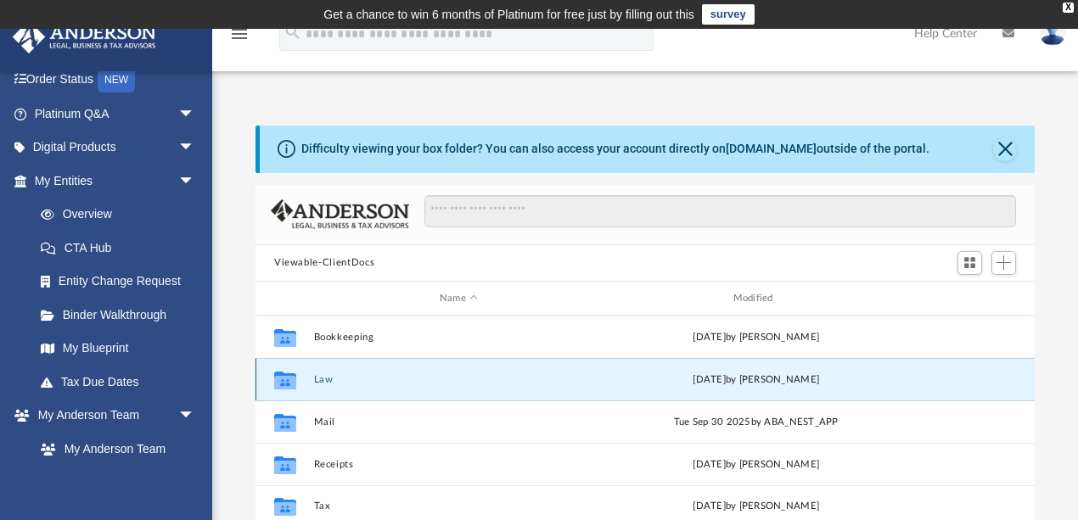
click at [321, 377] on button "Law" at bounding box center [459, 379] width 290 height 11
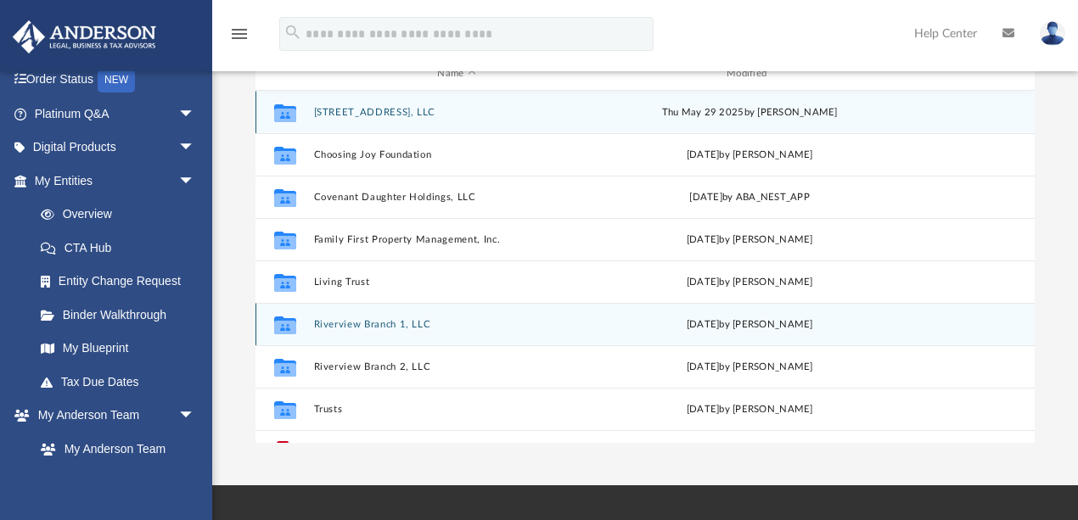
scroll to position [226, 0]
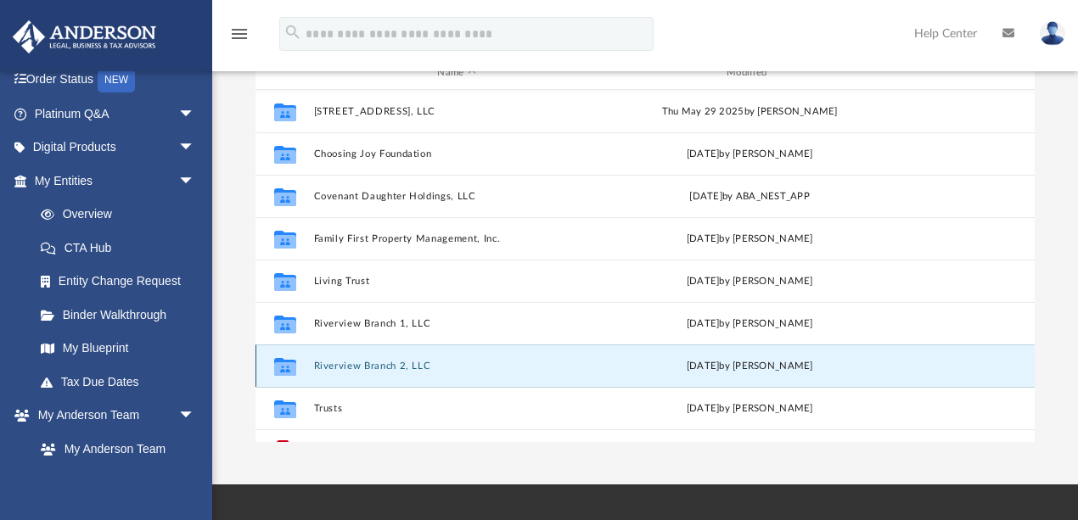
click at [370, 367] on button "Riverview Branch 2, LLC" at bounding box center [457, 366] width 286 height 11
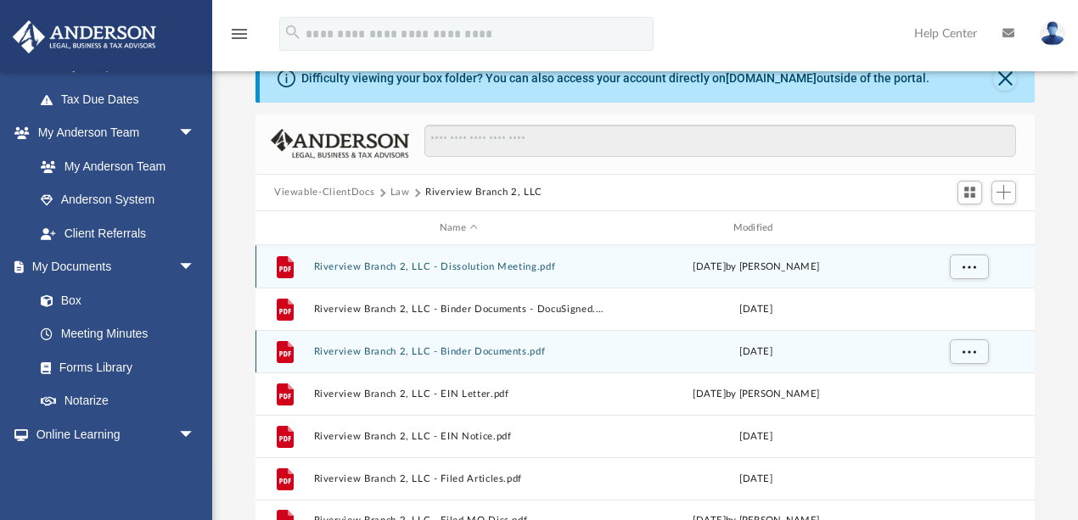
scroll to position [56, 0]
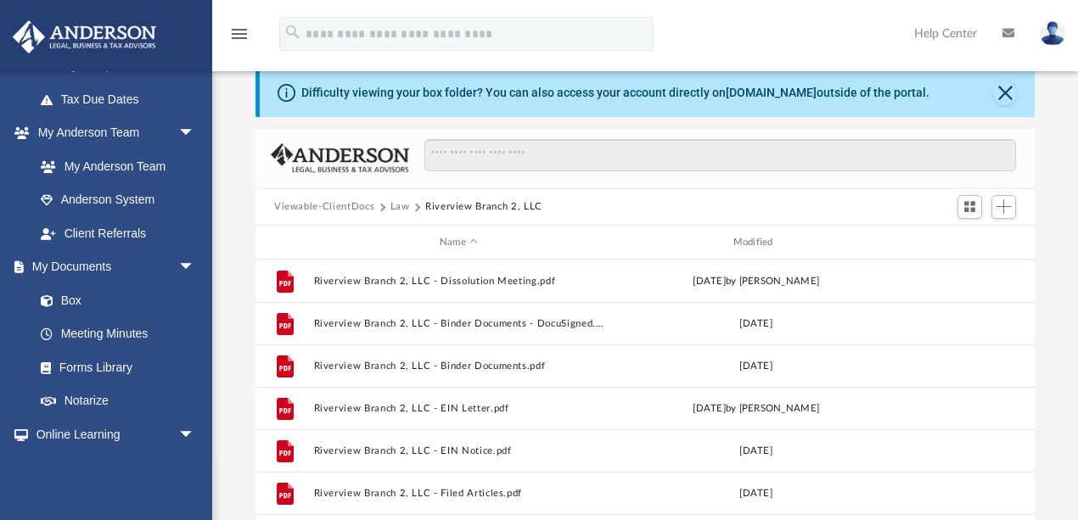
click at [398, 204] on button "Law" at bounding box center [401, 207] width 20 height 15
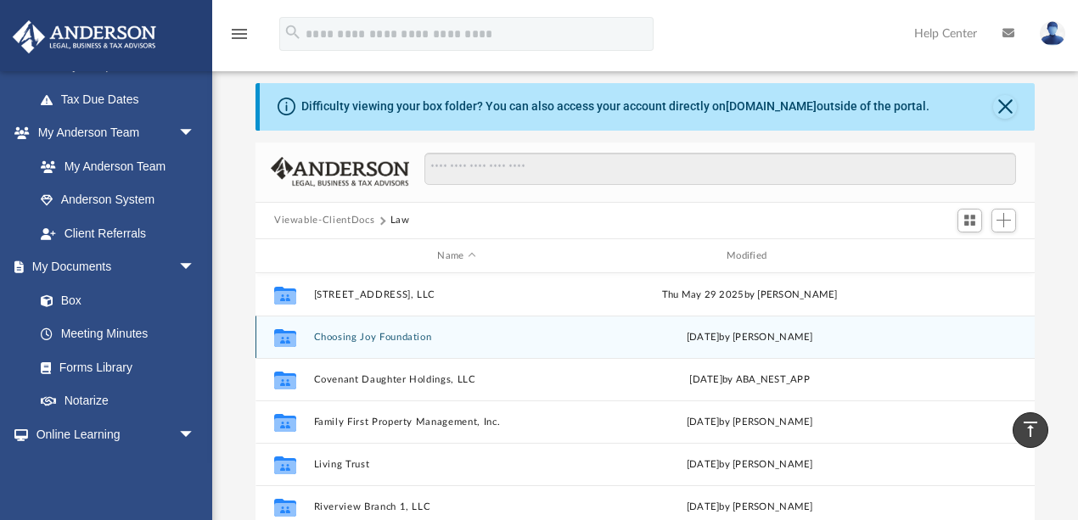
scroll to position [0, 0]
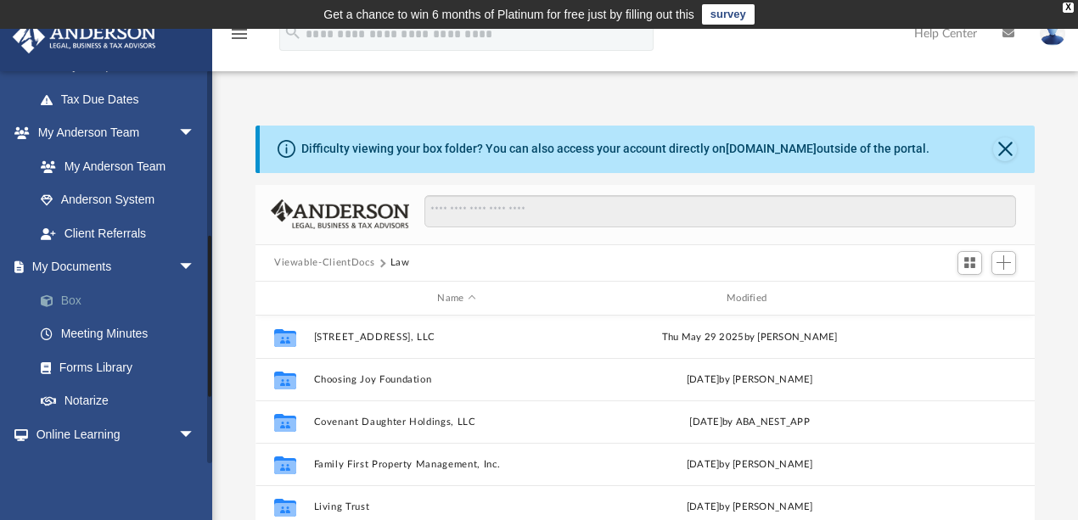
click at [65, 293] on link "Box" at bounding box center [122, 301] width 197 height 34
click at [72, 297] on link "Box" at bounding box center [122, 301] width 197 height 34
click at [345, 265] on button "Viewable-ClientDocs" at bounding box center [324, 263] width 100 height 15
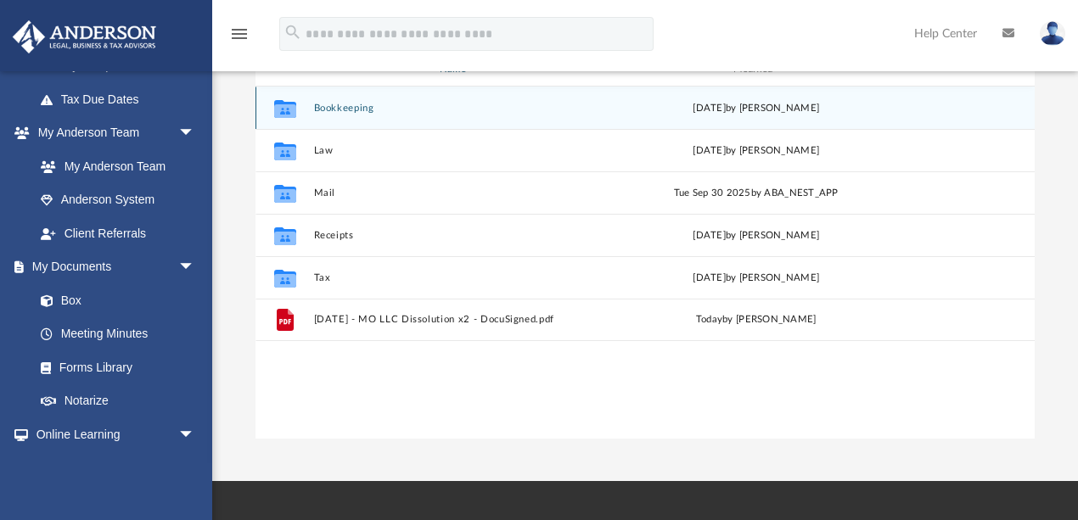
scroll to position [283, 0]
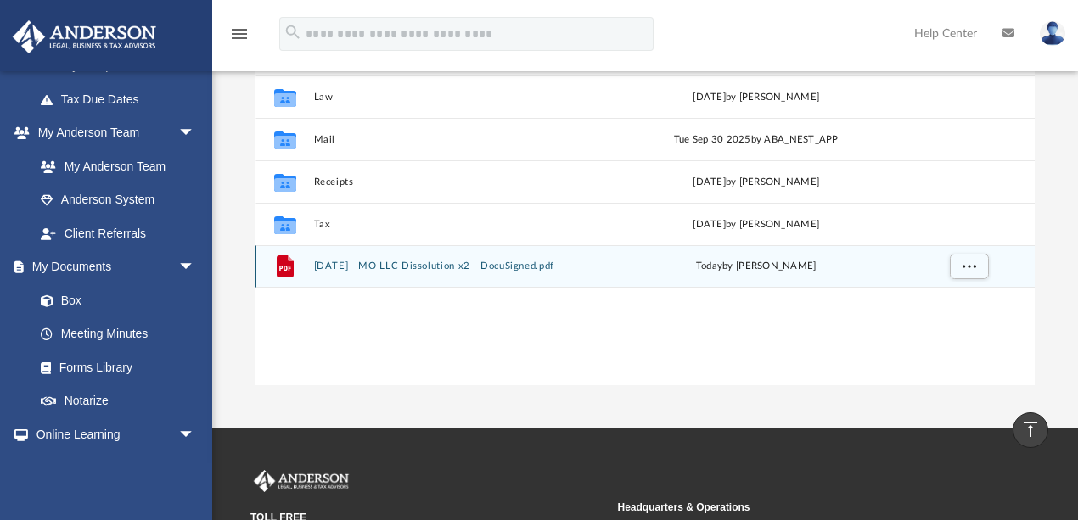
click at [435, 268] on button "[DATE] - MO LLC Dissolution x2 - DocuSigned.pdf" at bounding box center [459, 266] width 290 height 11
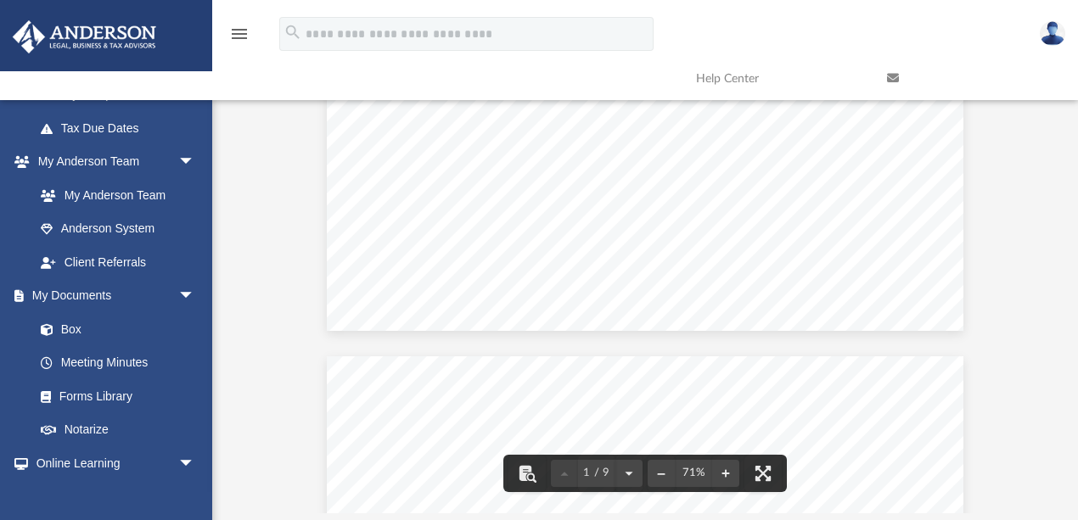
scroll to position [184, 0]
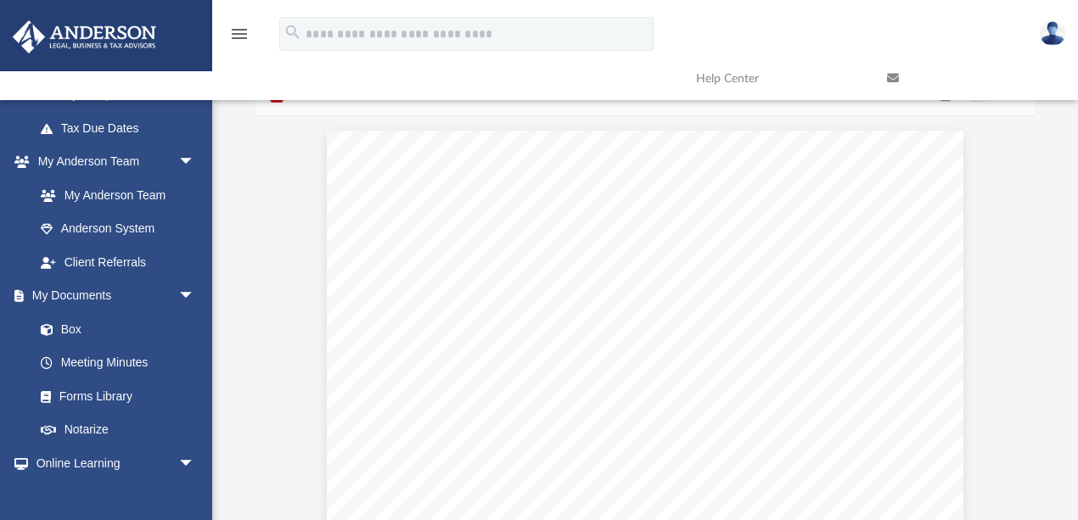
scroll to position [3695, 0]
